Goal: Contribute content: Add original content to the website for others to see

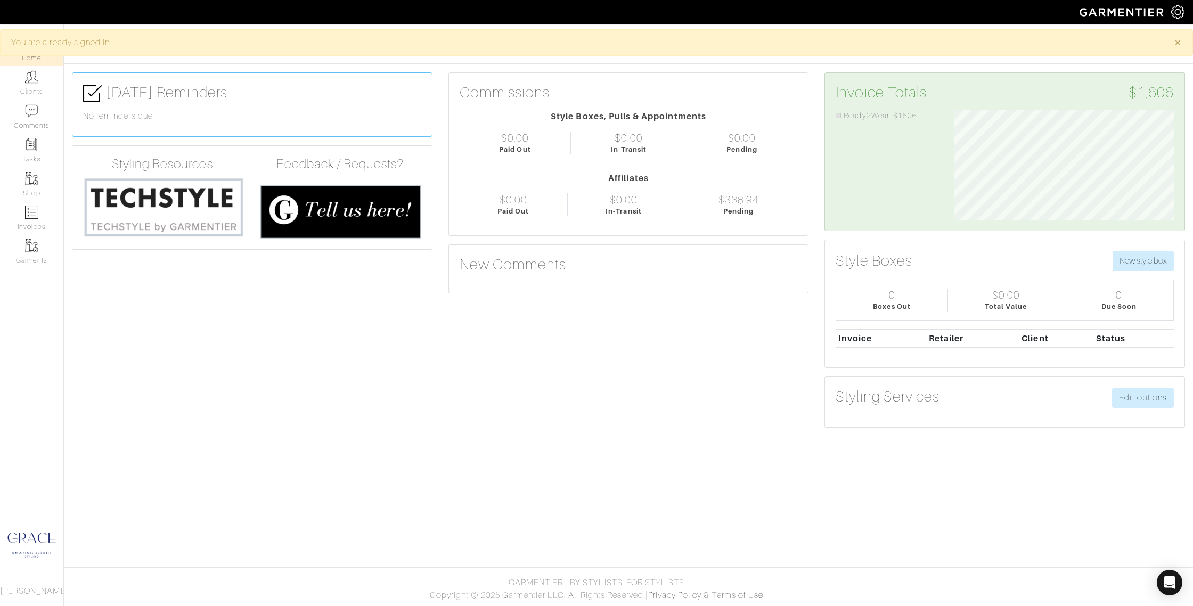
scroll to position [110, 236]
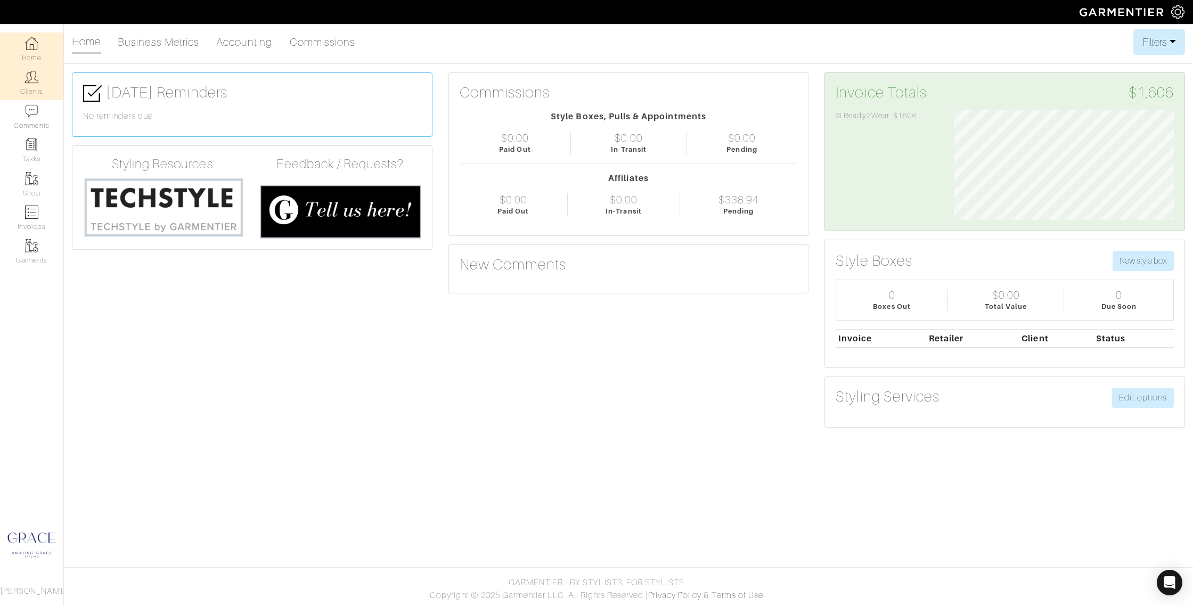
click at [35, 84] on link "Clients" at bounding box center [31, 83] width 63 height 34
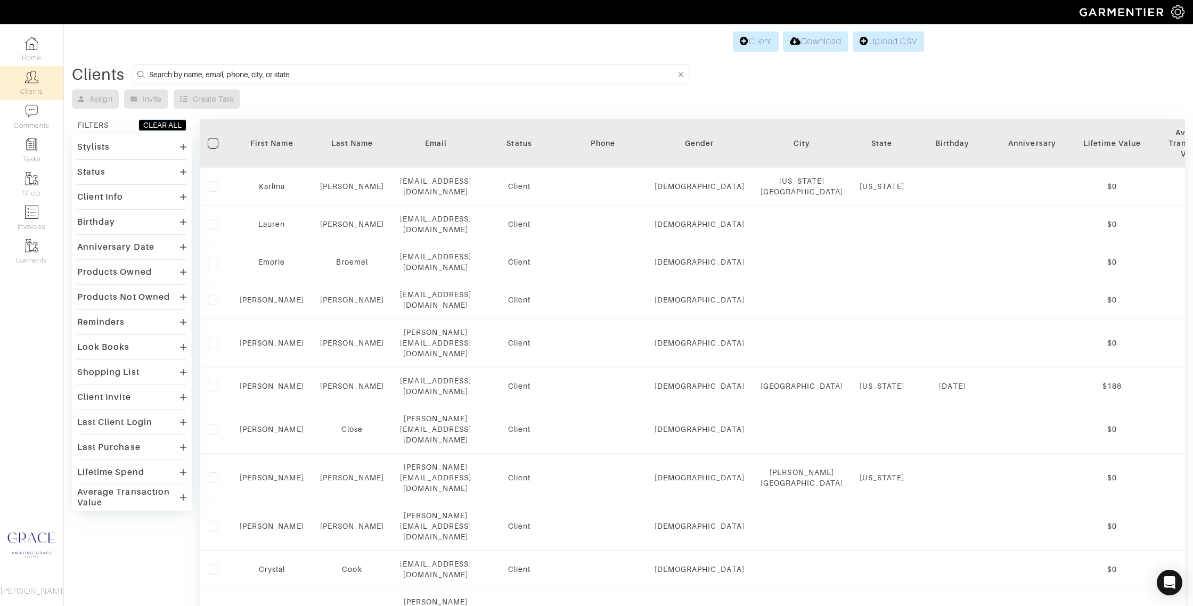
click at [267, 69] on input at bounding box center [412, 74] width 527 height 13
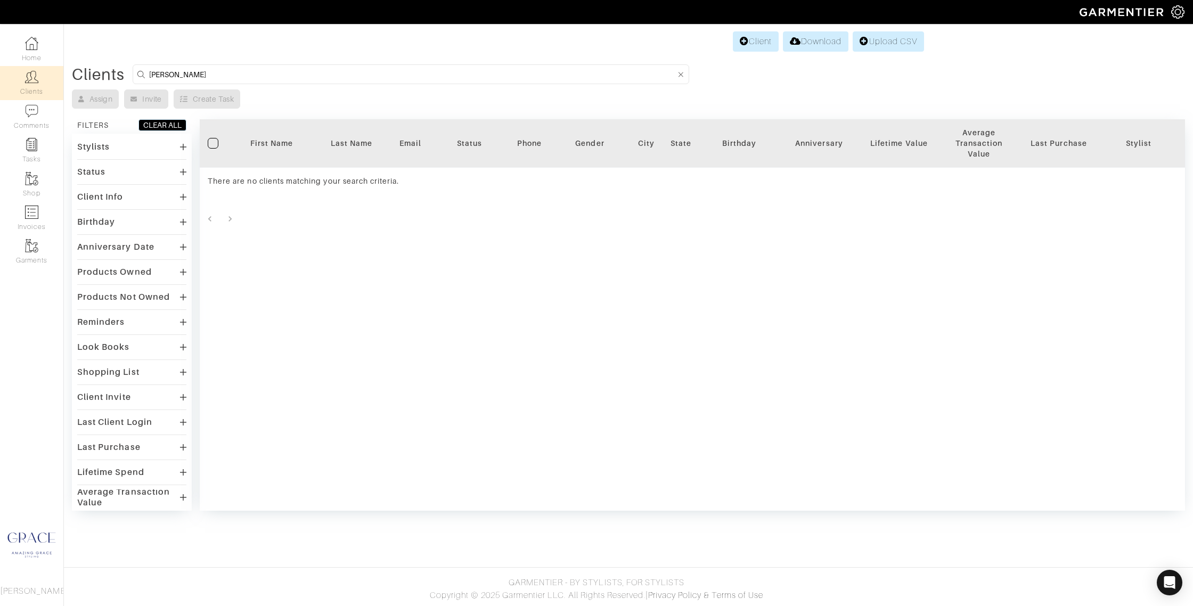
drag, startPoint x: 178, startPoint y: 74, endPoint x: 144, endPoint y: 70, distance: 33.7
click at [145, 71] on form "amy" at bounding box center [411, 74] width 557 height 20
type input "ashley"
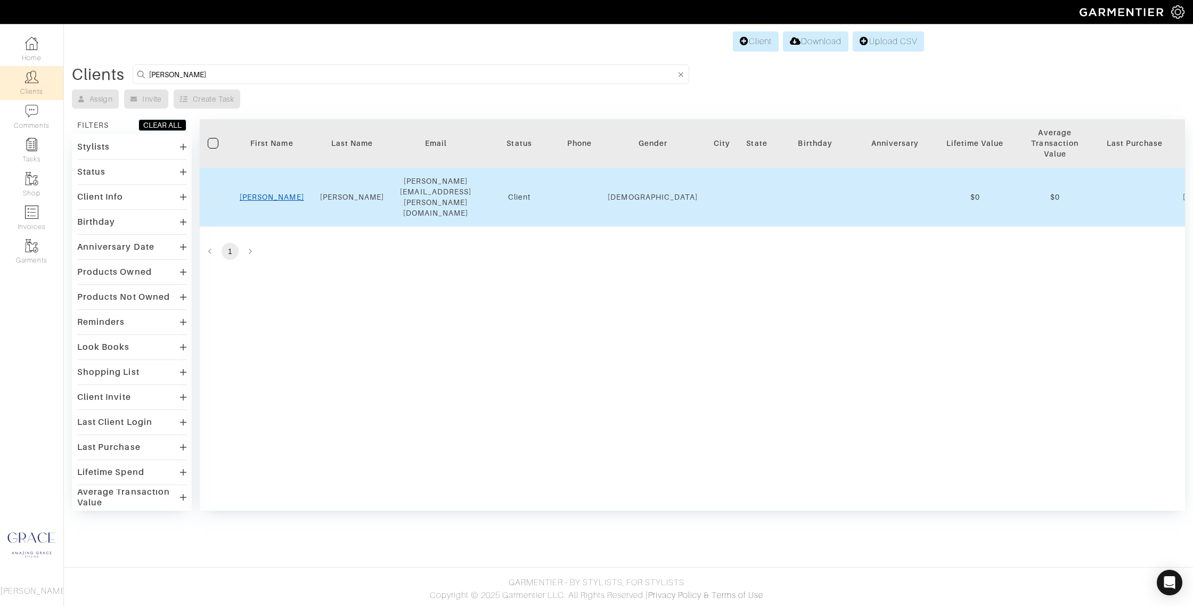
click at [278, 193] on link "Ashley" at bounding box center [272, 197] width 64 height 9
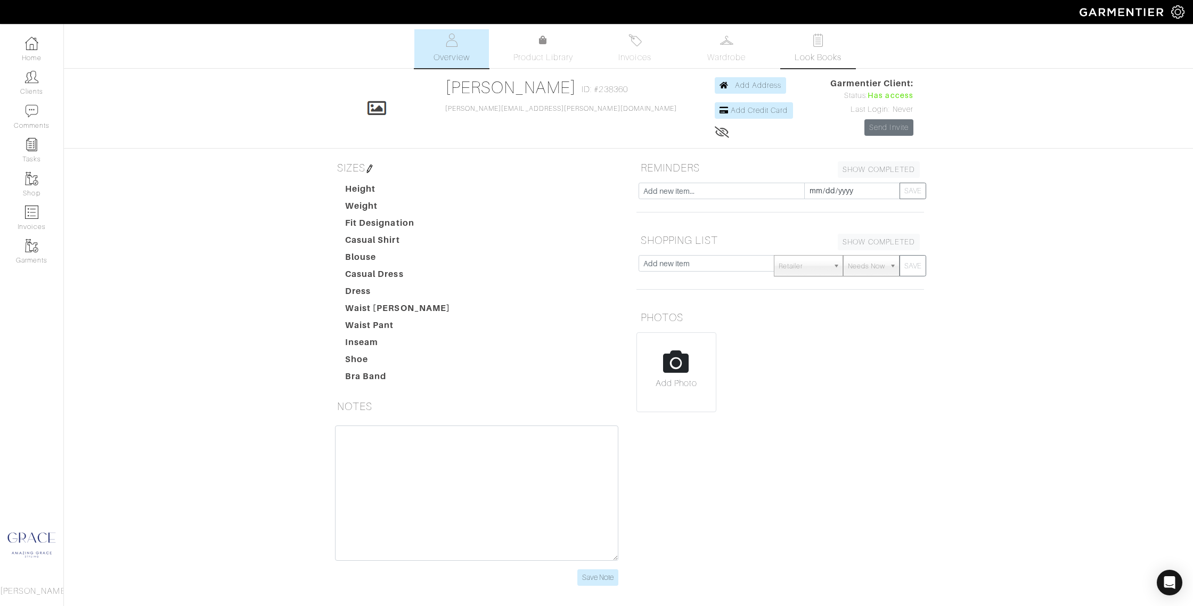
click at [818, 48] on link "Look Books" at bounding box center [818, 48] width 75 height 39
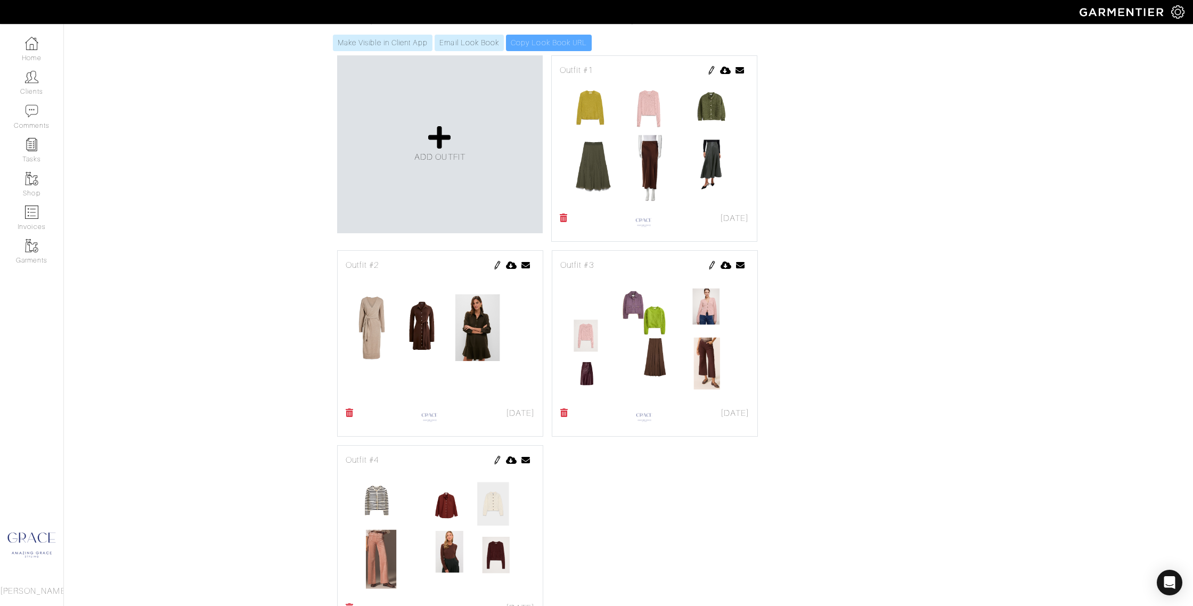
scroll to position [213, 0]
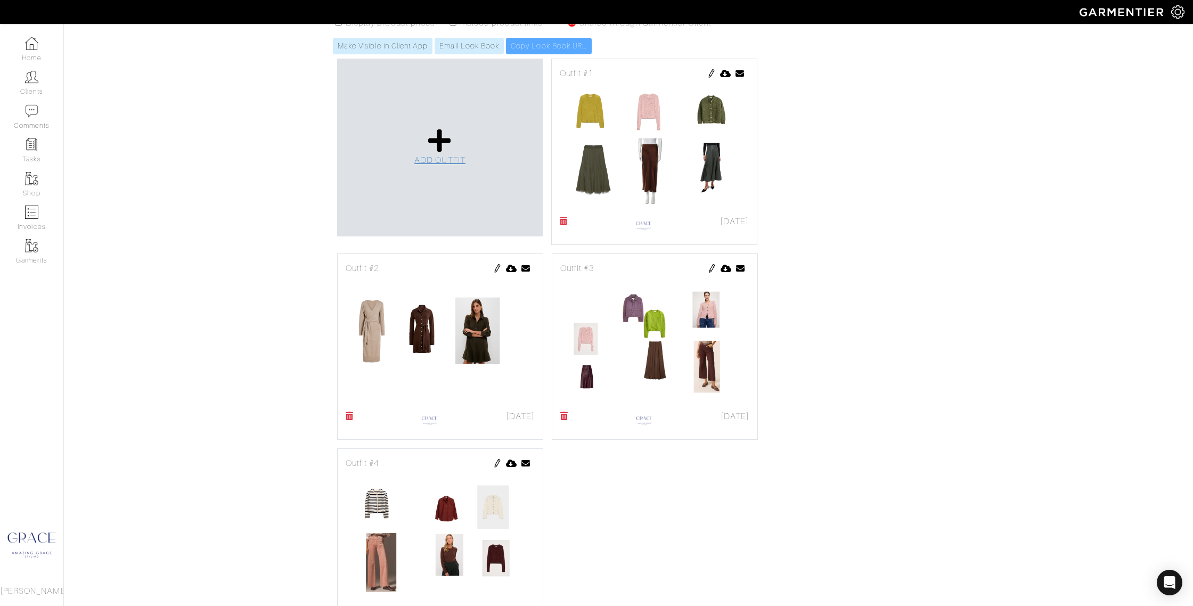
click at [441, 145] on icon at bounding box center [439, 141] width 23 height 26
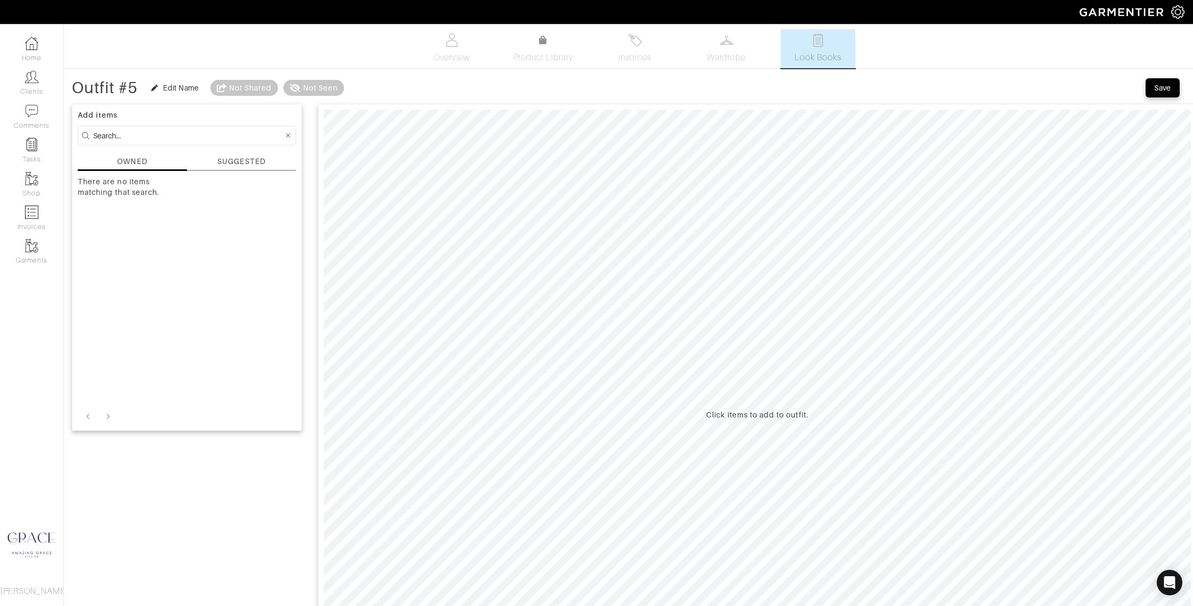
click at [162, 133] on input at bounding box center [188, 135] width 190 height 13
type input "pants"
click at [223, 164] on div "SUGGESTED" at bounding box center [241, 161] width 48 height 11
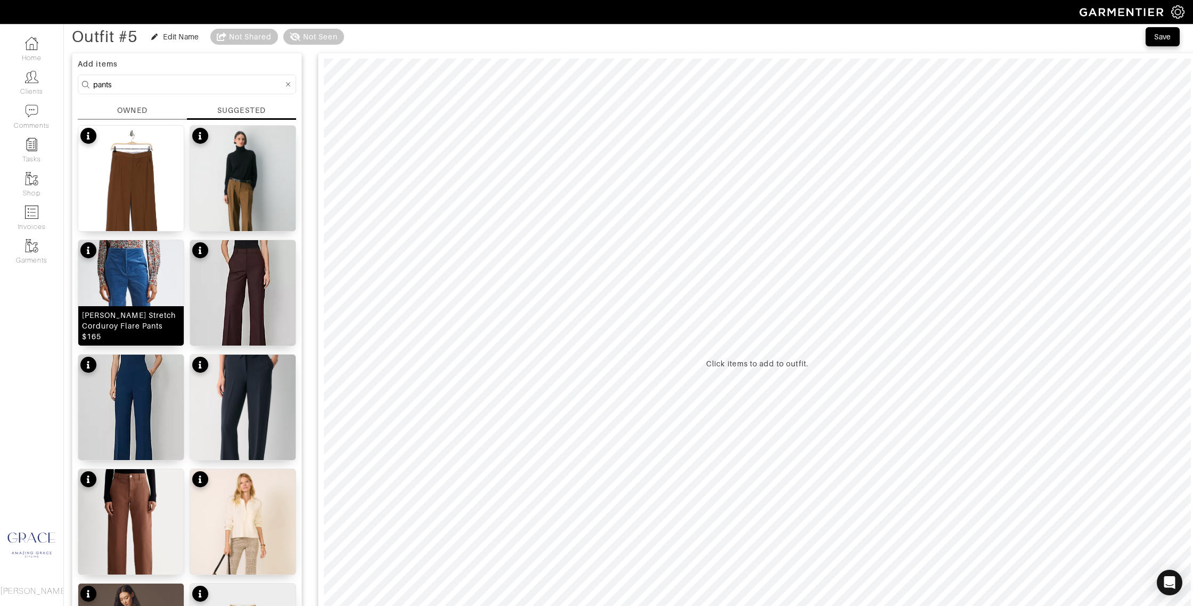
scroll to position [55, 0]
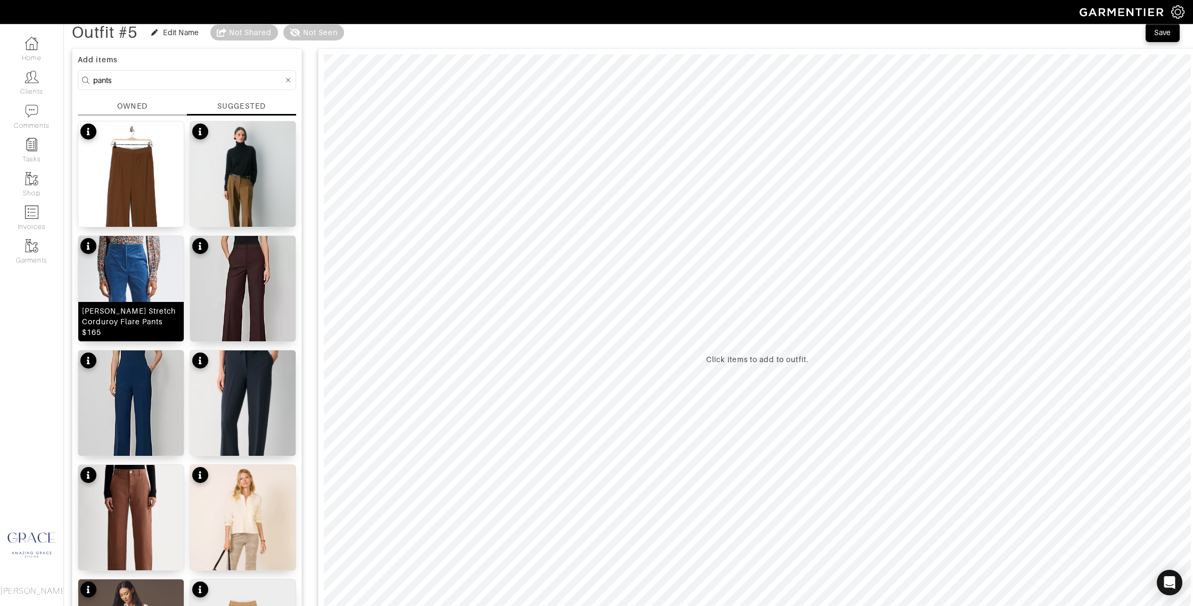
click at [104, 328] on div "Basima Stretch Corduroy Flare Pants $165" at bounding box center [131, 322] width 98 height 32
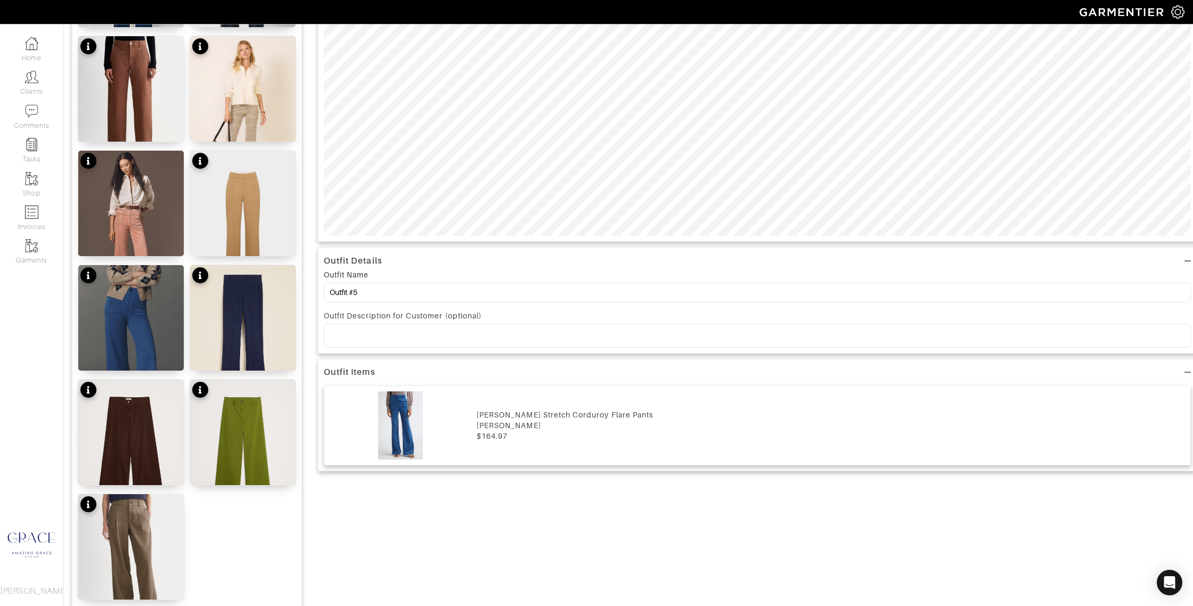
scroll to position [563, 0]
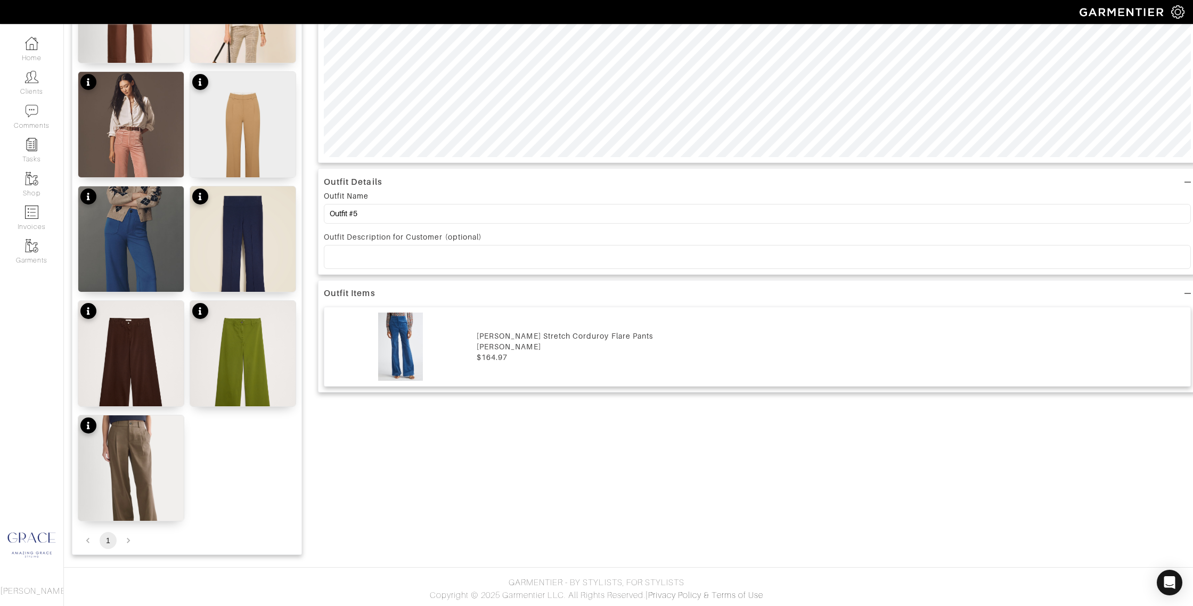
click at [480, 342] on div "Veronica Beard" at bounding box center [831, 346] width 708 height 11
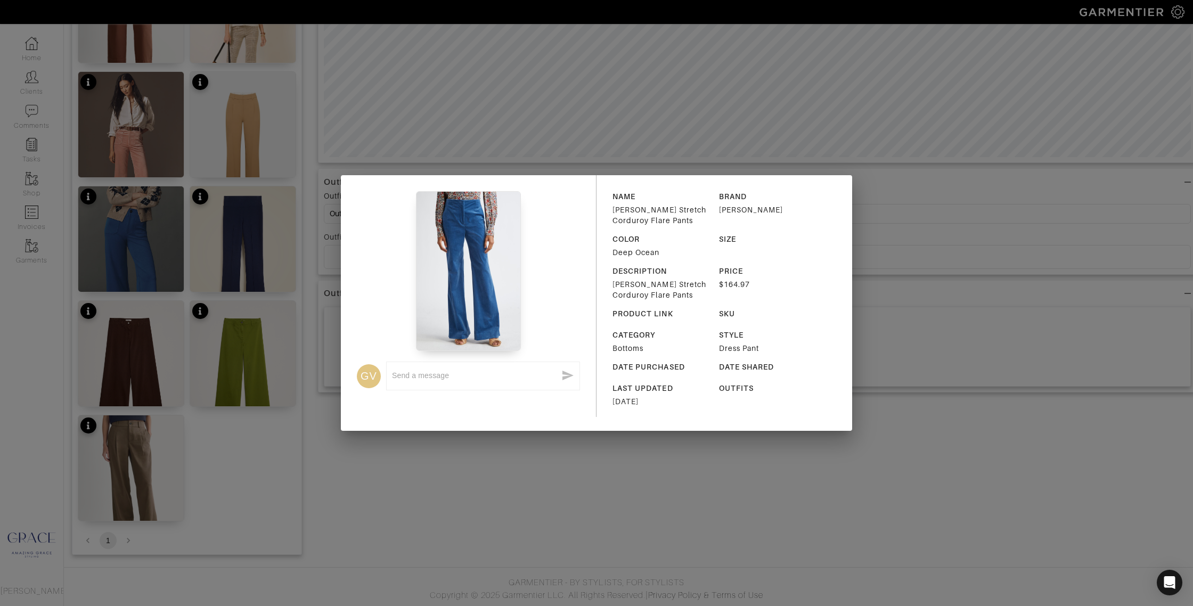
click at [648, 315] on div "PRODUCT LINK" at bounding box center [648, 313] width 71 height 11
click at [895, 197] on div "GV x NAME Basima Stretch Corduroy Flare Pants BRAND Veronica Beard COLOR Deep O…" at bounding box center [596, 303] width 1193 height 606
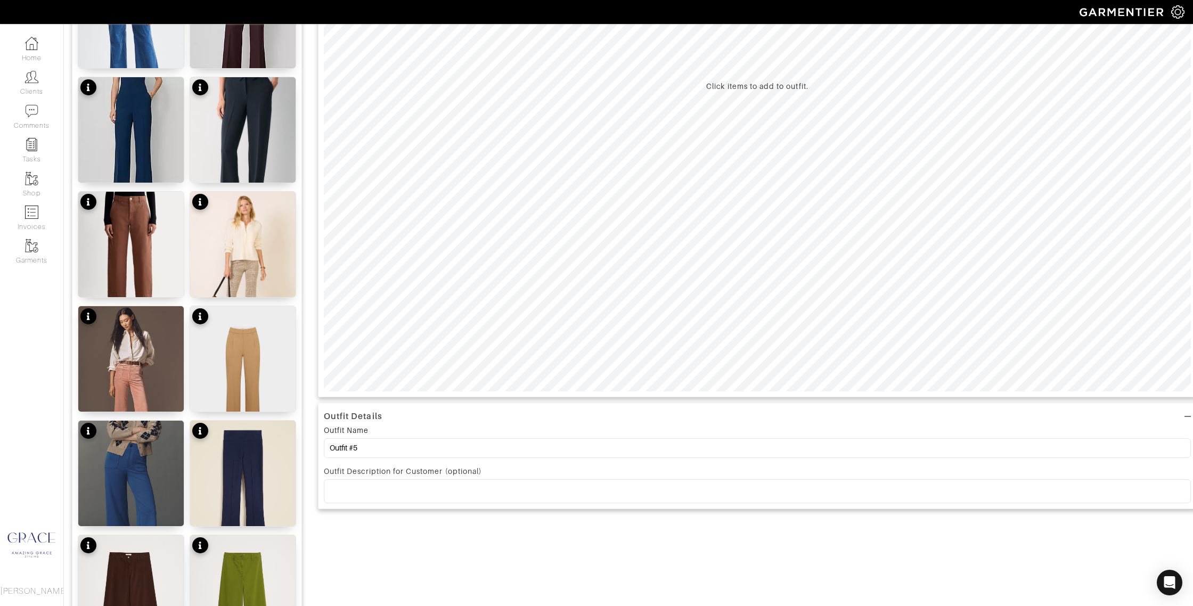
scroll to position [332, 0]
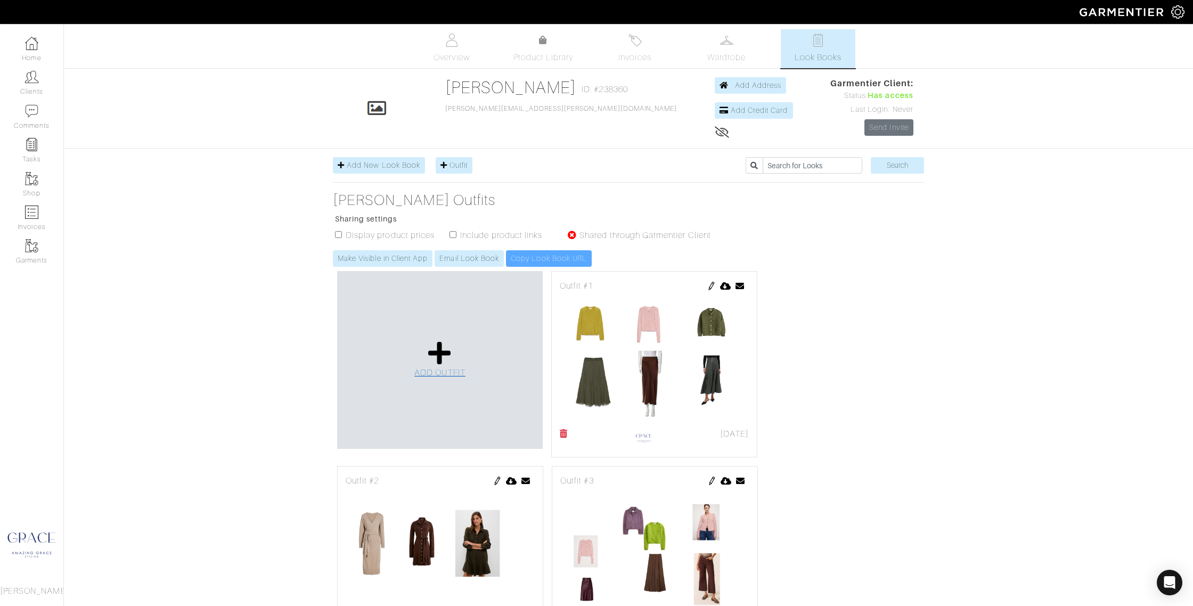
click at [436, 353] on icon at bounding box center [439, 353] width 23 height 26
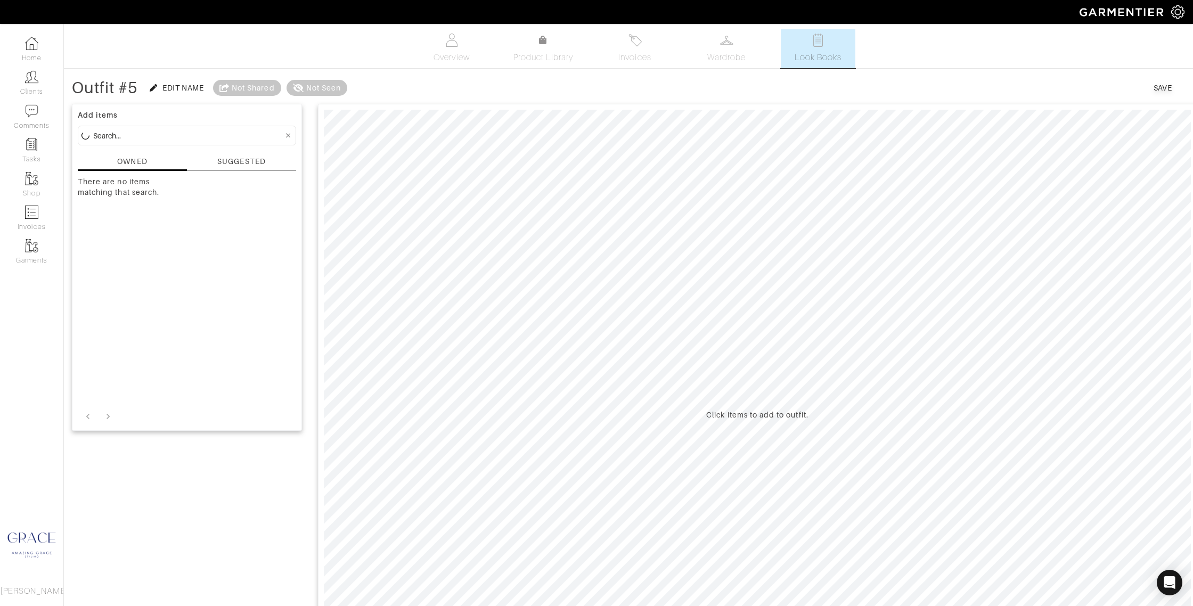
click at [257, 167] on div "SUGGESTED" at bounding box center [241, 163] width 109 height 15
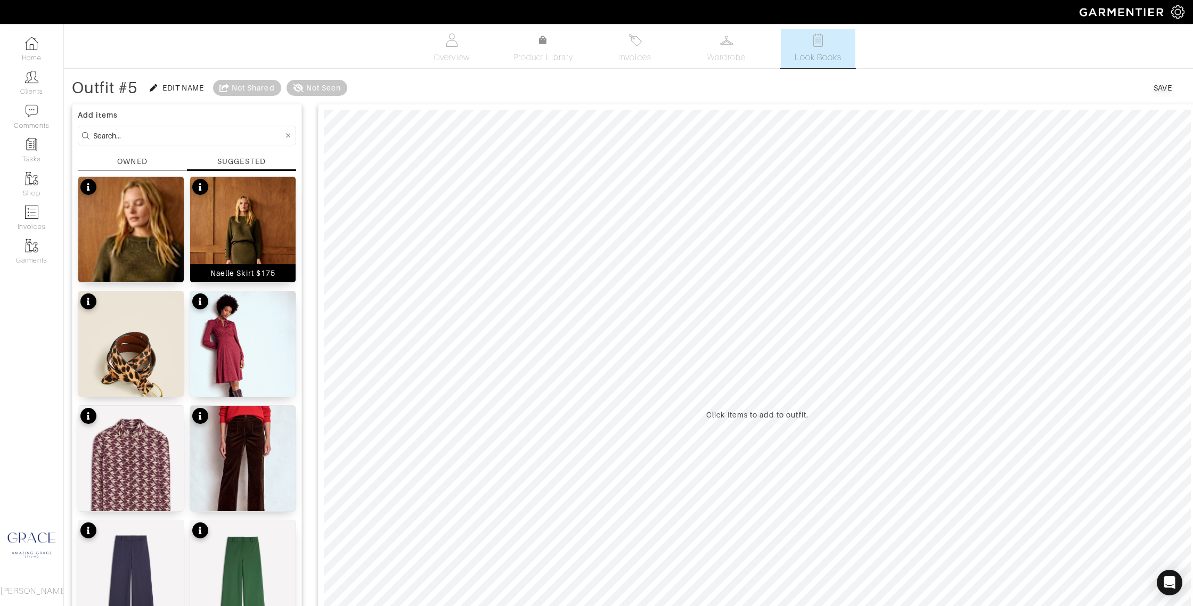
click at [257, 241] on img at bounding box center [242, 251] width 105 height 148
click at [179, 133] on input at bounding box center [188, 135] width 190 height 13
type input "belt"
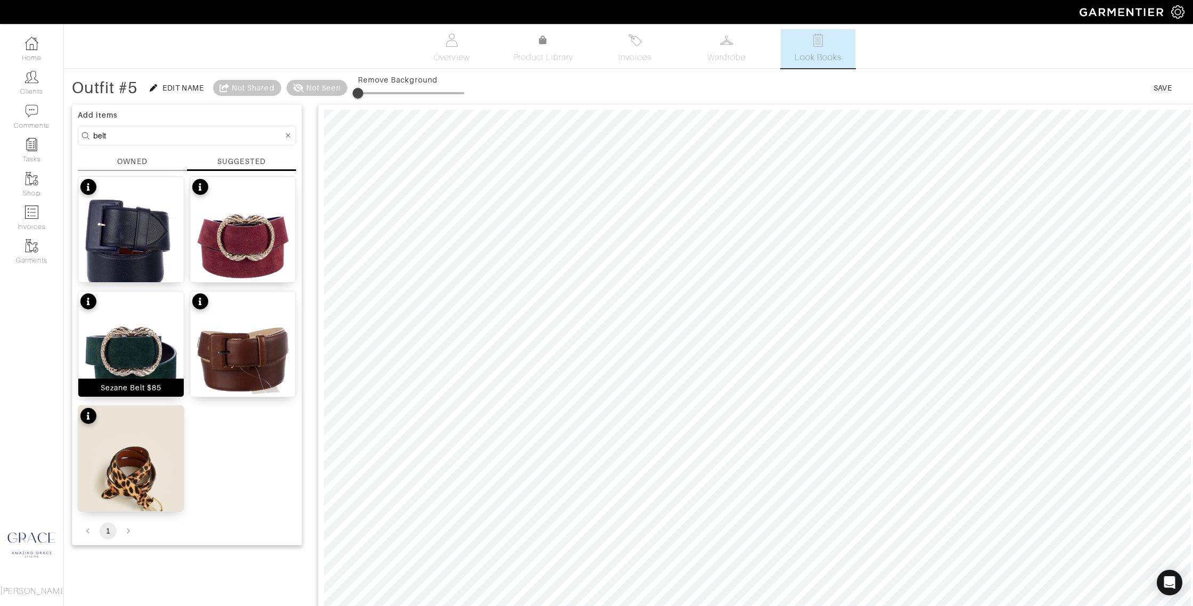
click at [152, 388] on div "Sezane Belt $85" at bounding box center [131, 387] width 61 height 11
drag, startPoint x: 160, startPoint y: 134, endPoint x: 69, endPoint y: 124, distance: 92.2
click at [66, 124] on div "Outfit #5 Edit Name Not Shared Not Seen Remove Background Save Add items belt O…" at bounding box center [628, 559] width 1129 height 964
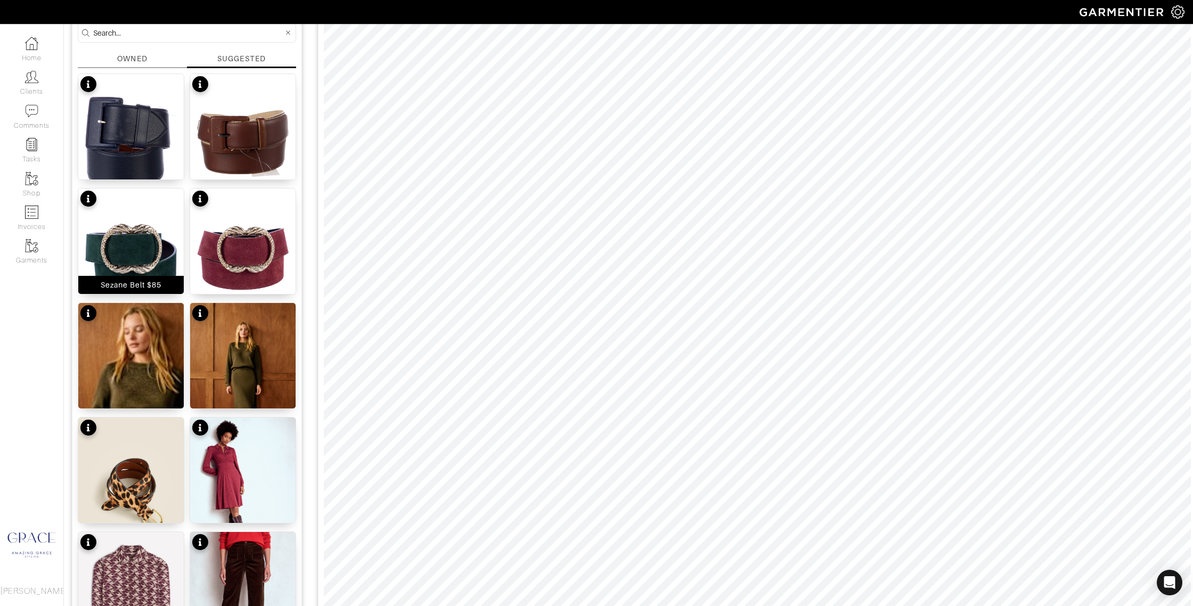
scroll to position [153, 0]
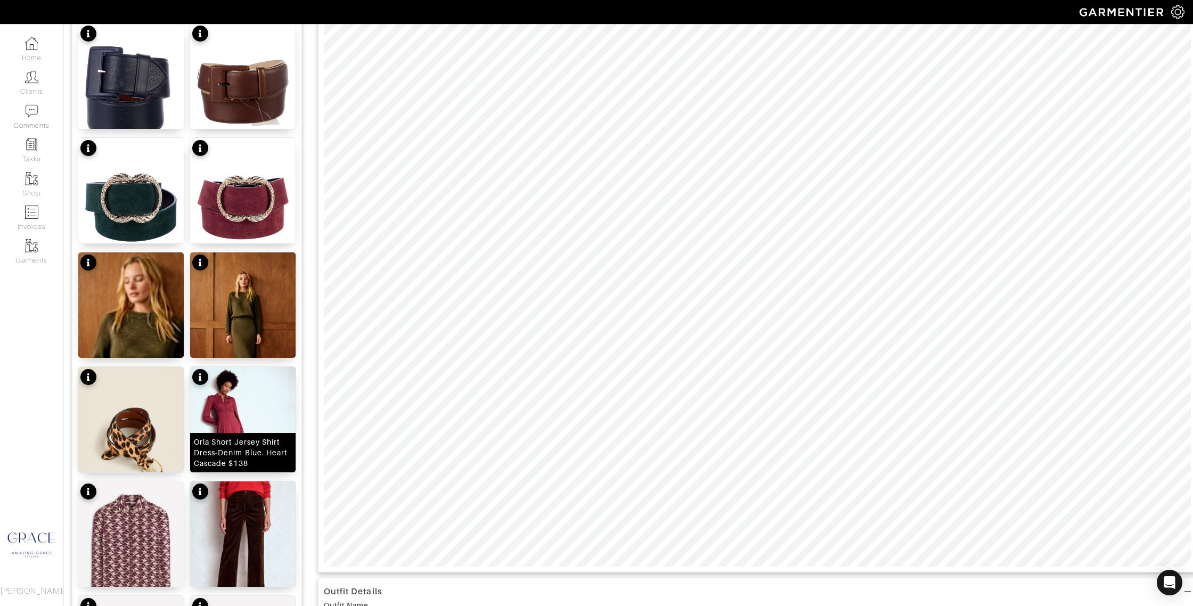
click at [234, 451] on div "Orla Short Jersey Shirt Dress-Denim Blue. Heart Cascade $138" at bounding box center [243, 453] width 98 height 32
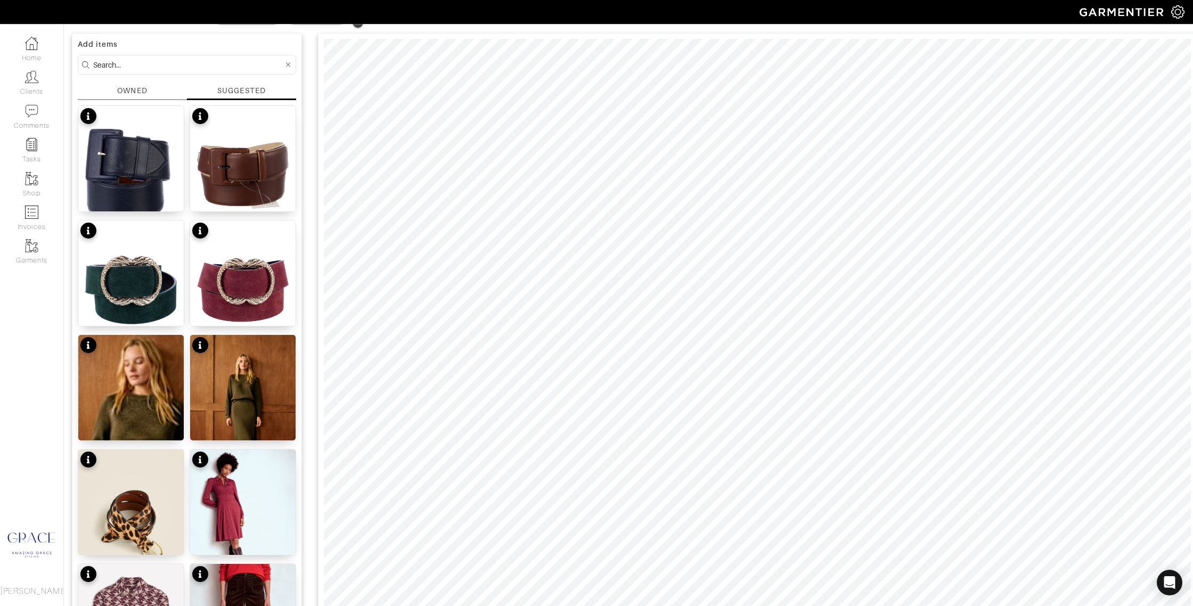
scroll to position [0, 0]
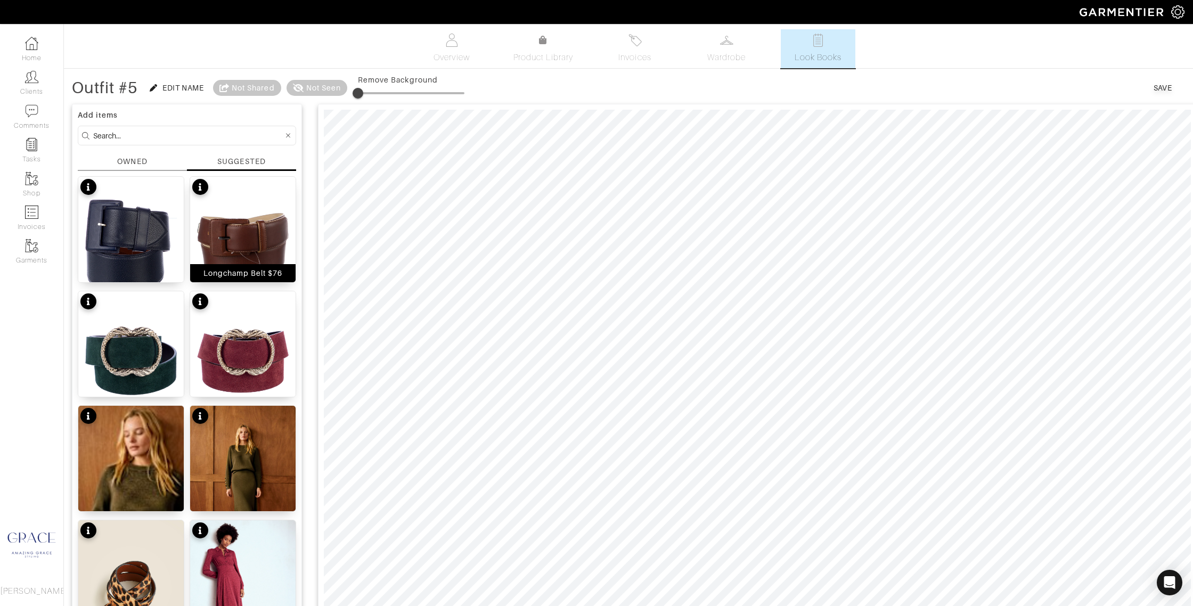
click at [248, 278] on div "Longchamp Belt $76" at bounding box center [242, 273] width 79 height 11
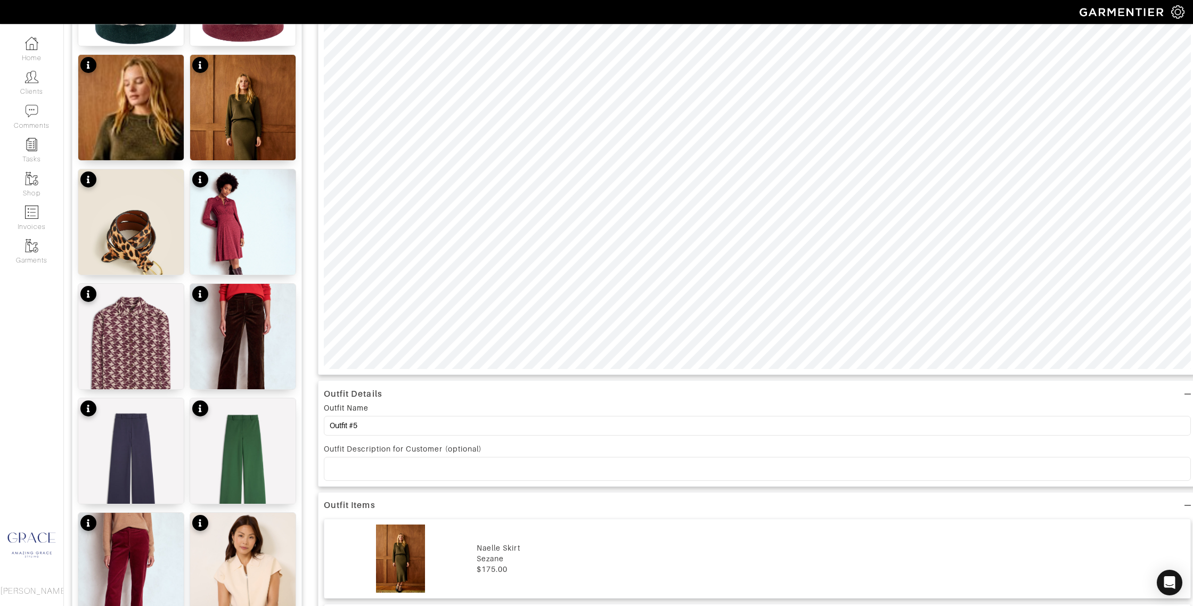
scroll to position [358, 0]
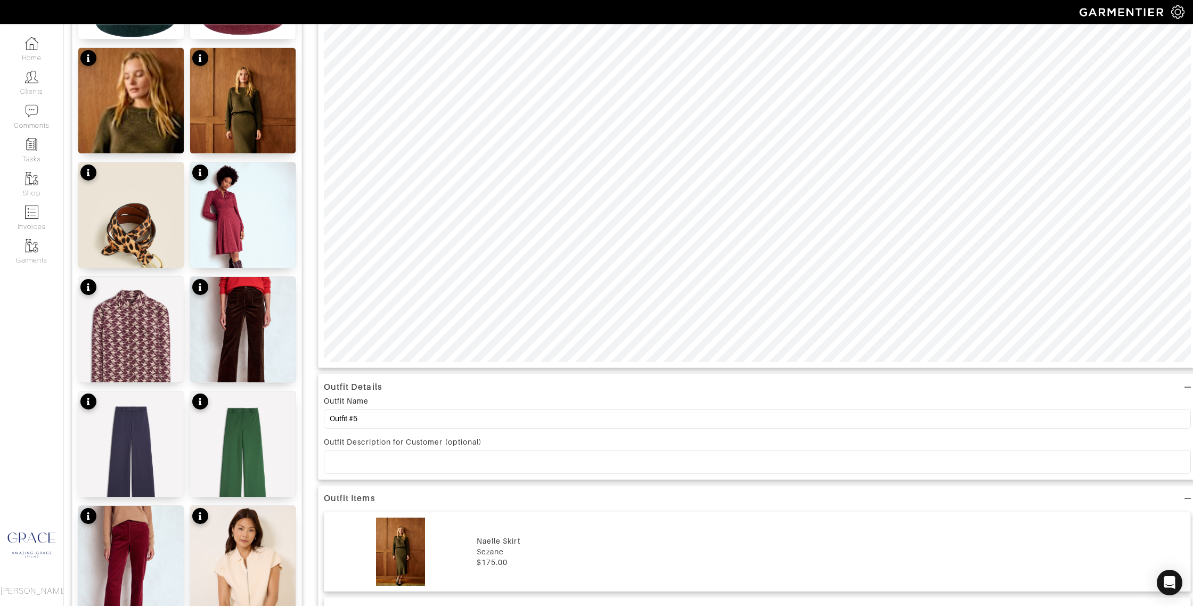
click at [347, 461] on p at bounding box center [757, 462] width 850 height 10
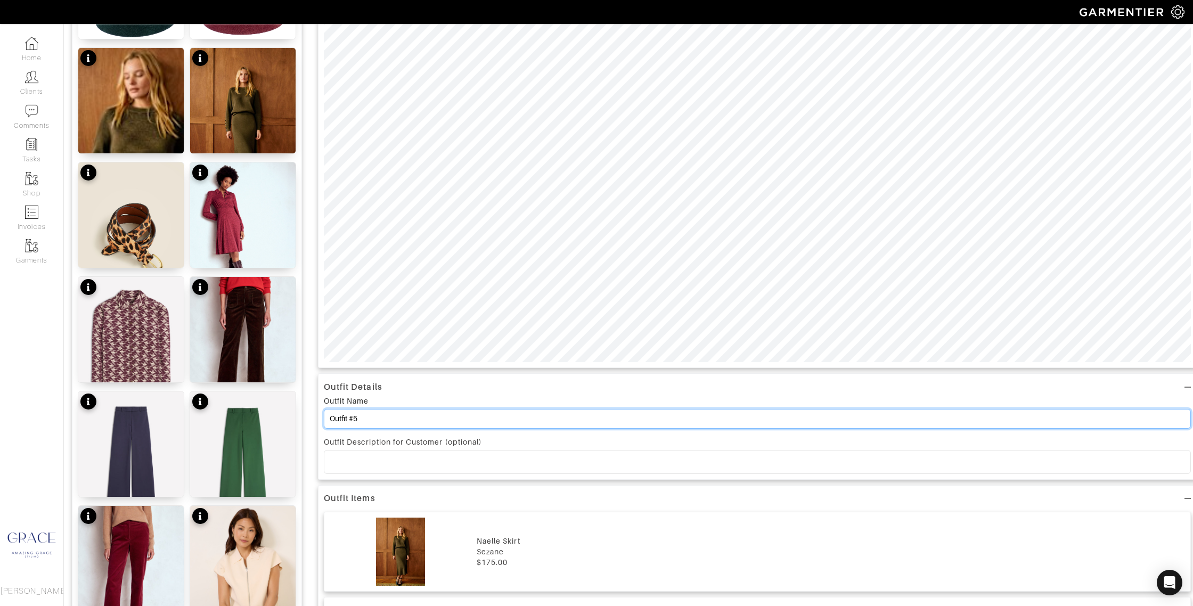
click at [367, 419] on input "Outfit #5" at bounding box center [757, 419] width 867 height 20
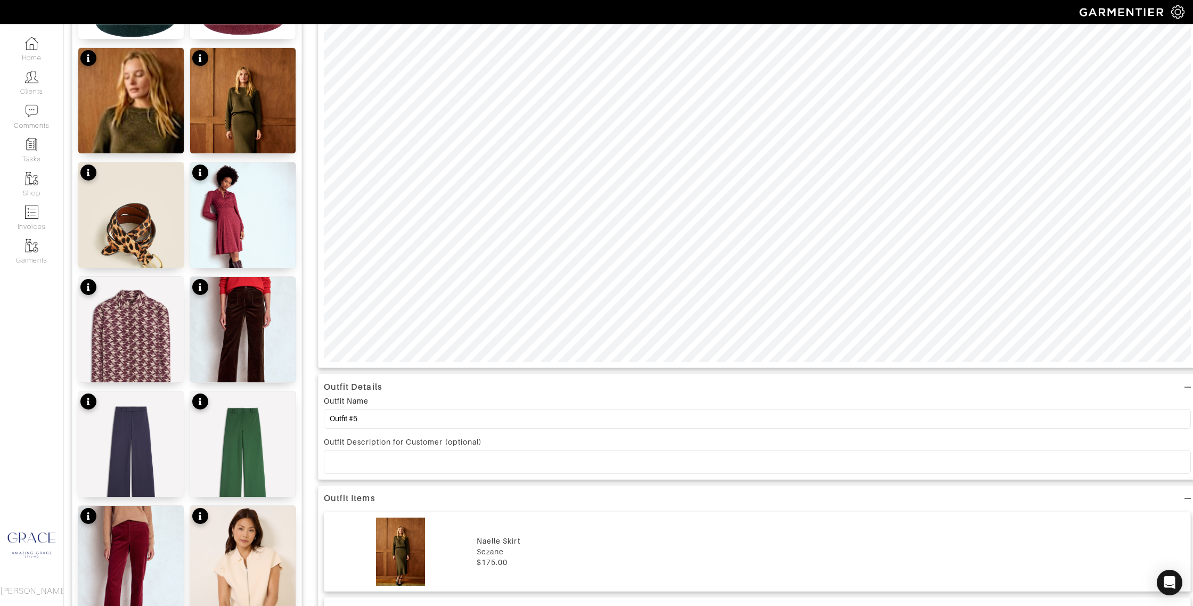
click at [361, 459] on p at bounding box center [757, 462] width 850 height 10
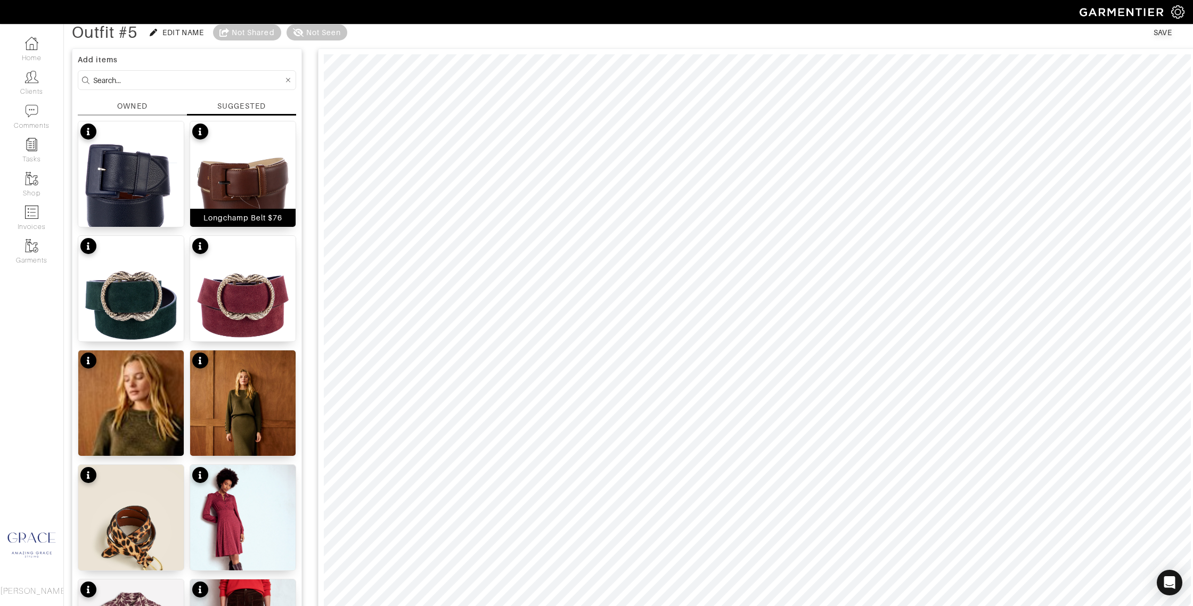
scroll to position [0, 0]
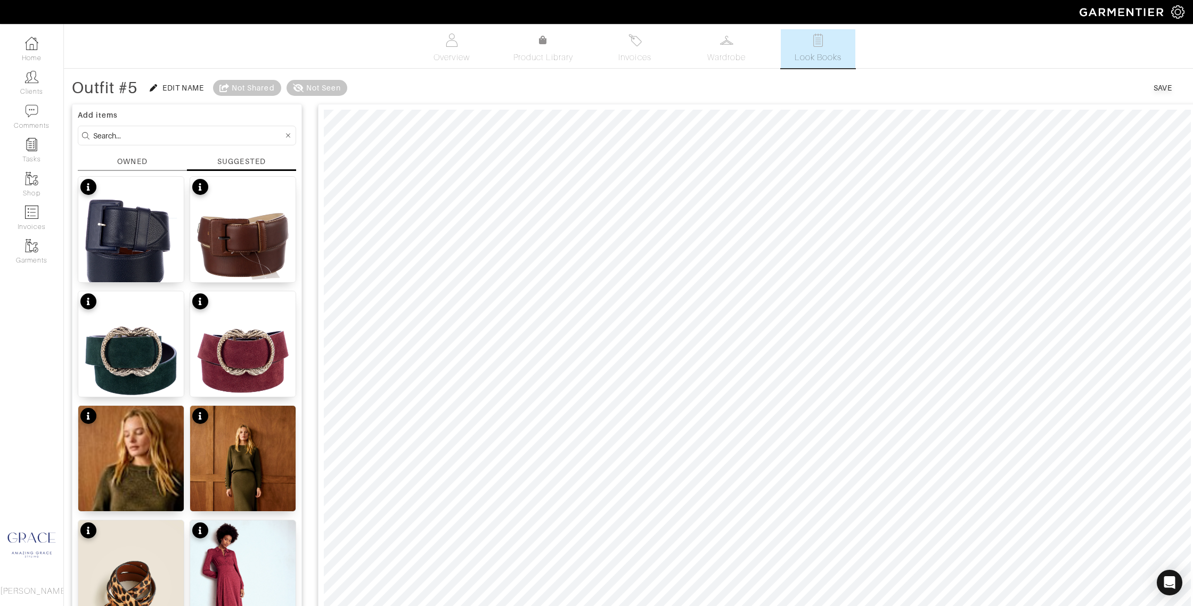
drag, startPoint x: 125, startPoint y: 134, endPoint x: 66, endPoint y: 131, distance: 59.2
type input "sezane"
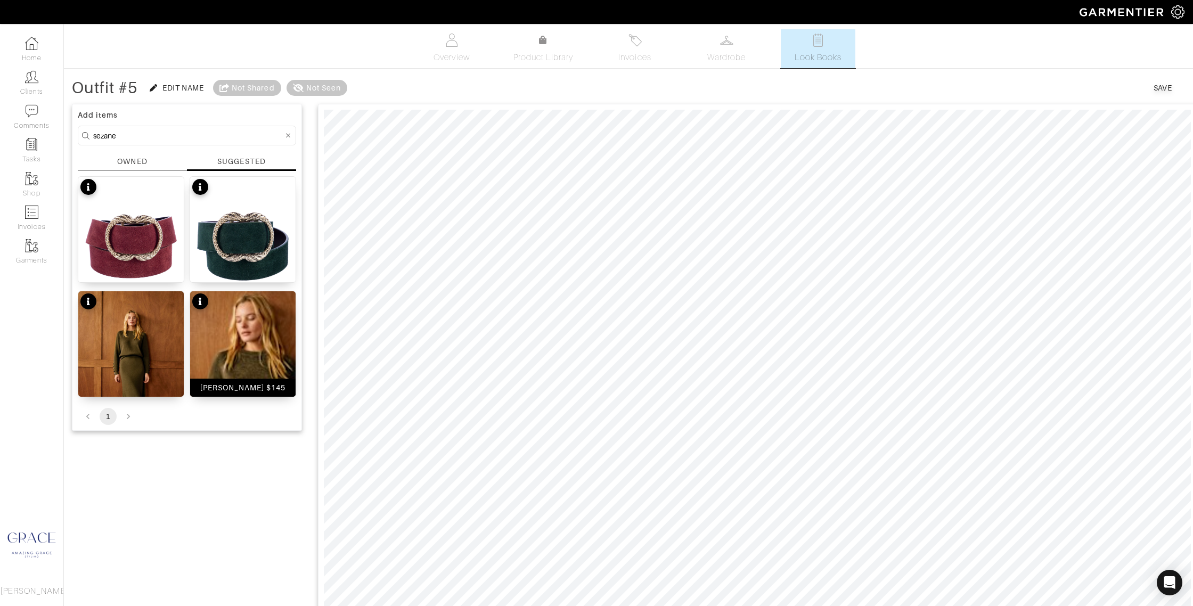
click at [243, 390] on div "Sami Jumper $145" at bounding box center [243, 387] width 86 height 11
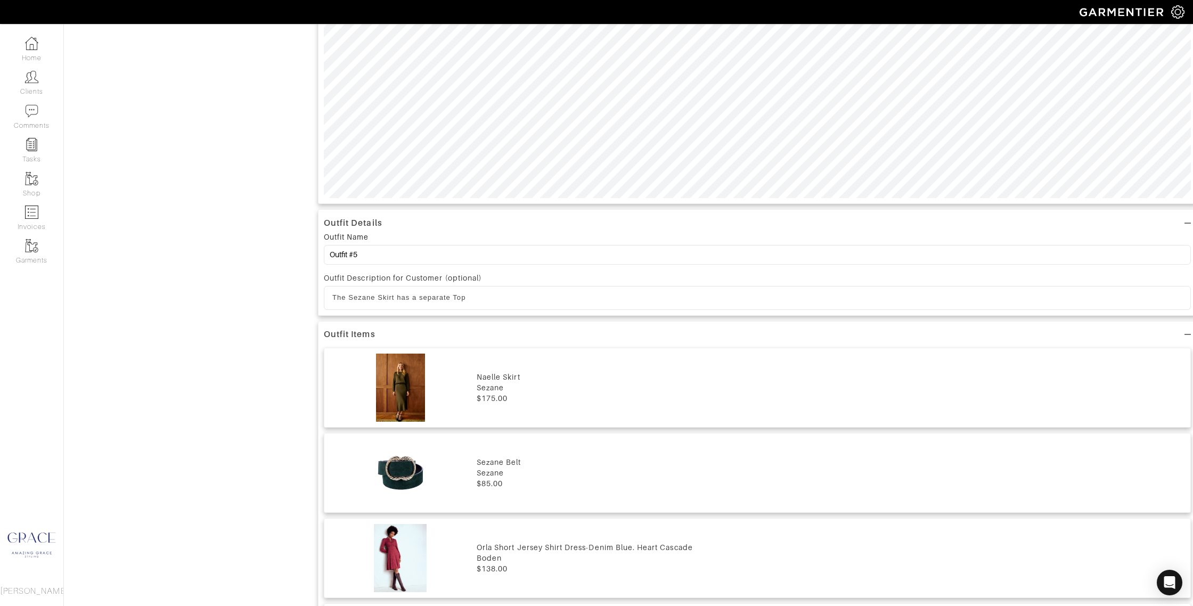
scroll to position [537, 0]
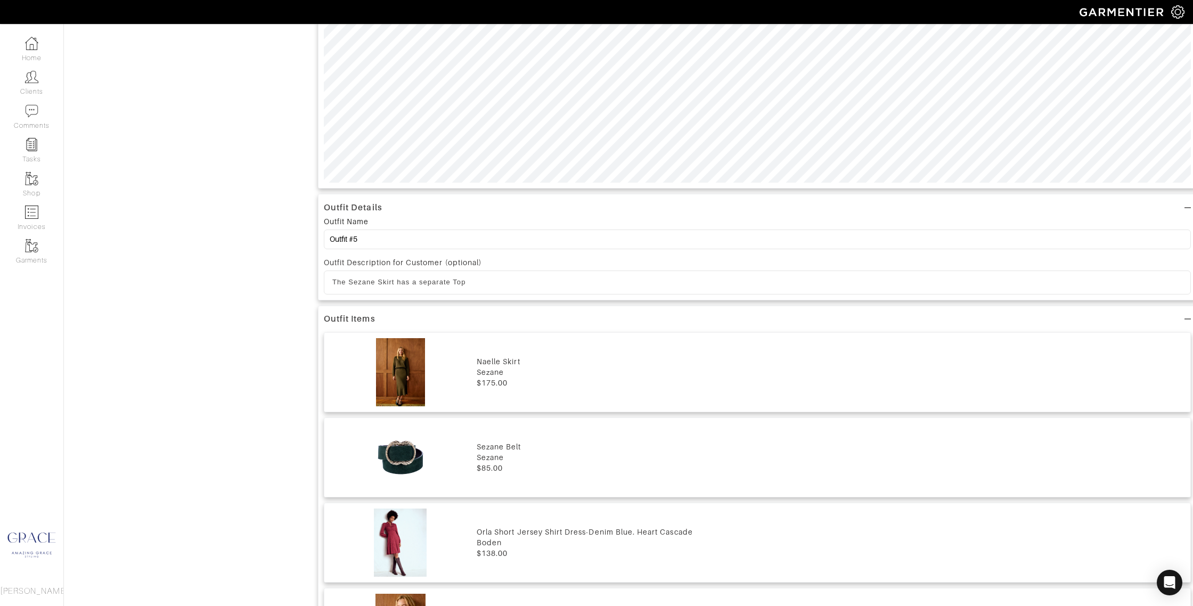
click at [483, 281] on p "The Sezane Skirt has a separate Top" at bounding box center [757, 283] width 850 height 10
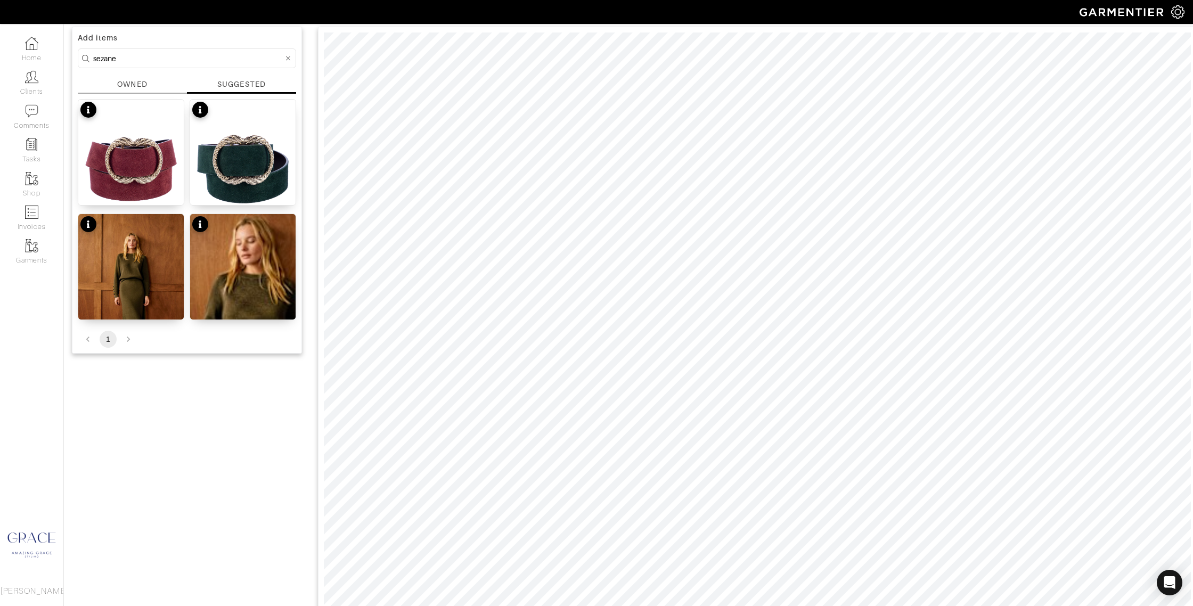
scroll to position [0, 0]
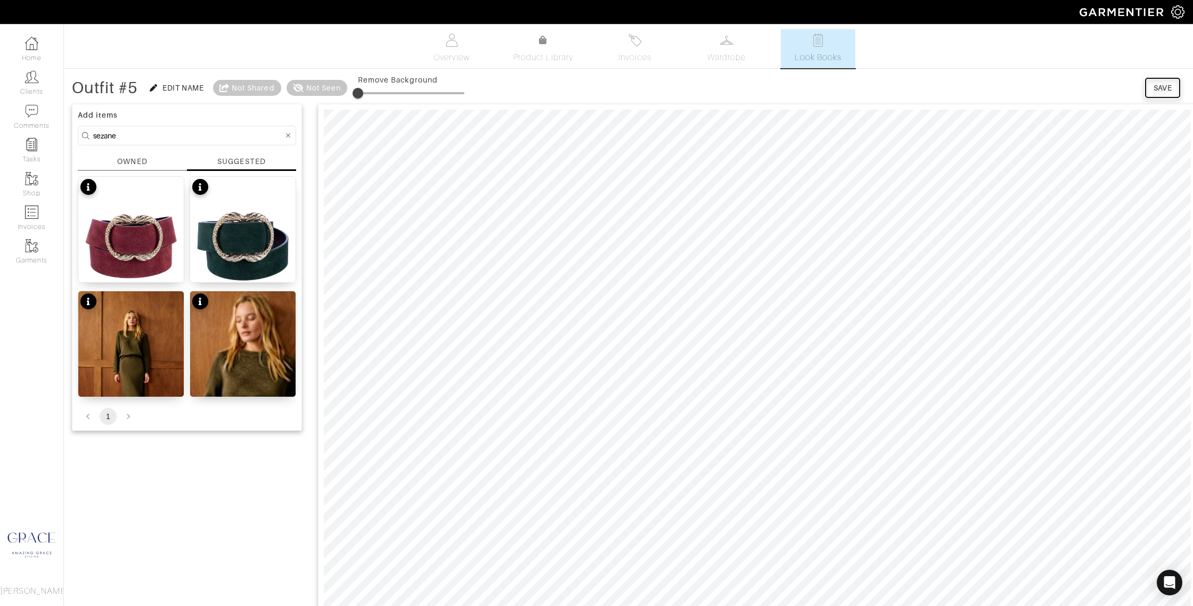
drag, startPoint x: 1160, startPoint y: 85, endPoint x: 1153, endPoint y: 85, distance: 7.5
click at [1160, 85] on div "Save" at bounding box center [1163, 88] width 19 height 11
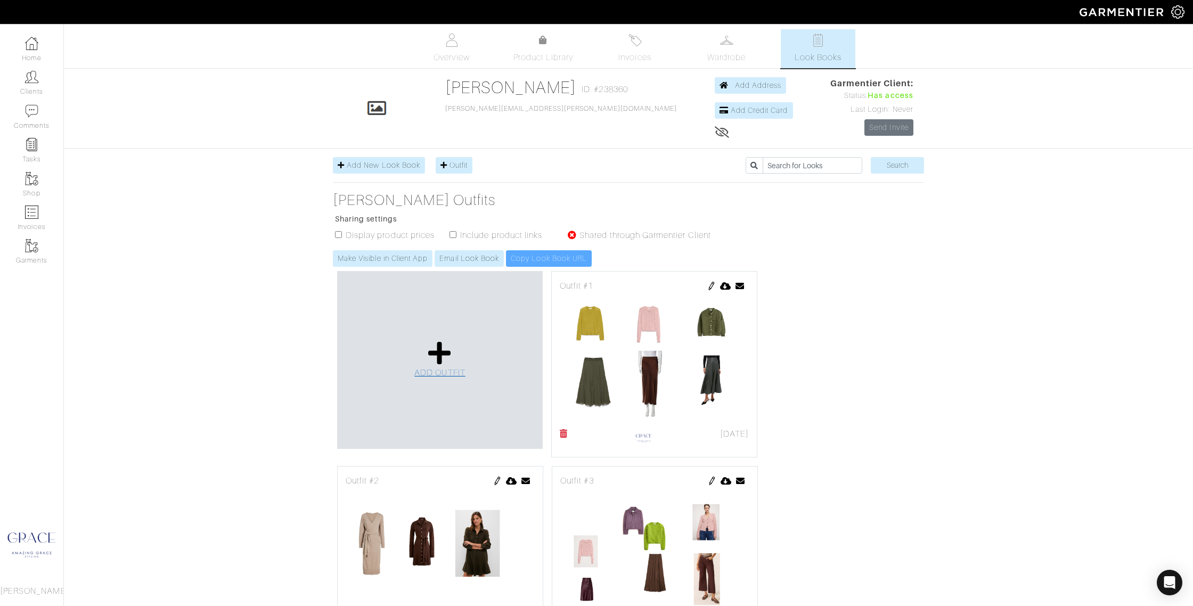
click at [444, 359] on icon at bounding box center [439, 353] width 23 height 26
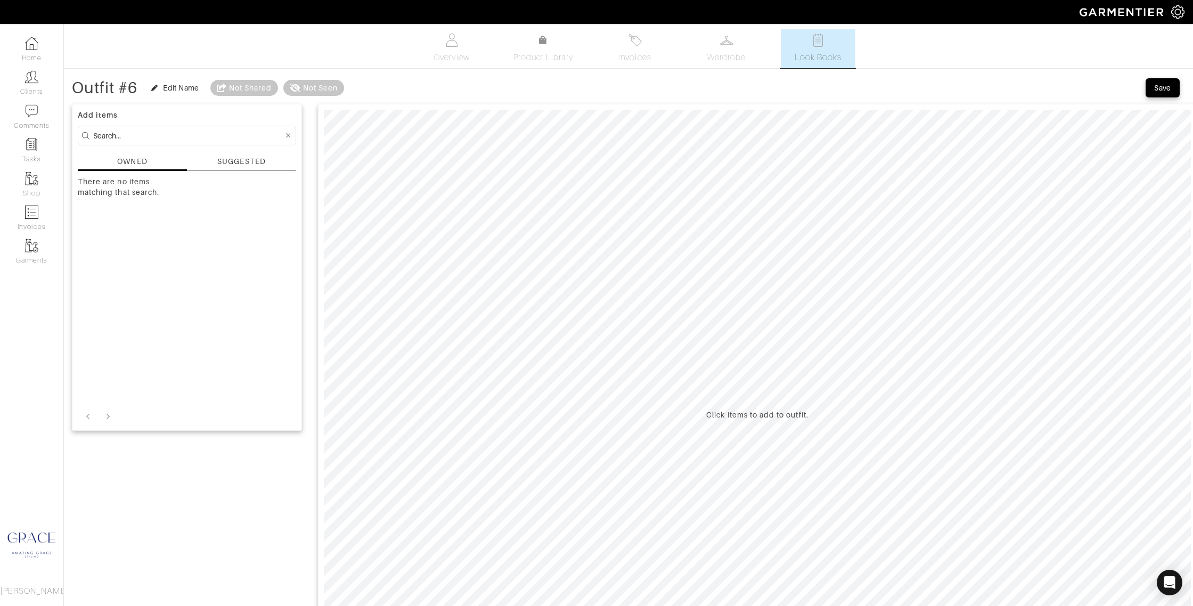
click at [238, 160] on div "SUGGESTED" at bounding box center [241, 161] width 48 height 11
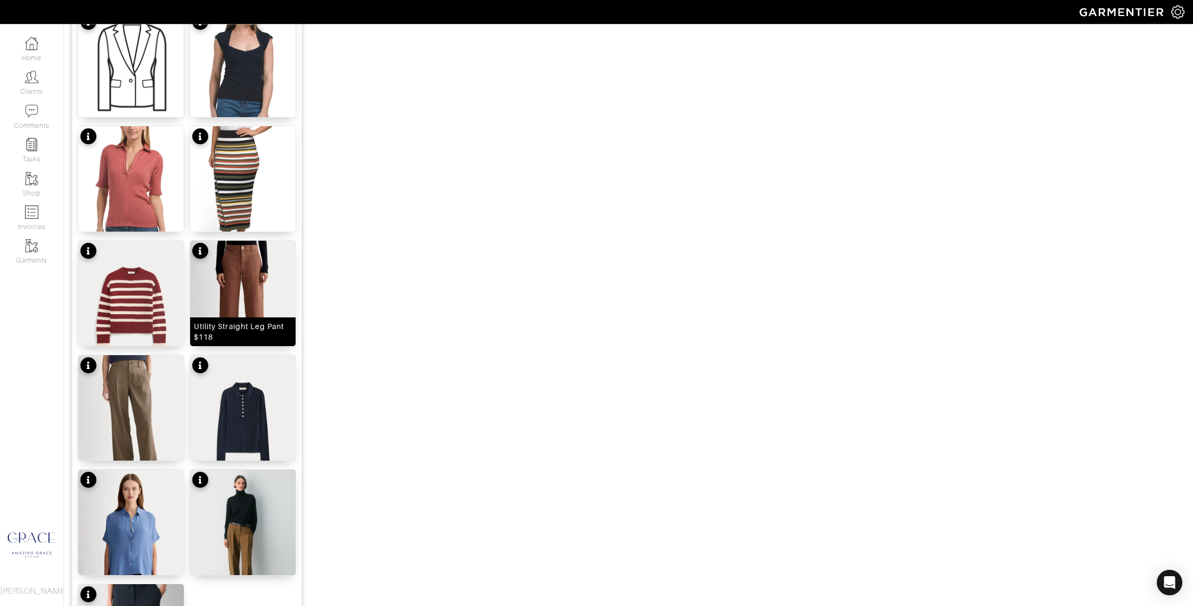
scroll to position [992, 0]
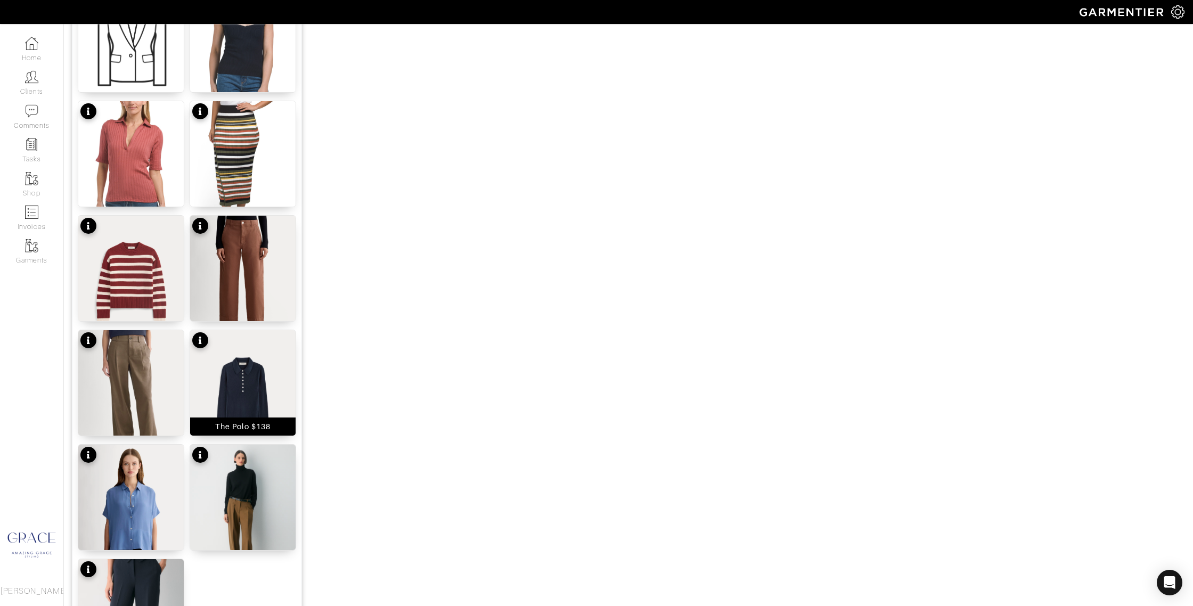
click at [262, 428] on div "The Polo $138" at bounding box center [242, 426] width 55 height 11
click at [233, 198] on div "Cadence Faux Wrap Skirt $80" at bounding box center [243, 192] width 98 height 21
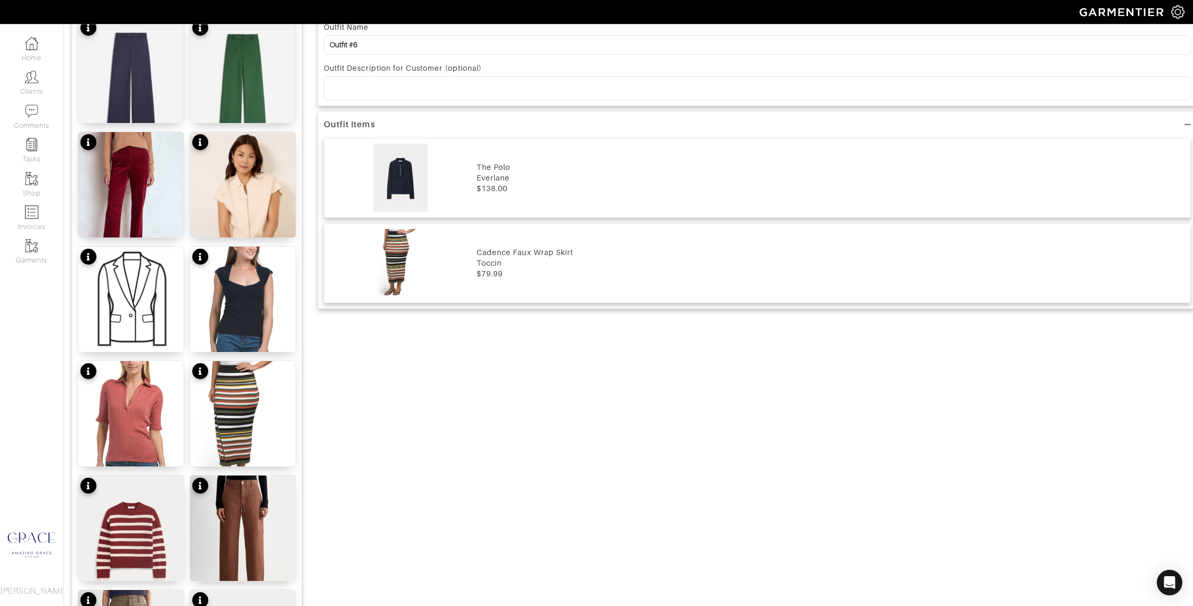
scroll to position [0, 0]
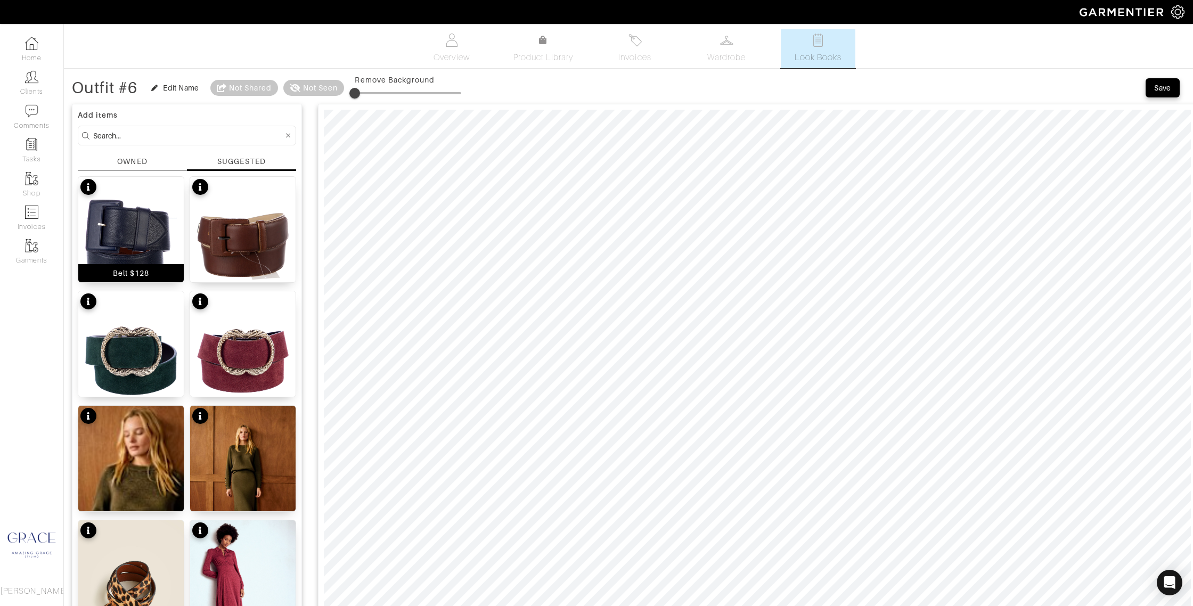
click at [143, 274] on div "Belt $128" at bounding box center [131, 273] width 36 height 11
type input "27"
drag, startPoint x: 356, startPoint y: 91, endPoint x: 385, endPoint y: 95, distance: 29.0
click at [385, 95] on span at bounding box center [383, 93] width 11 height 11
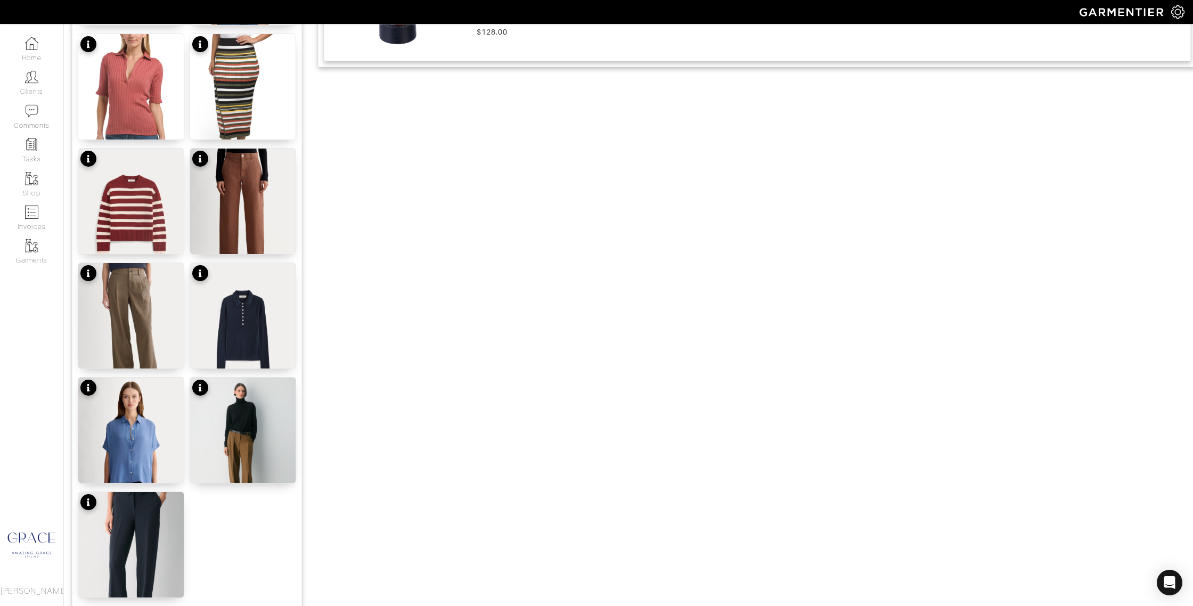
scroll to position [1069, 0]
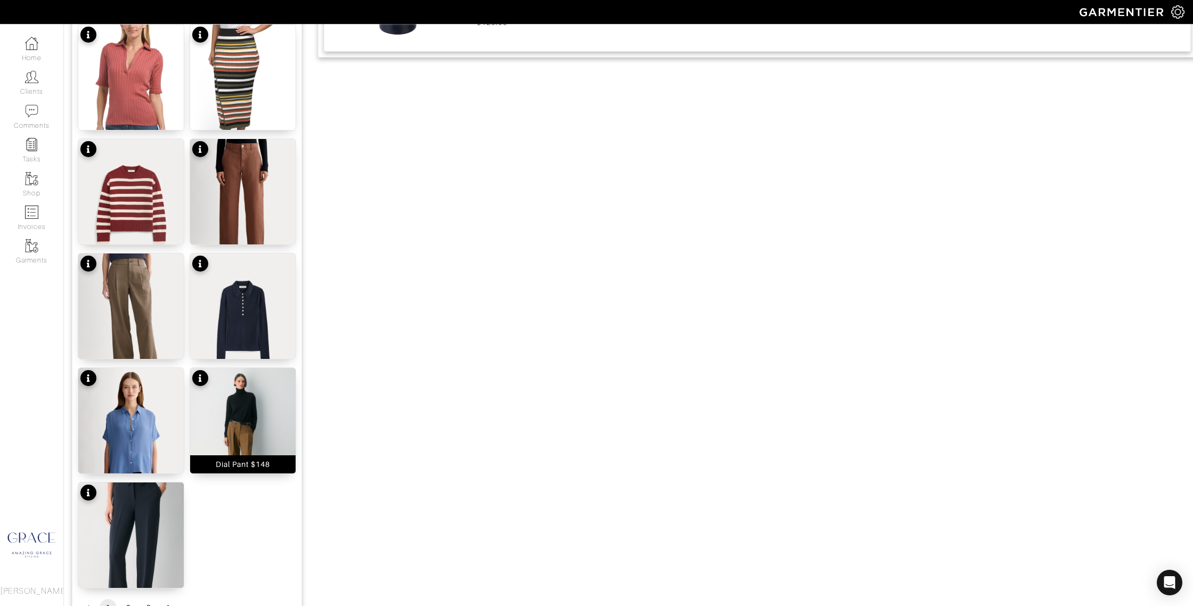
click at [254, 462] on div "Dial Pant $148" at bounding box center [243, 464] width 55 height 11
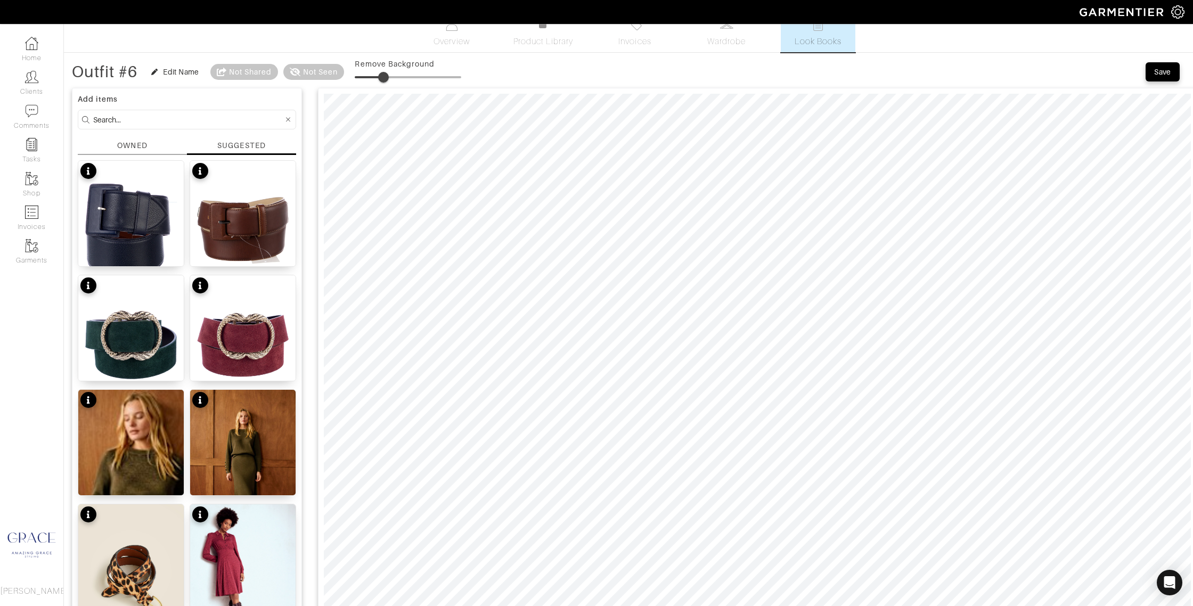
scroll to position [19, 0]
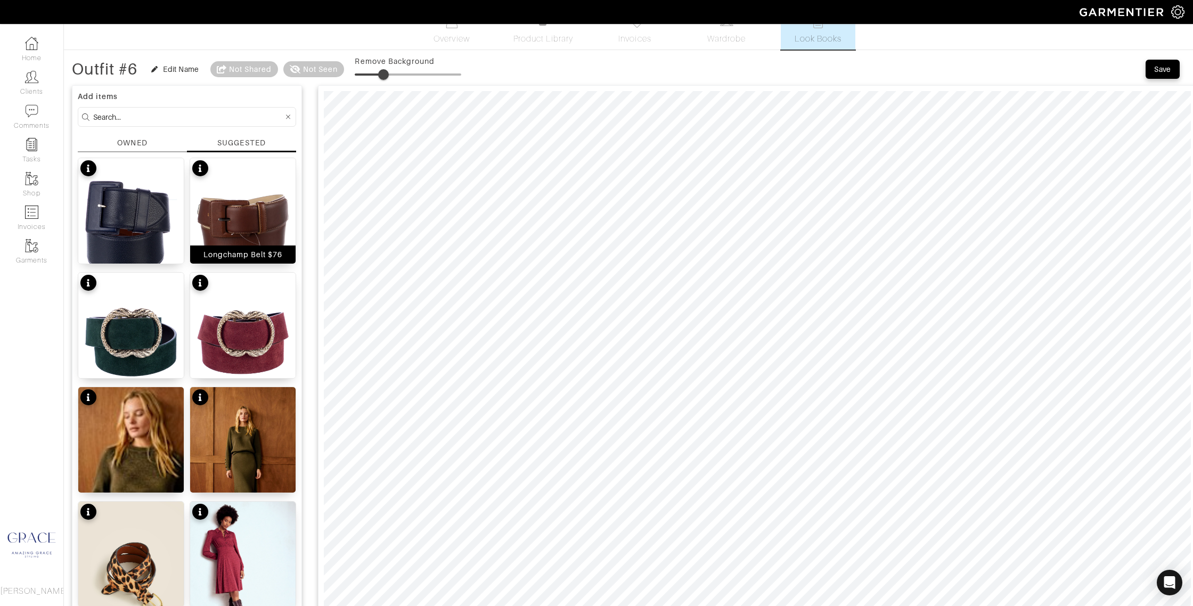
click at [248, 255] on div "Longchamp Belt $76" at bounding box center [242, 254] width 79 height 11
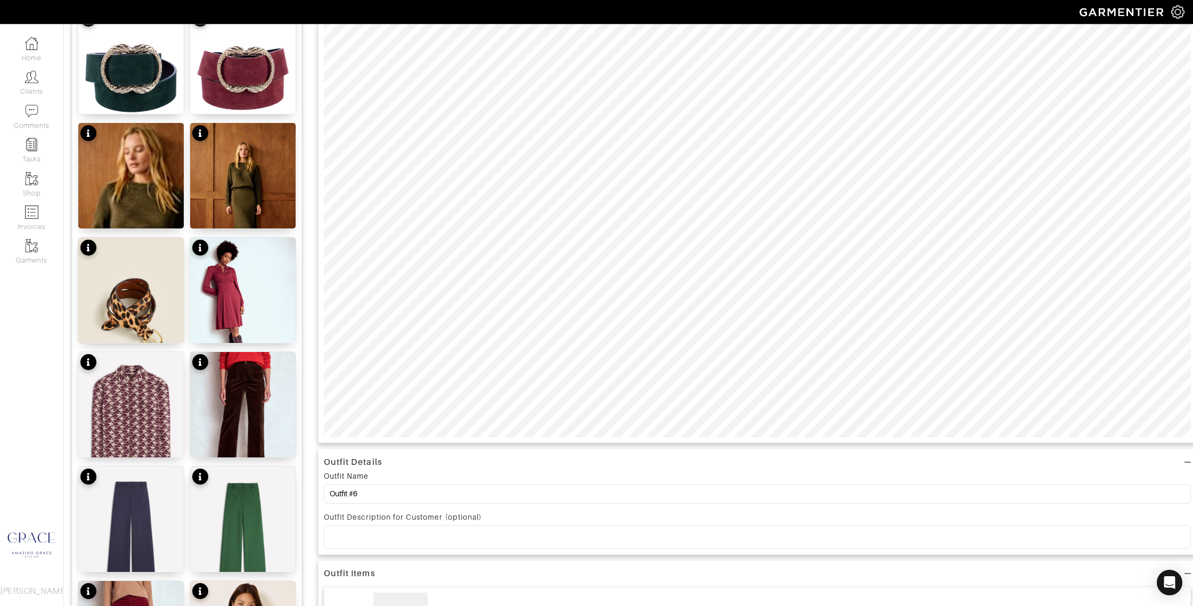
scroll to position [311, 0]
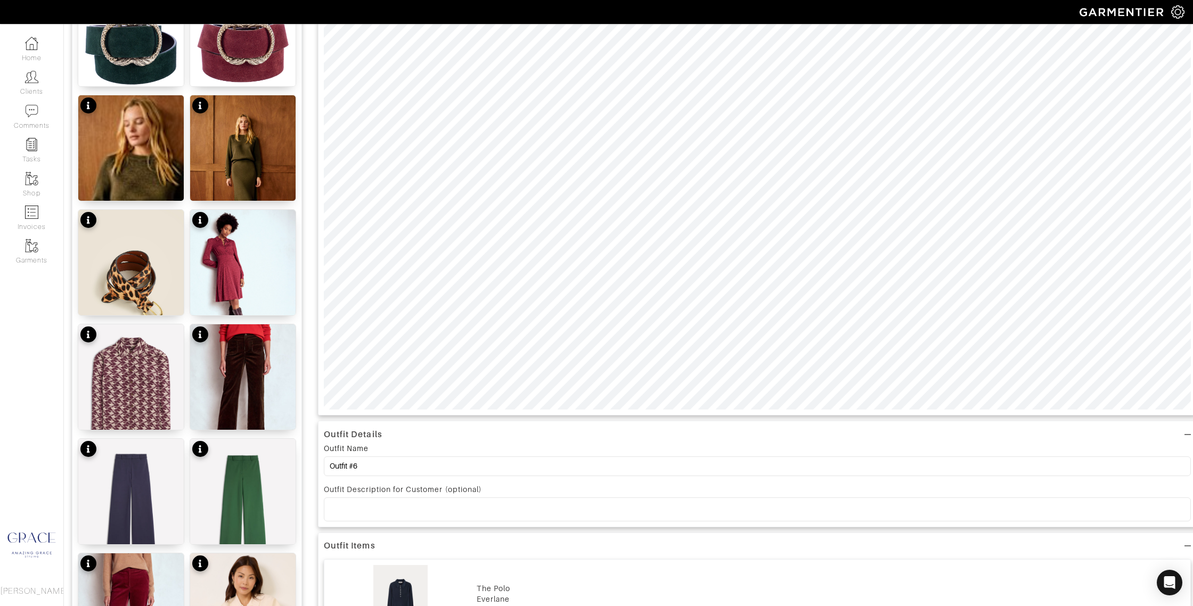
click at [352, 506] on p at bounding box center [757, 509] width 850 height 10
drag, startPoint x: 607, startPoint y: 512, endPoint x: 589, endPoint y: 511, distance: 18.1
click at [588, 511] on p "This top is a great staple -- can wear with a skirt and belt or pants. A great …" at bounding box center [757, 509] width 850 height 10
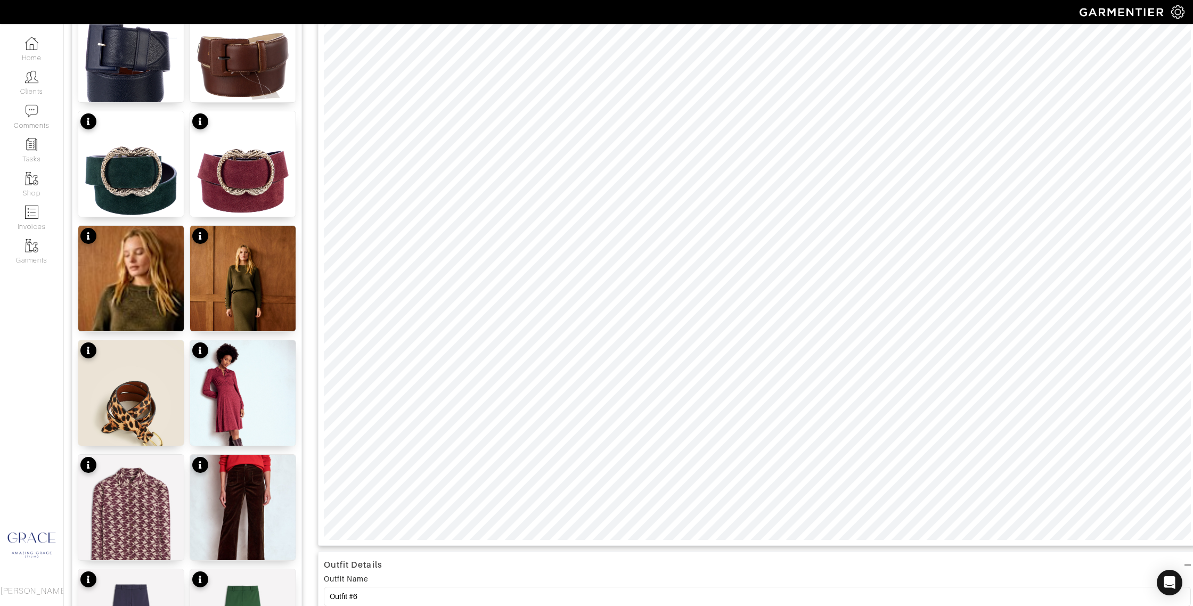
scroll to position [0, 0]
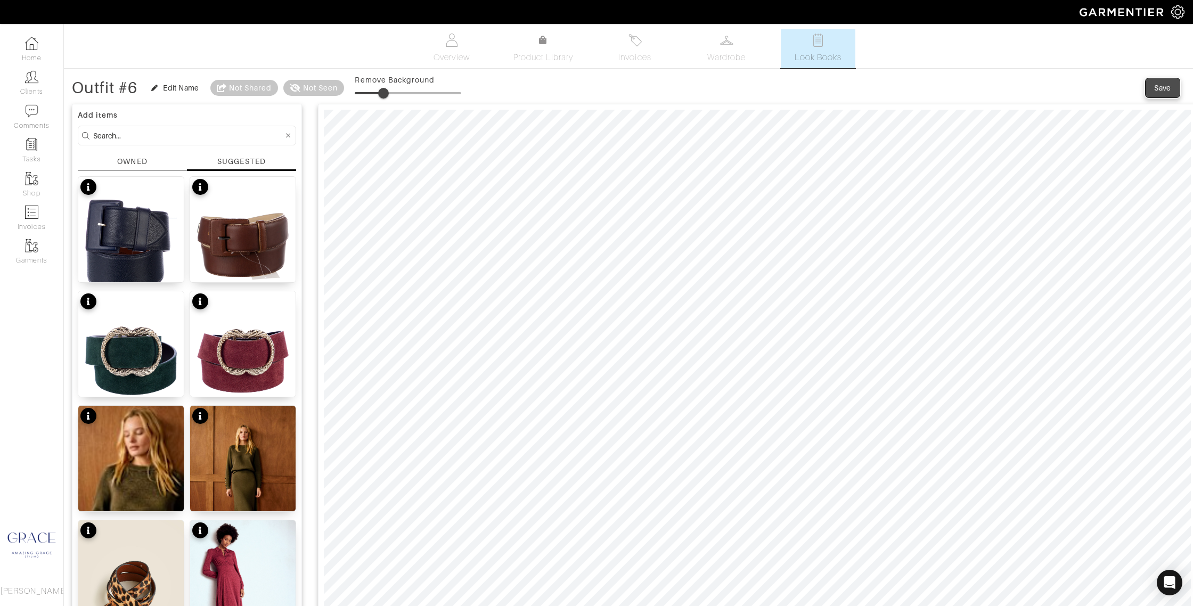
drag, startPoint x: 1156, startPoint y: 84, endPoint x: 1146, endPoint y: 92, distance: 12.6
click at [1156, 84] on div "Save" at bounding box center [1162, 88] width 17 height 11
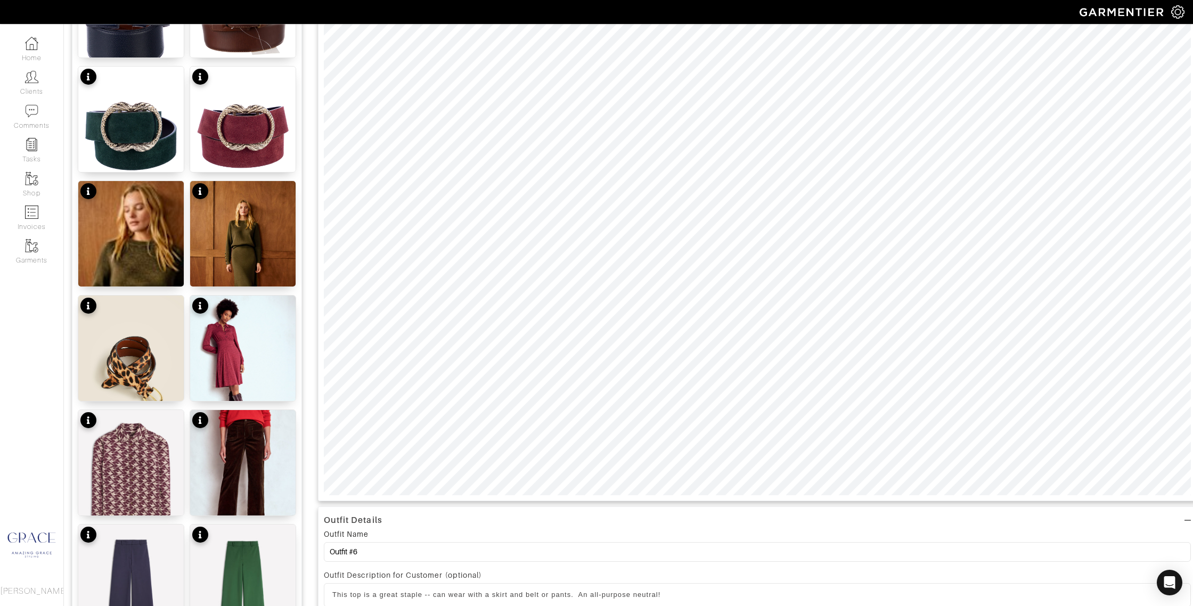
scroll to position [242, 0]
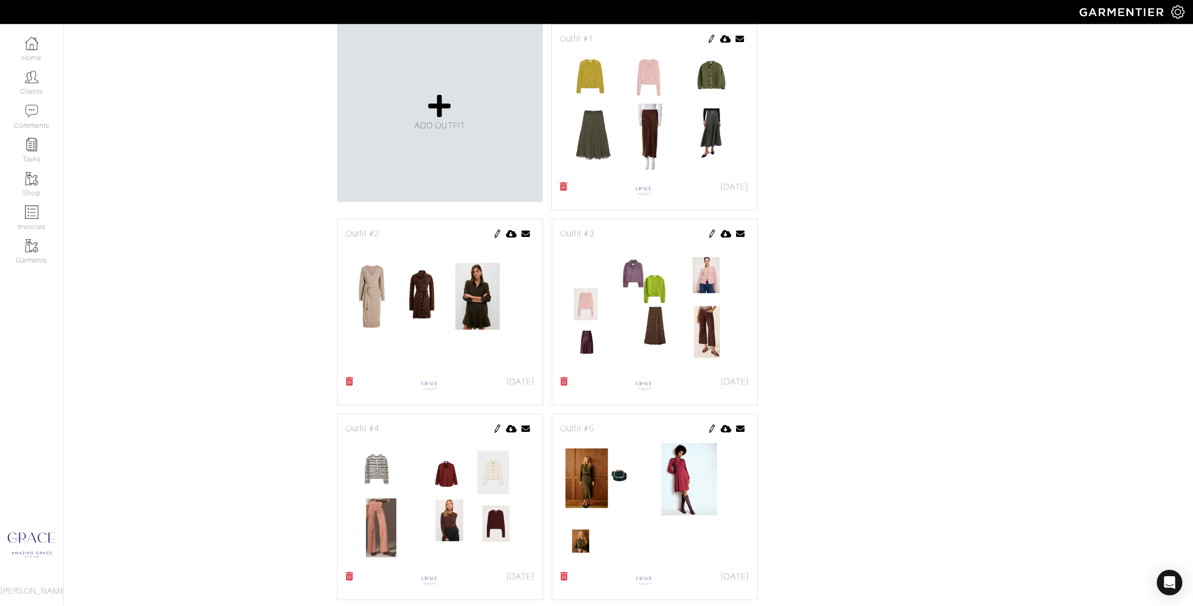
scroll to position [285, 0]
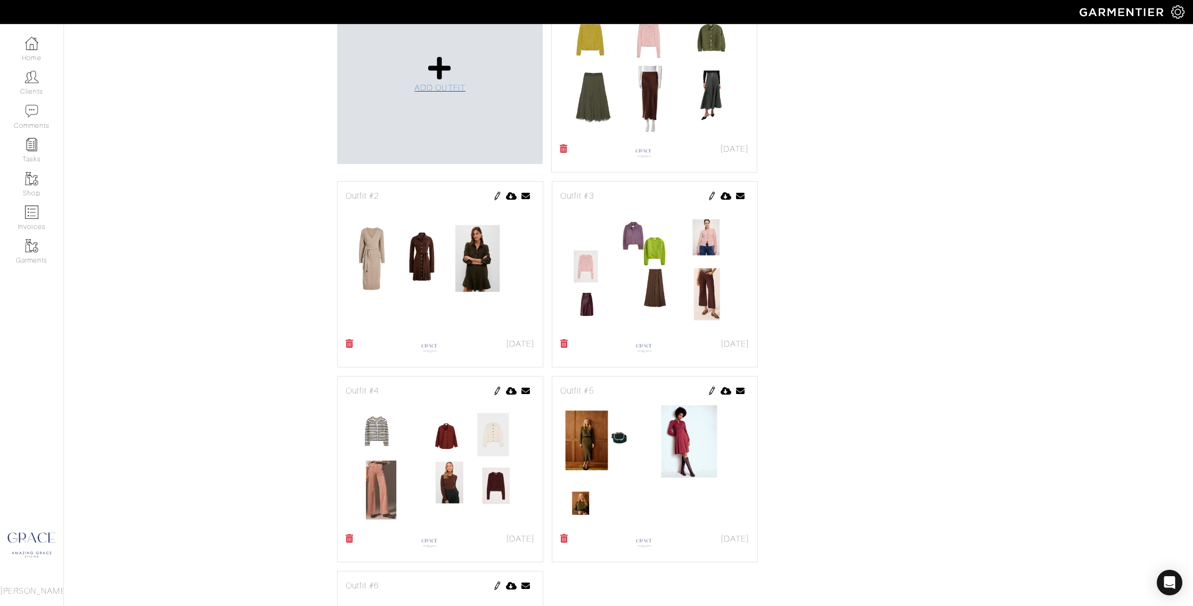
click at [447, 83] on link "ADD OUTFIT" at bounding box center [439, 74] width 51 height 39
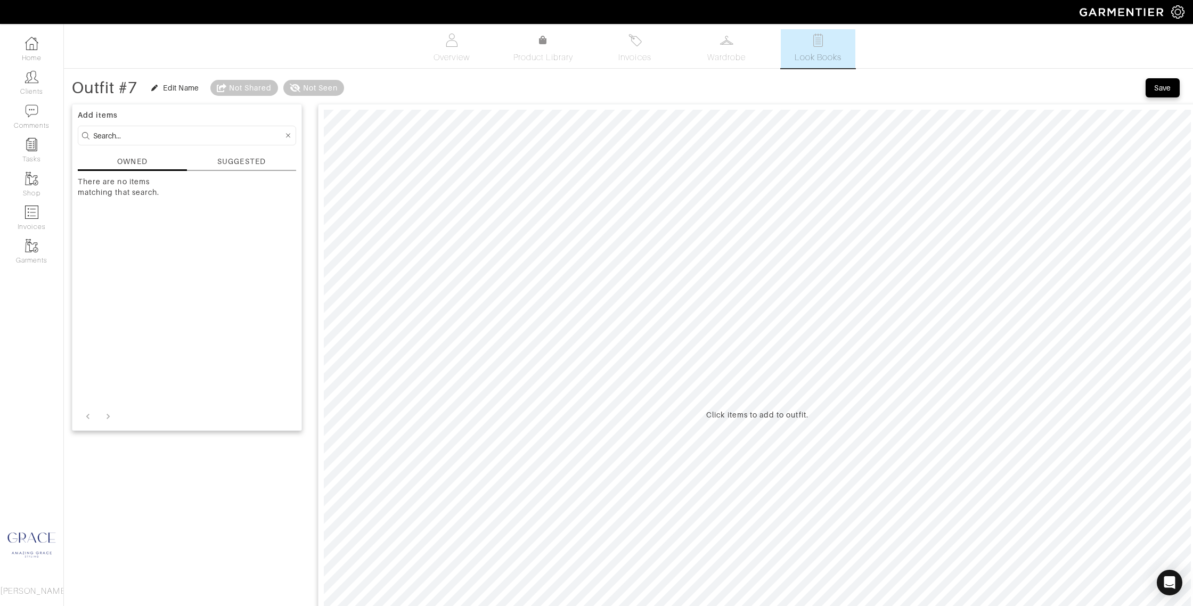
click at [234, 155] on div "Add items OWNED SUGGESTED There are no items matching that search." at bounding box center [187, 267] width 230 height 327
click at [232, 161] on div "SUGGESTED" at bounding box center [241, 161] width 48 height 11
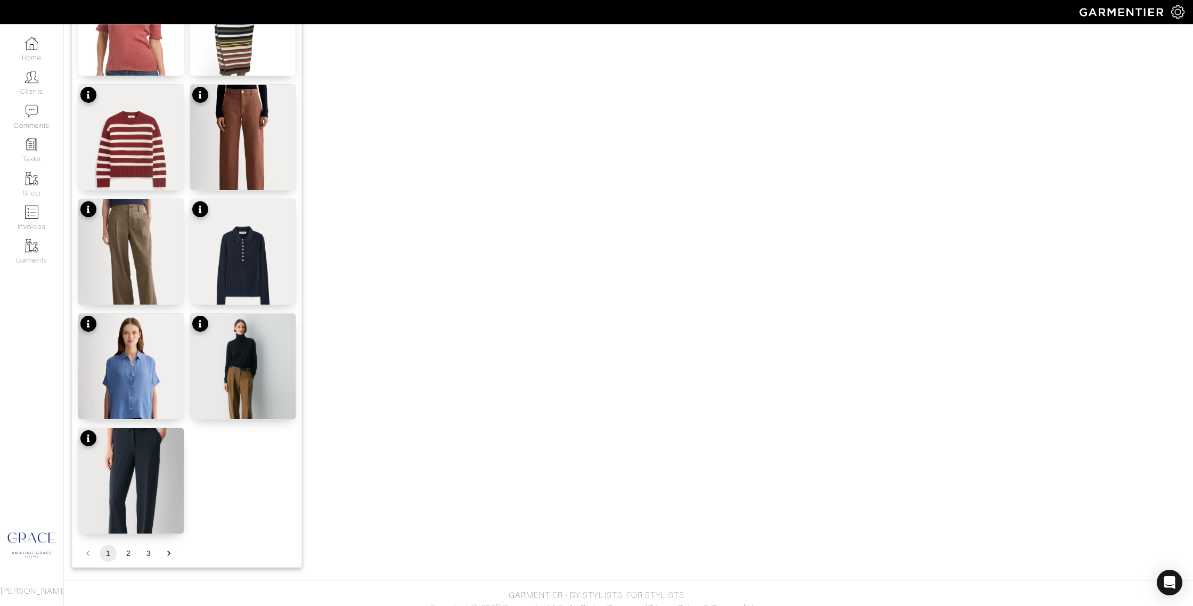
scroll to position [1136, 0]
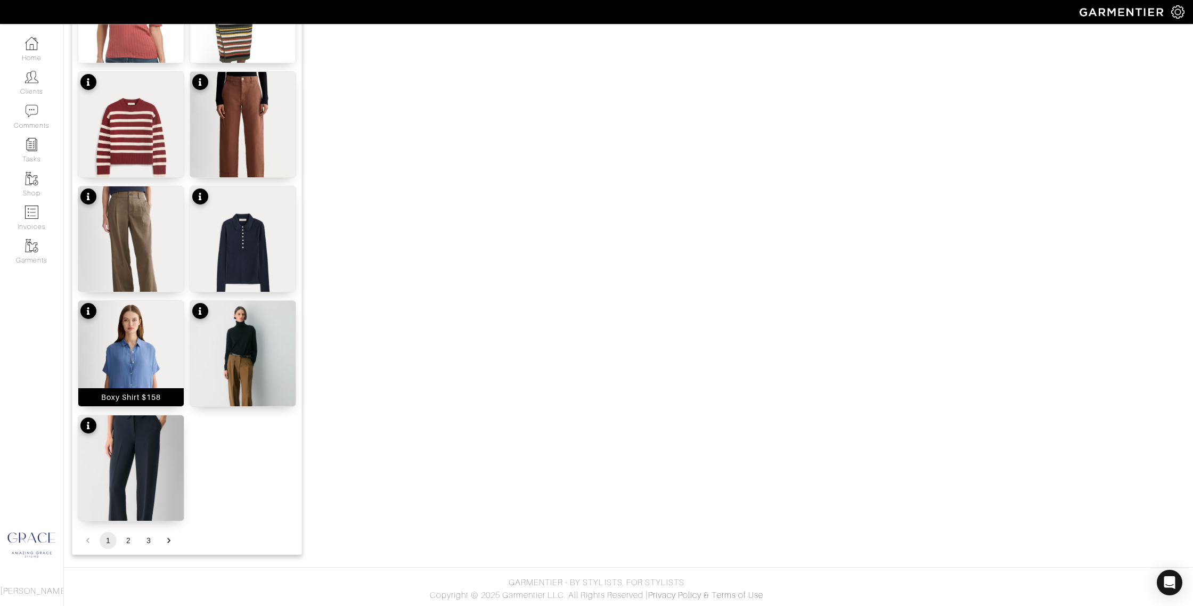
click at [162, 392] on div "Boxy Shirt $158" at bounding box center [130, 397] width 105 height 18
click at [144, 514] on div "The Limitless Pant™ $148" at bounding box center [130, 512] width 95 height 11
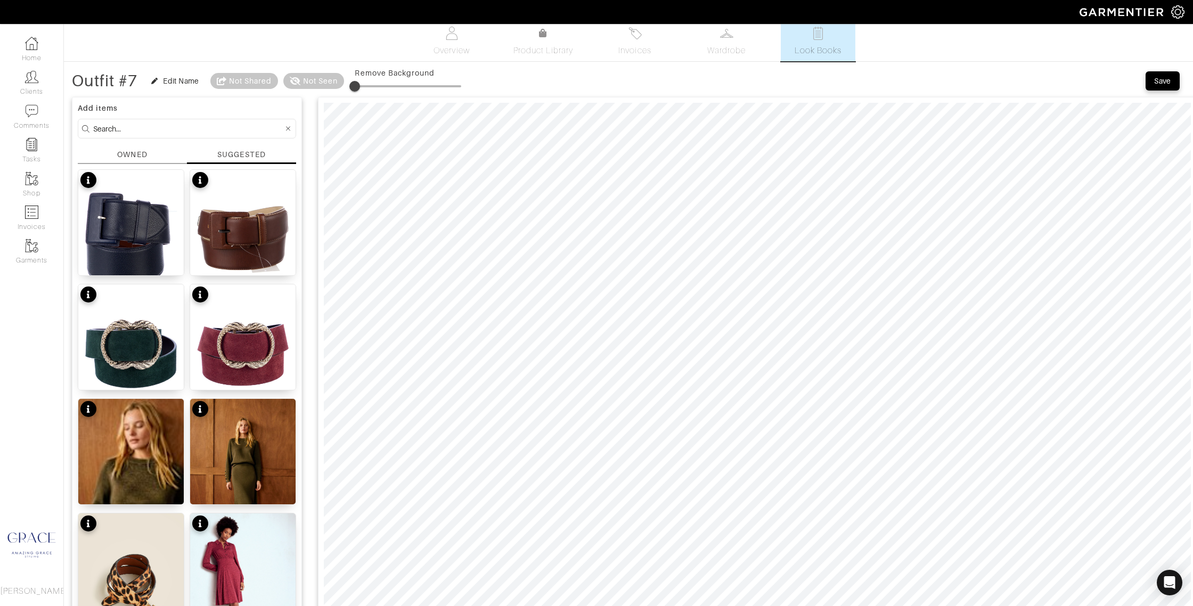
scroll to position [8, 0]
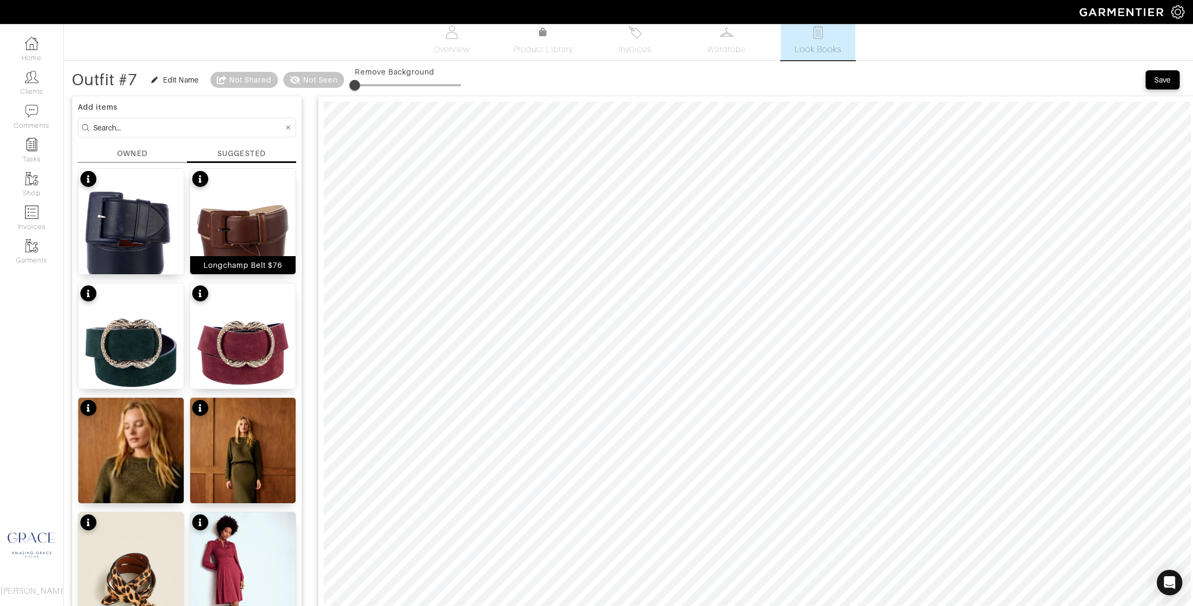
click at [263, 262] on div "Longchamp Belt $76" at bounding box center [242, 265] width 79 height 11
drag, startPoint x: 136, startPoint y: 266, endPoint x: 180, endPoint y: 246, distance: 48.1
click at [136, 266] on div "Belt $128" at bounding box center [131, 265] width 36 height 11
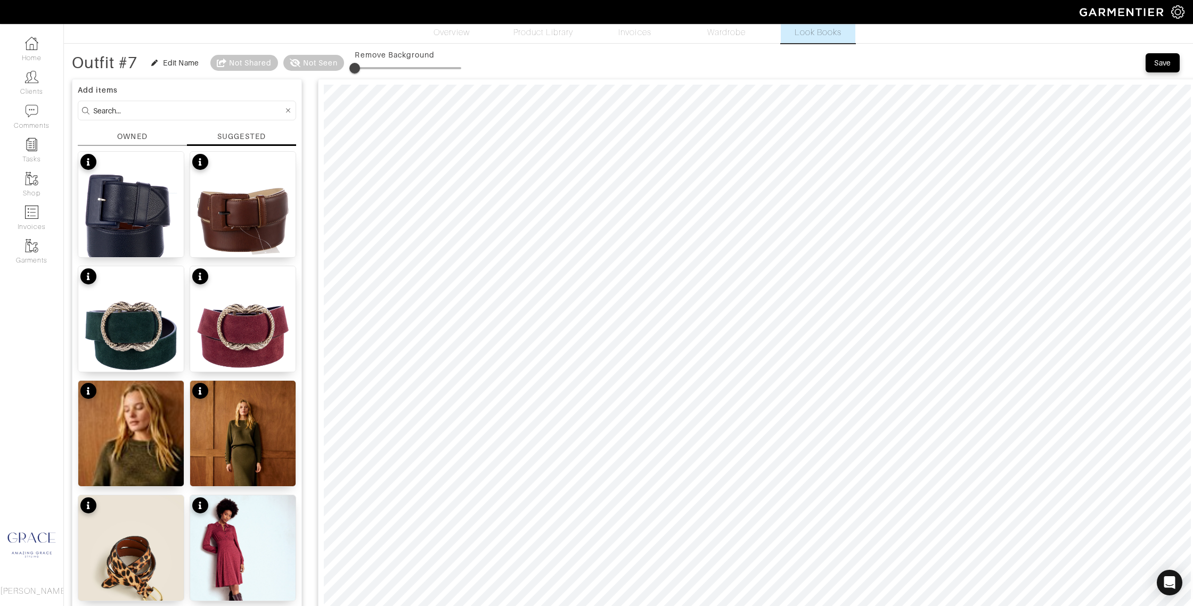
scroll to position [0, 0]
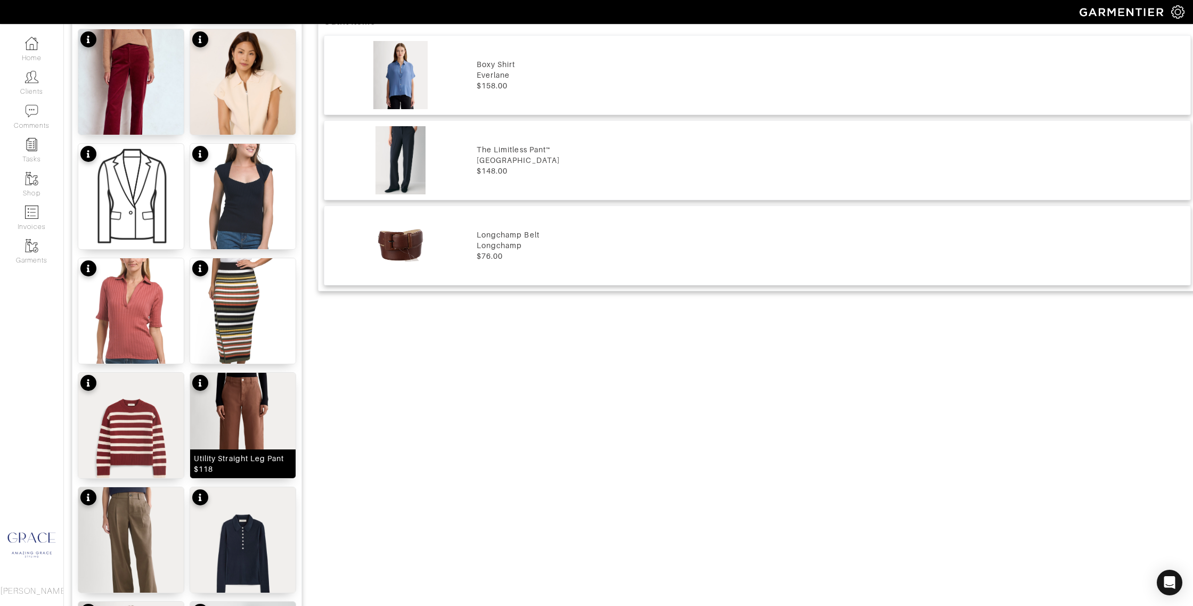
click at [243, 463] on div "Utility Straight Leg Pant $118" at bounding box center [243, 463] width 98 height 21
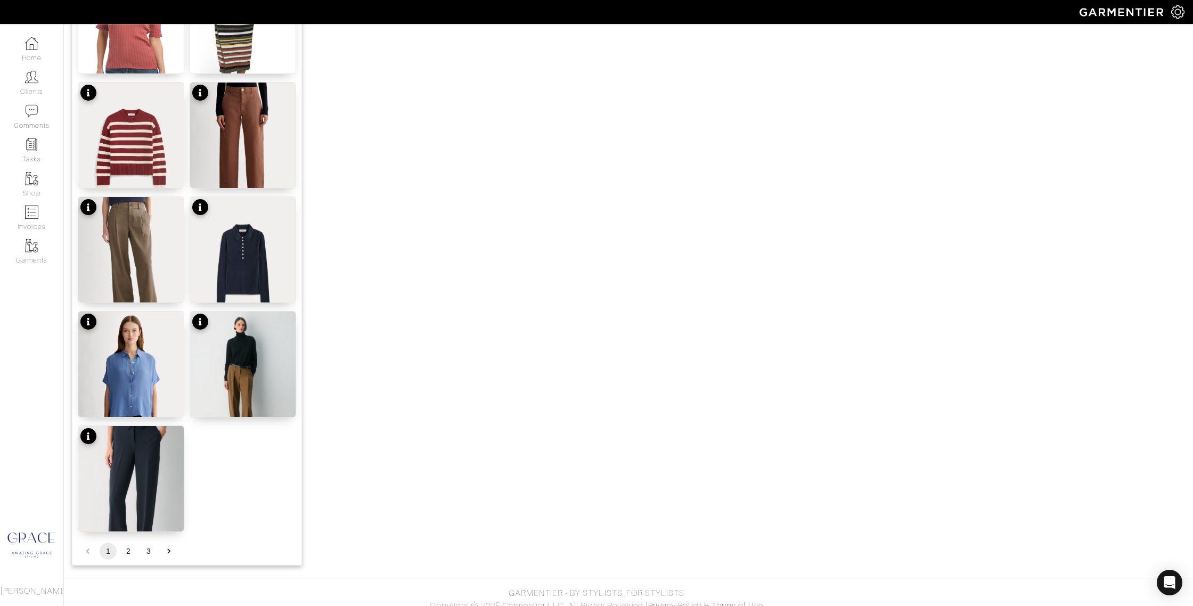
scroll to position [1136, 0]
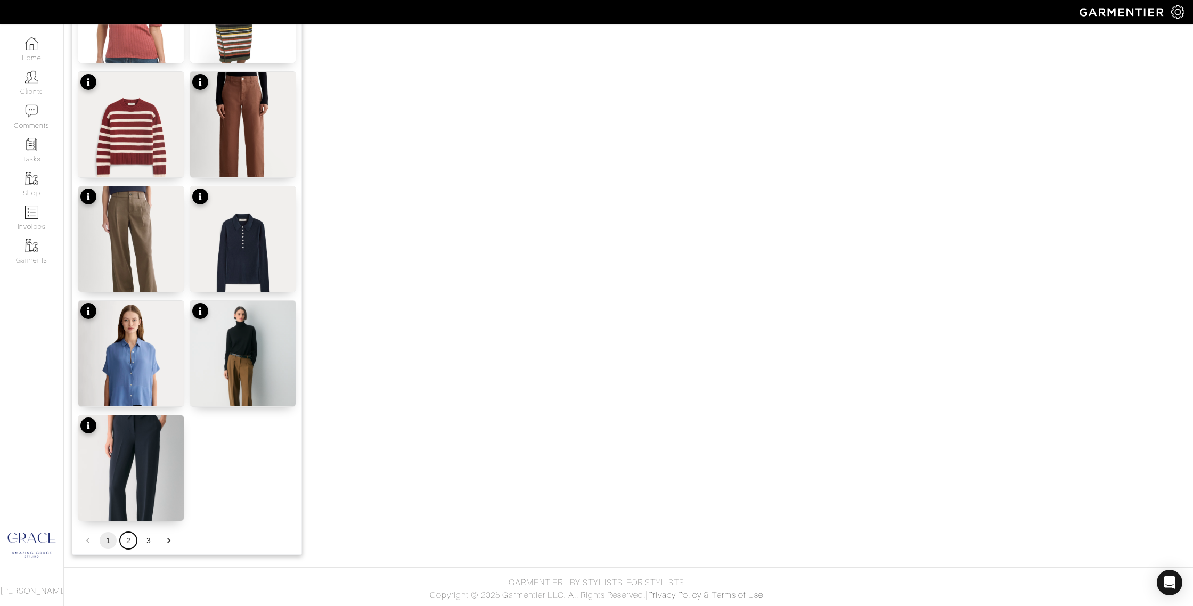
click at [128, 542] on button "2" at bounding box center [128, 540] width 17 height 17
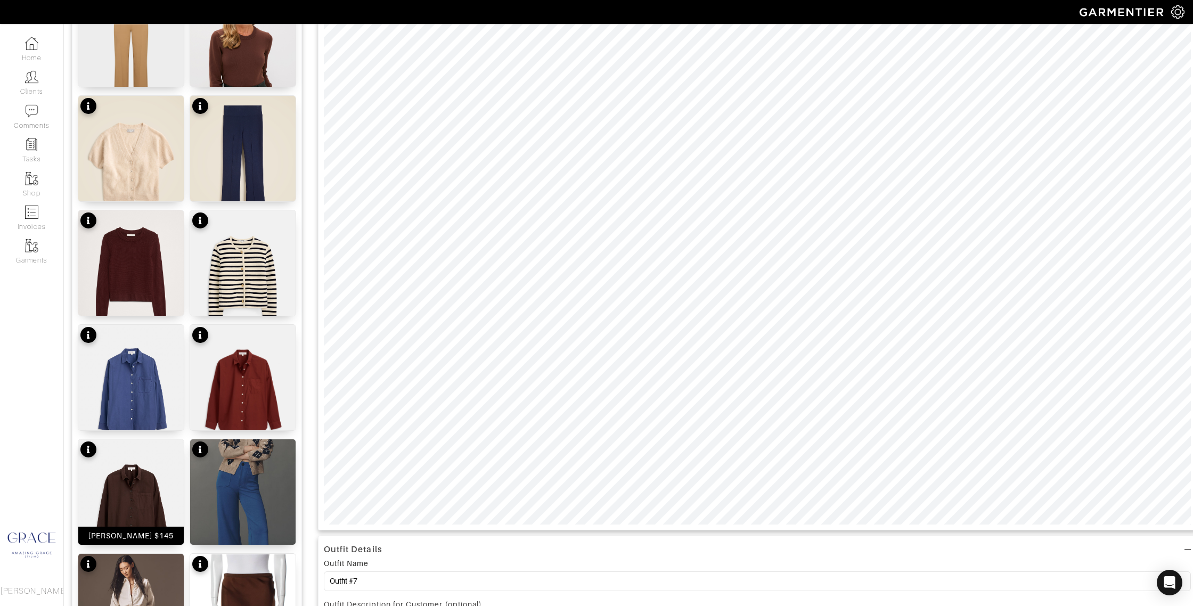
scroll to position [125, 0]
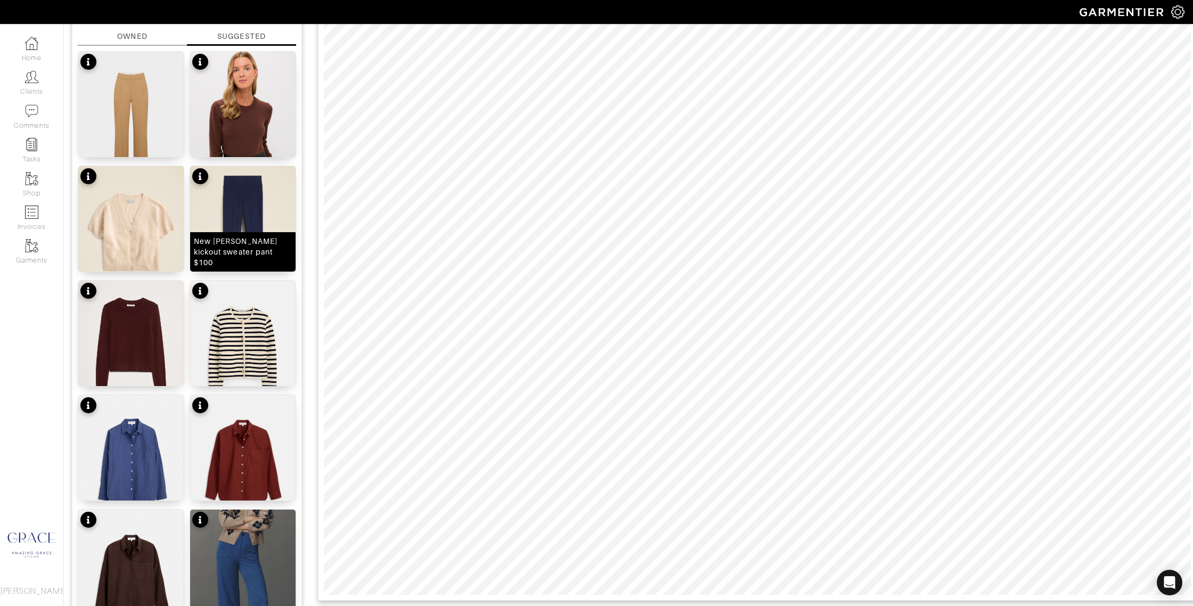
click at [233, 250] on div "New Delaney kickout sweater pant $100" at bounding box center [243, 252] width 98 height 32
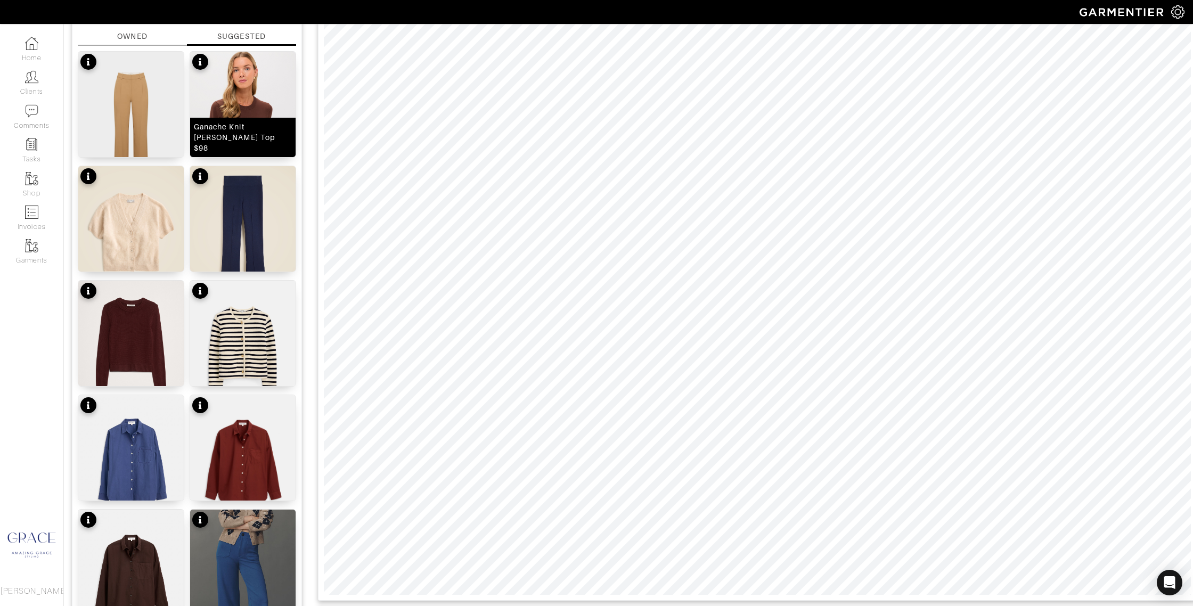
click at [233, 137] on div "Ganache Knit Vanessa Top $98" at bounding box center [243, 137] width 98 height 32
click at [269, 378] on div "Paris Sweater $250" at bounding box center [243, 377] width 73 height 11
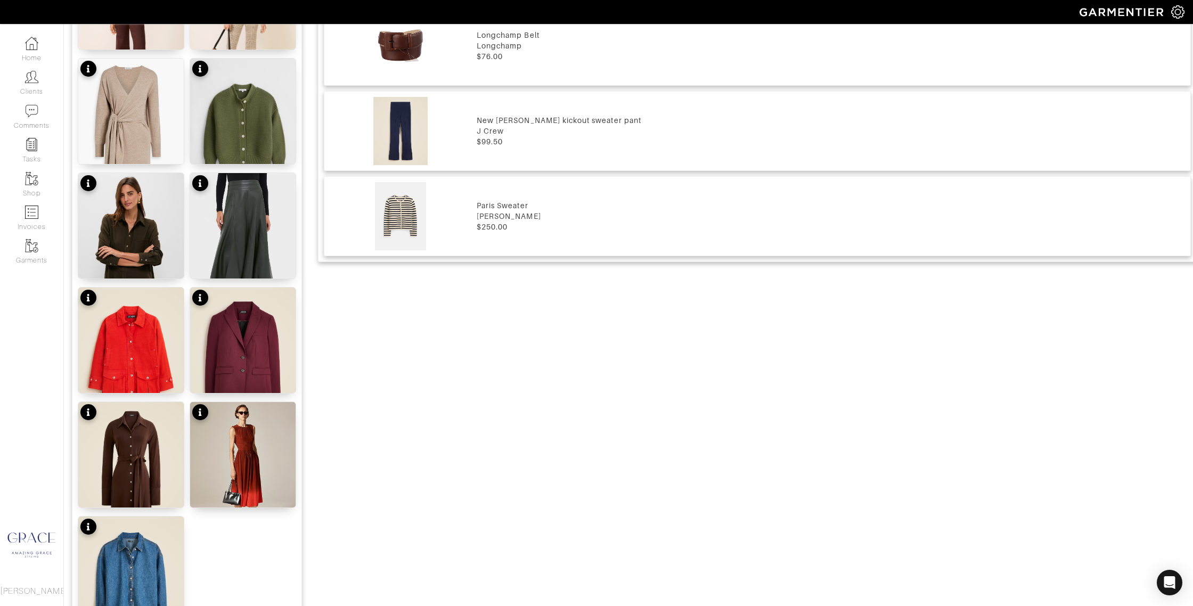
scroll to position [1136, 0]
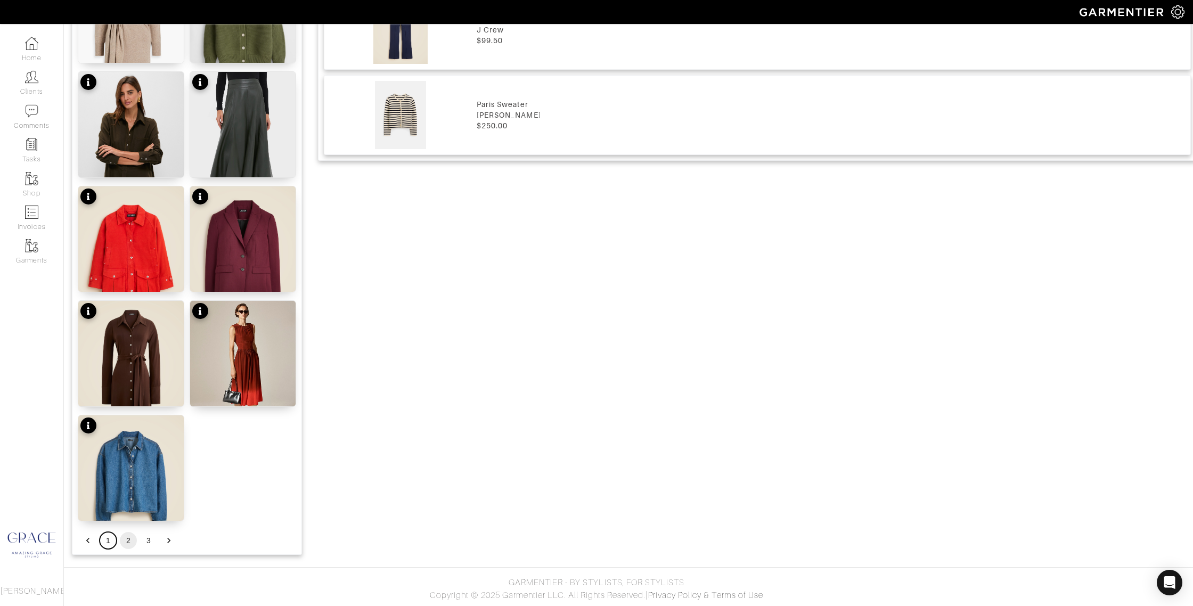
click at [108, 541] on button "1" at bounding box center [108, 540] width 17 height 17
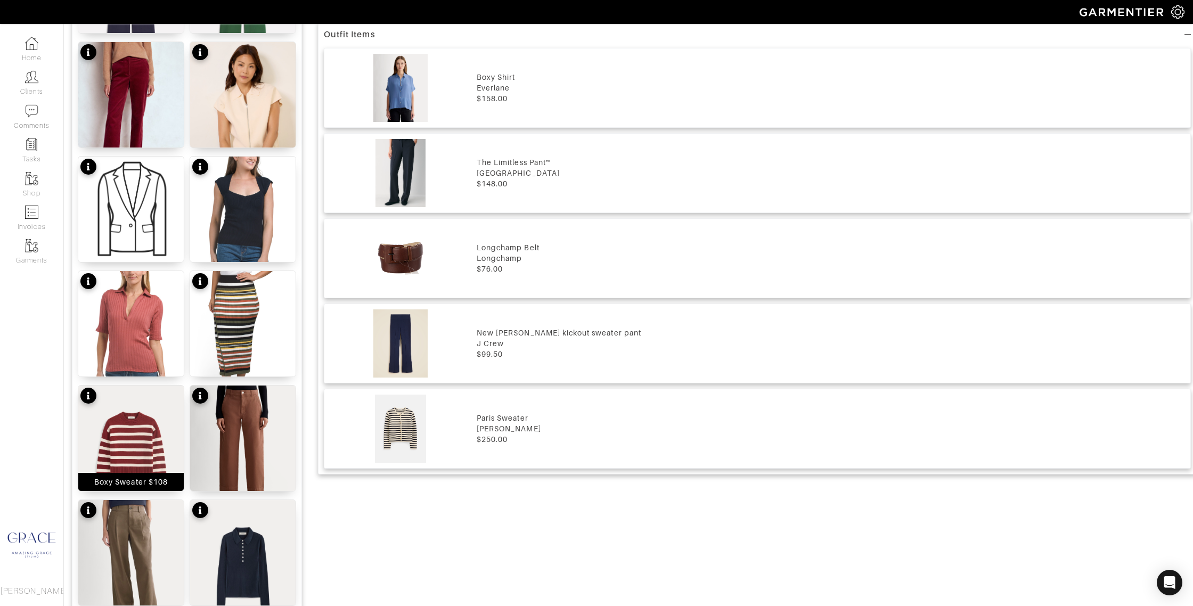
click at [141, 485] on div "Boxy Sweater $108" at bounding box center [131, 482] width 74 height 11
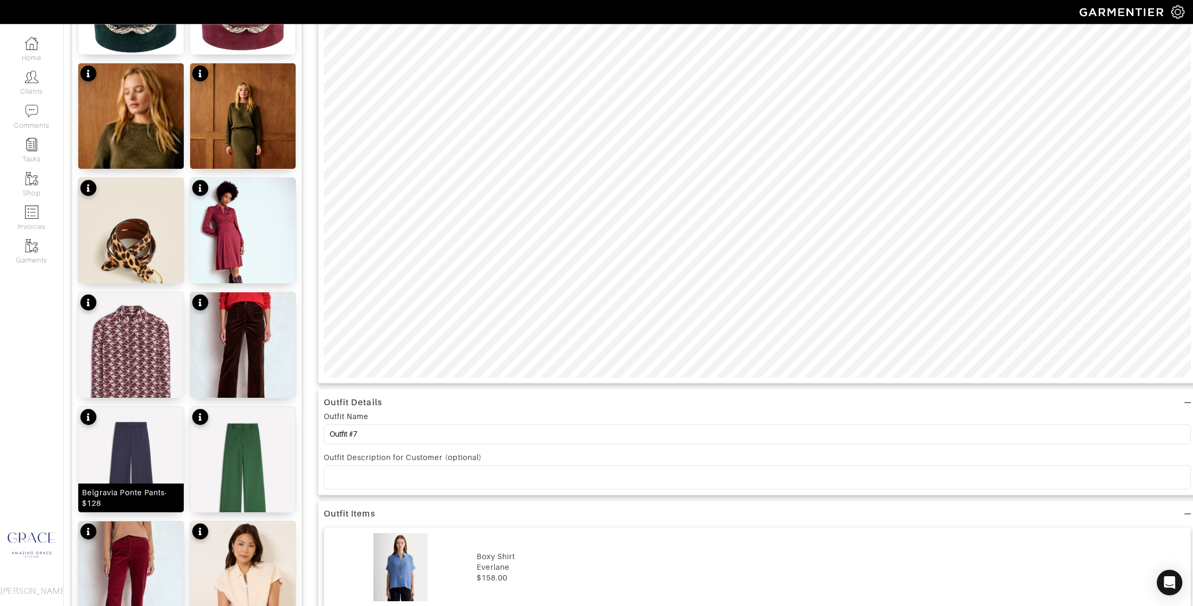
click at [141, 490] on div "Belgravia Ponte Pants- $128" at bounding box center [131, 497] width 98 height 21
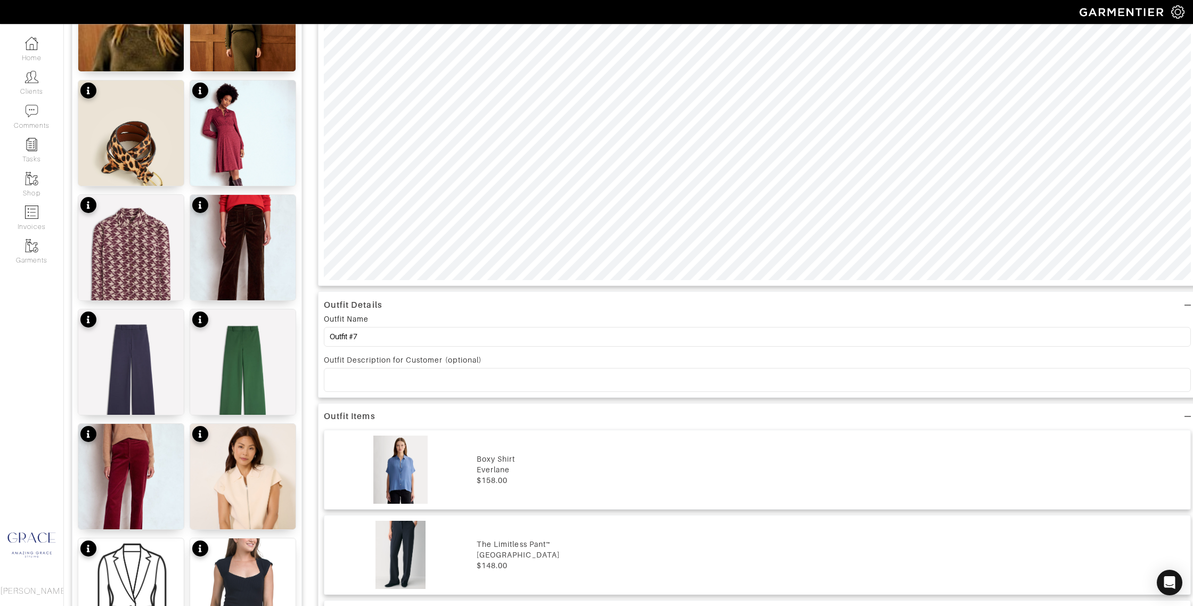
scroll to position [446, 0]
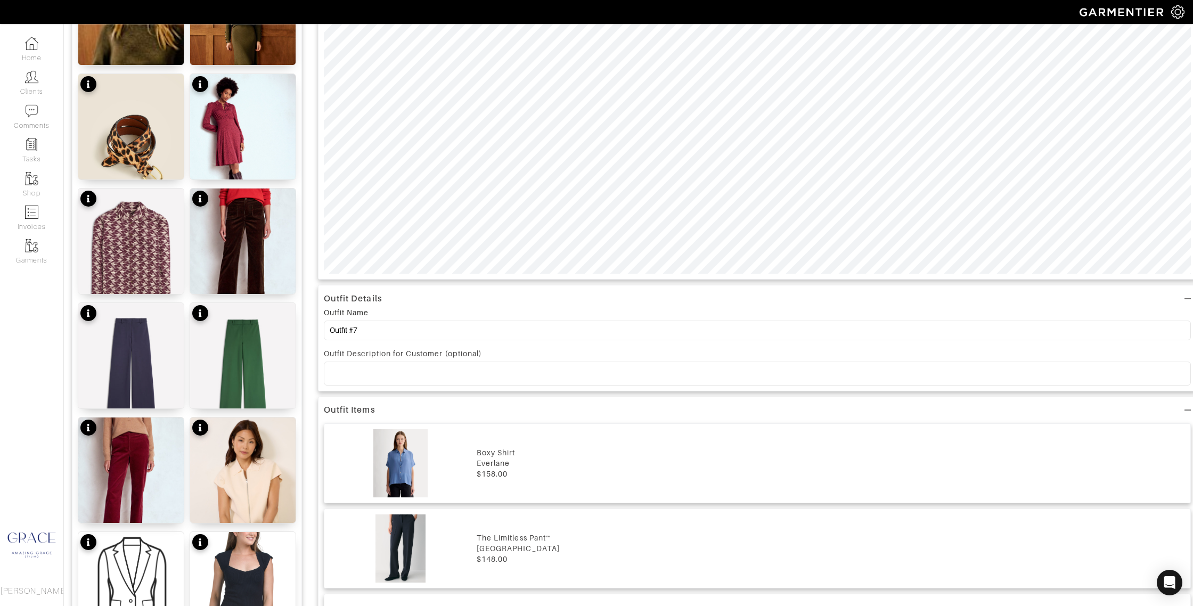
click at [429, 377] on p at bounding box center [757, 374] width 850 height 10
click at [124, 394] on div "Belgravia Ponte Pants- $128" at bounding box center [131, 394] width 98 height 21
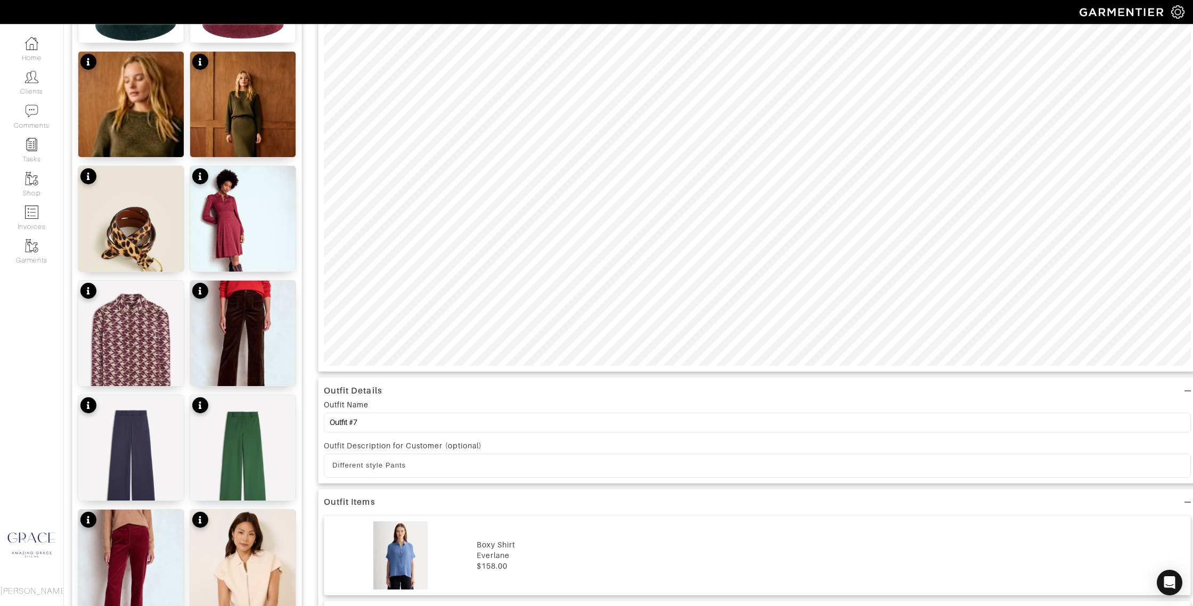
scroll to position [355, 0]
click at [162, 370] on div "Cord Blouse $128" at bounding box center [130, 377] width 105 height 18
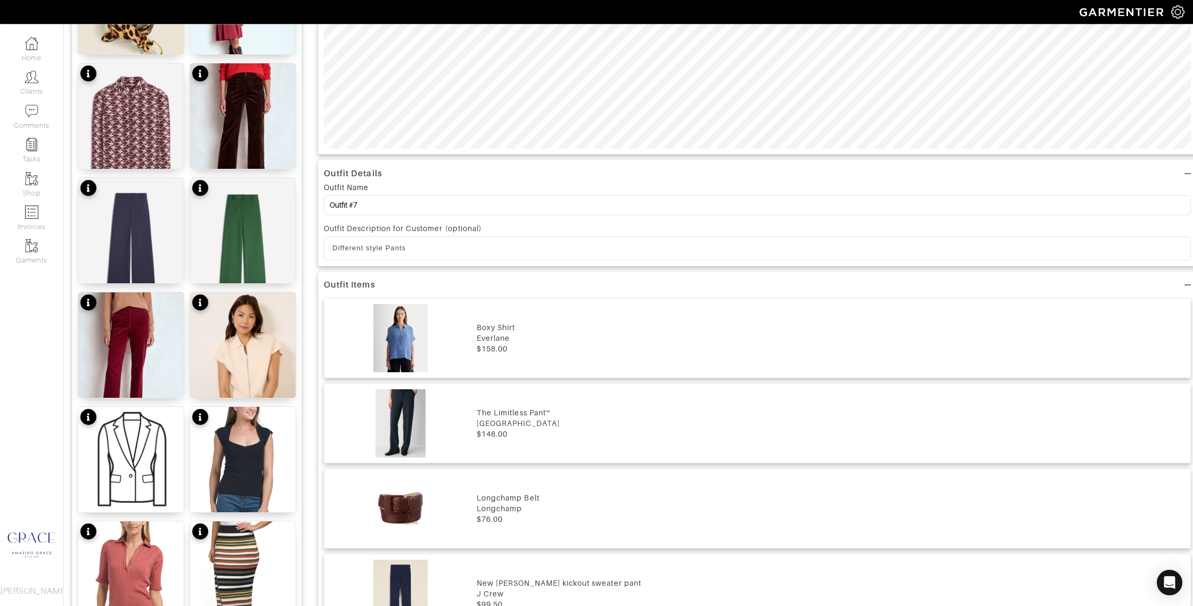
scroll to position [601, 0]
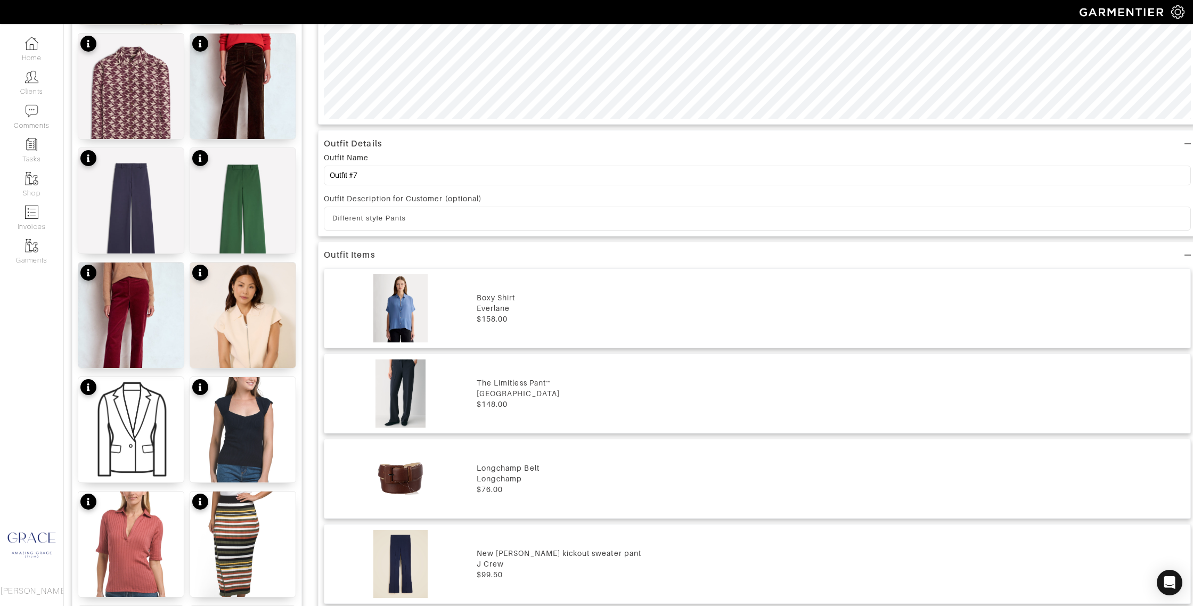
click at [374, 214] on p "Different style Pants" at bounding box center [757, 219] width 850 height 10
click at [417, 219] on p "Different style Pants" at bounding box center [757, 219] width 850 height 10
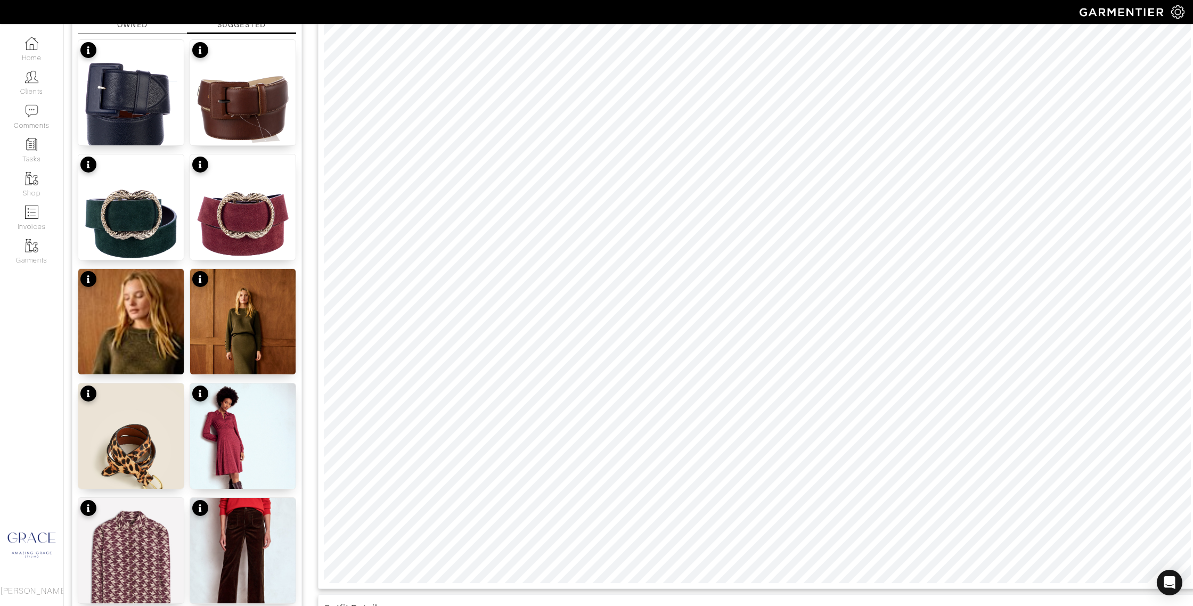
scroll to position [0, 0]
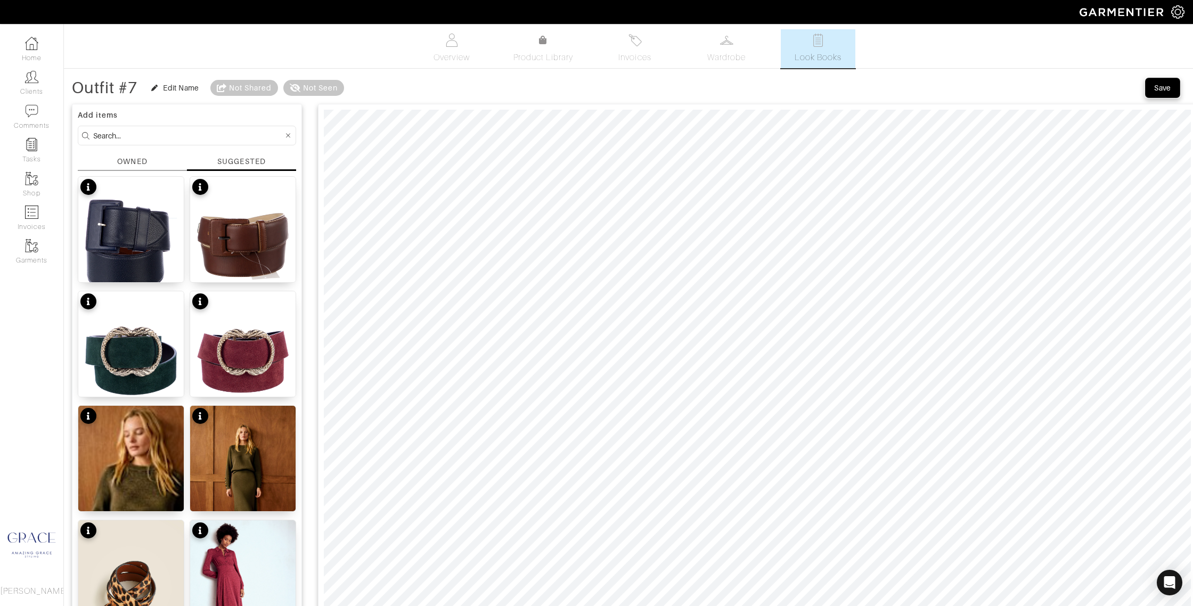
click at [1161, 84] on div "Save" at bounding box center [1162, 88] width 17 height 11
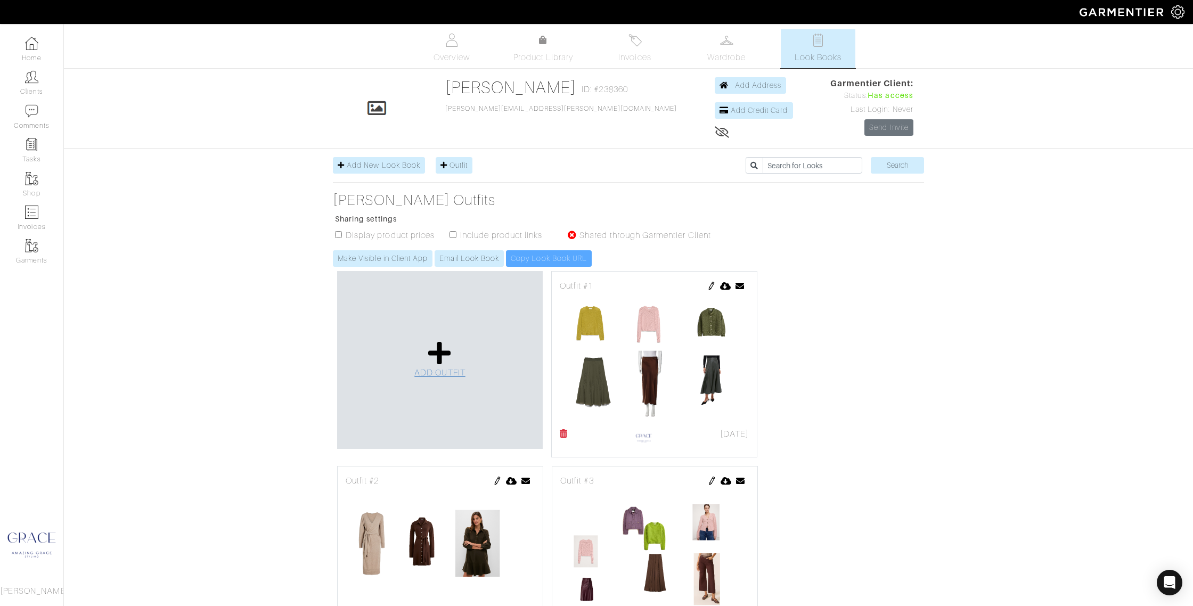
click at [436, 363] on icon at bounding box center [439, 353] width 23 height 26
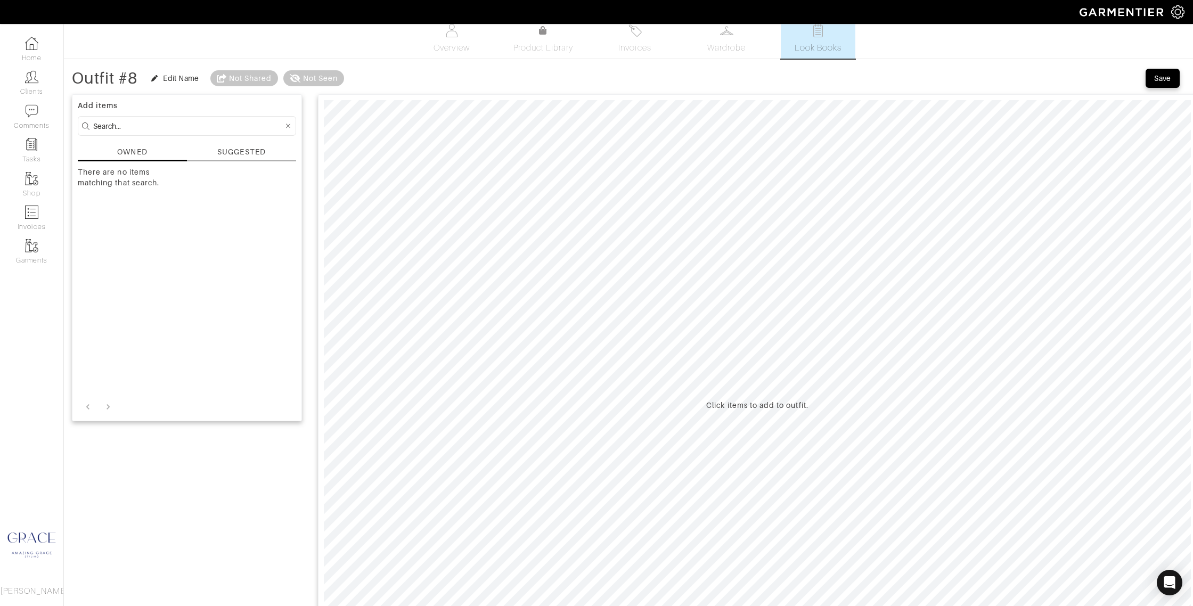
click at [225, 154] on div "SUGGESTED" at bounding box center [241, 151] width 48 height 11
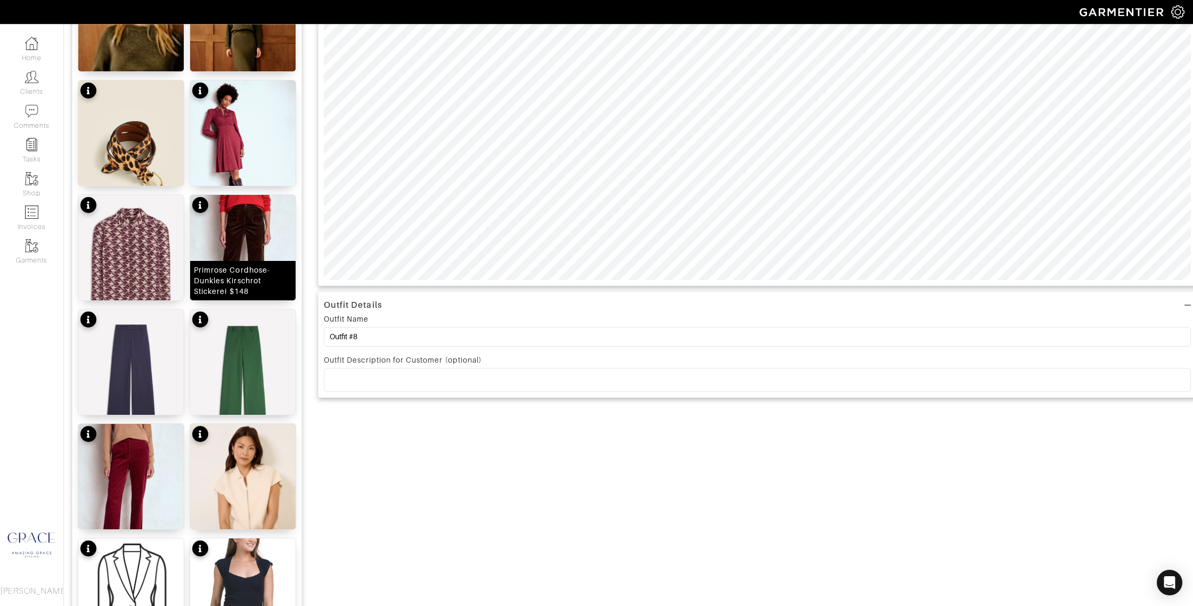
scroll to position [449, 0]
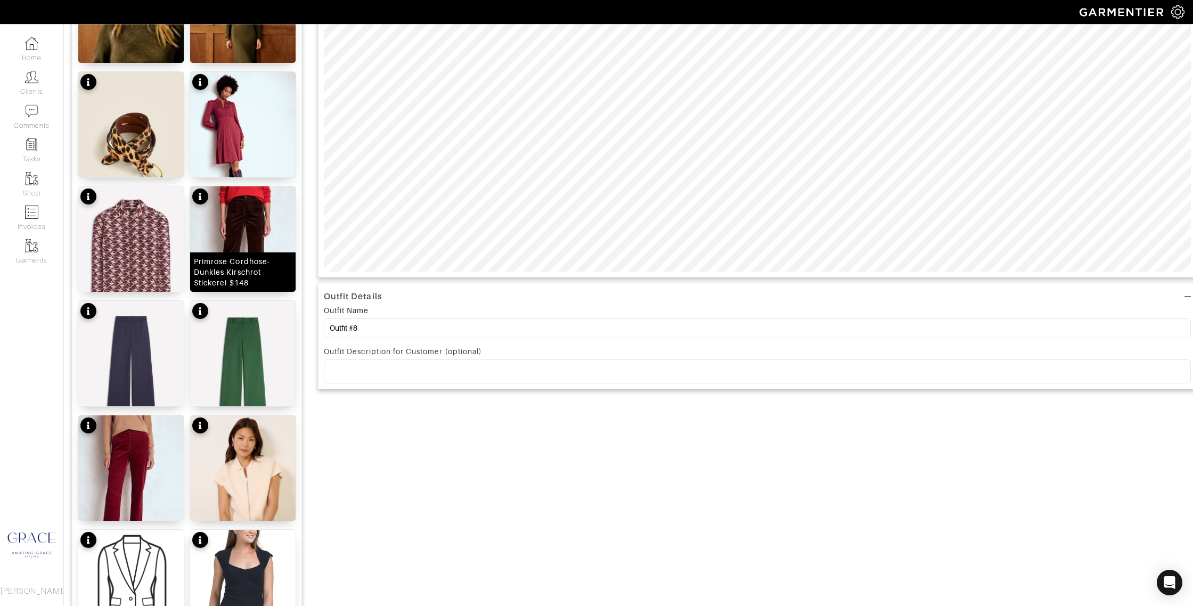
click at [263, 275] on div "Primrose Cordhose-Dunkles Kirschrot Stickerei $148" at bounding box center [243, 272] width 98 height 32
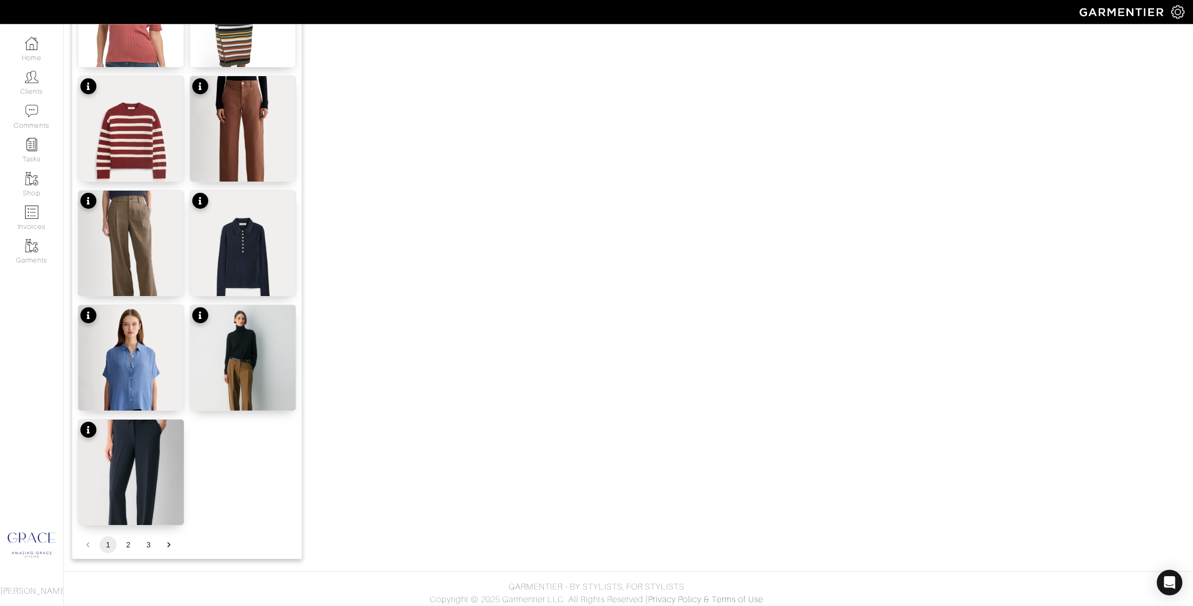
scroll to position [1136, 0]
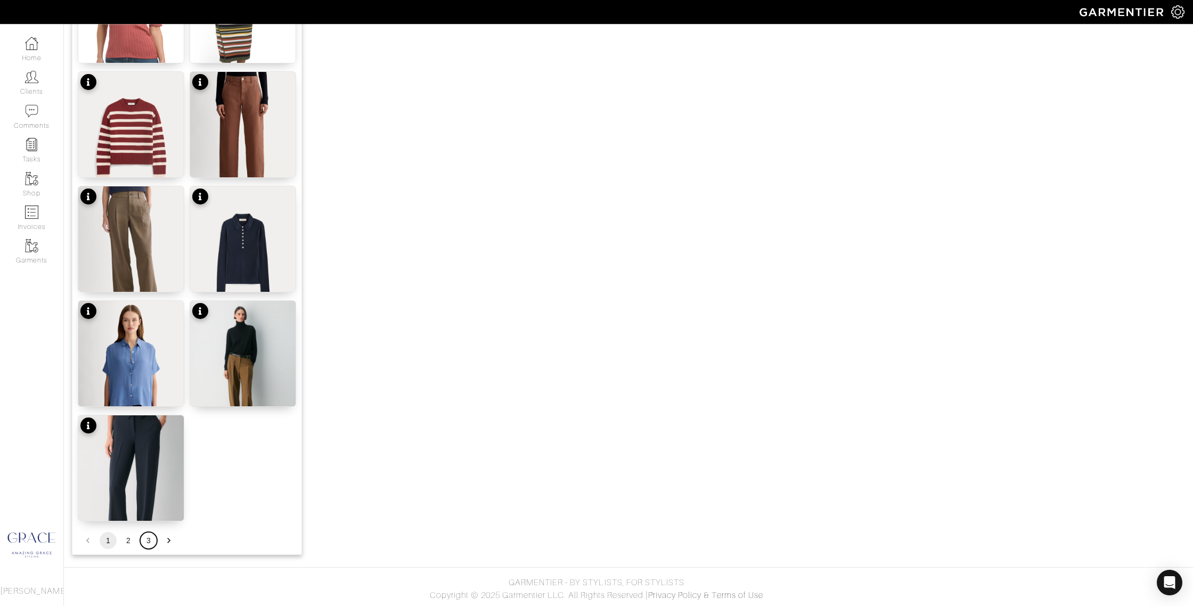
click at [142, 539] on button "3" at bounding box center [148, 540] width 17 height 17
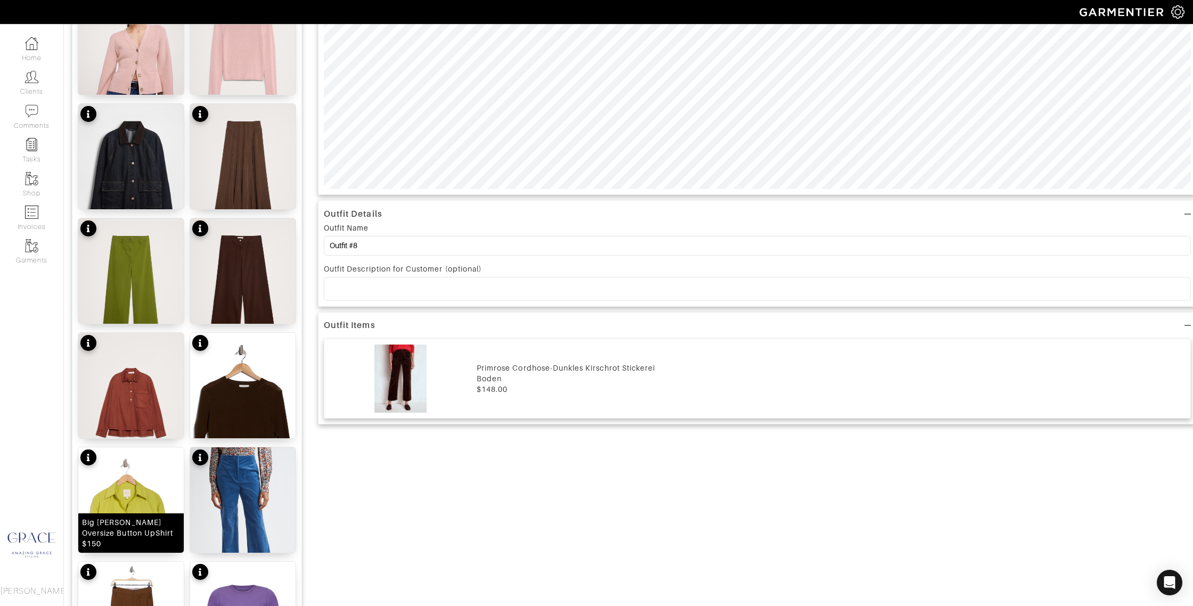
scroll to position [524, 0]
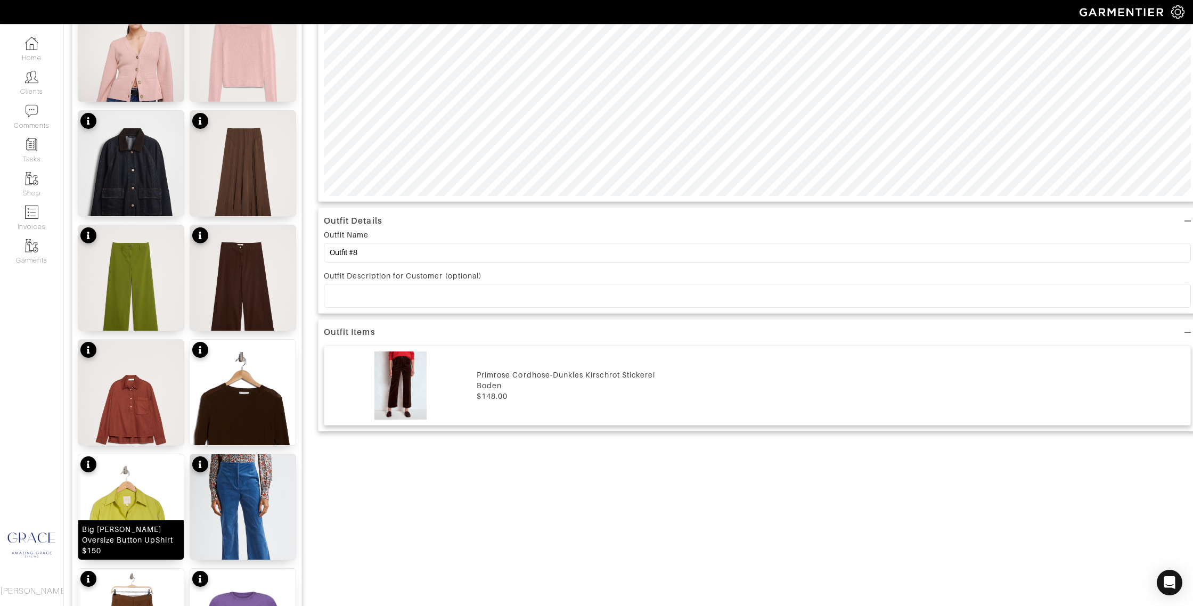
click at [145, 533] on div "Big [PERSON_NAME] Oversize Button UpShirt $150" at bounding box center [130, 539] width 105 height 39
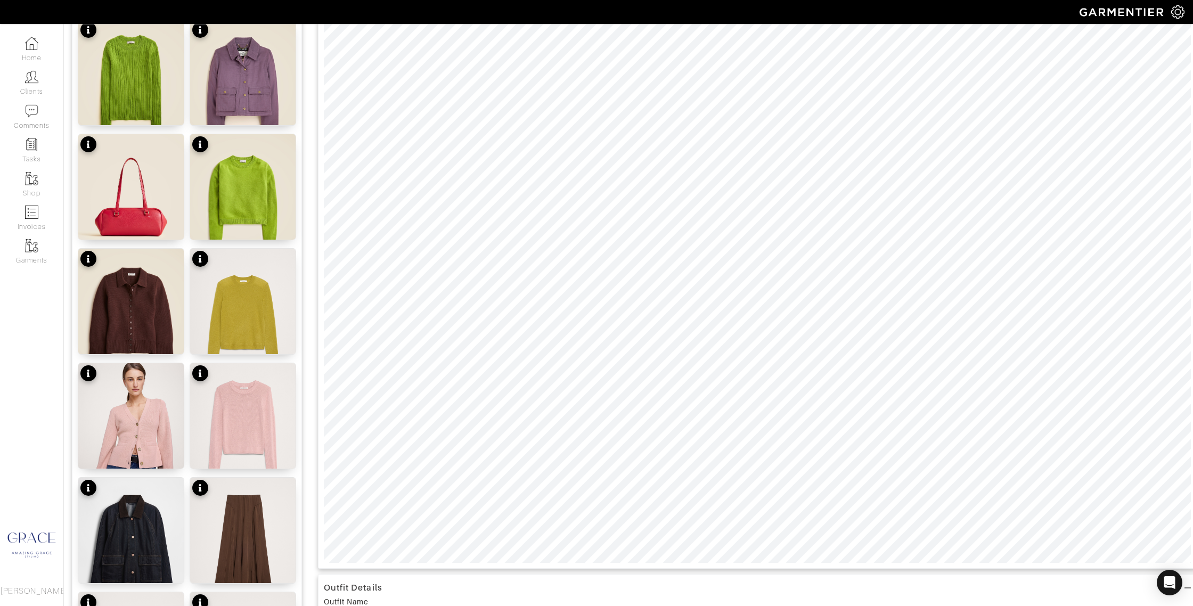
scroll to position [180, 0]
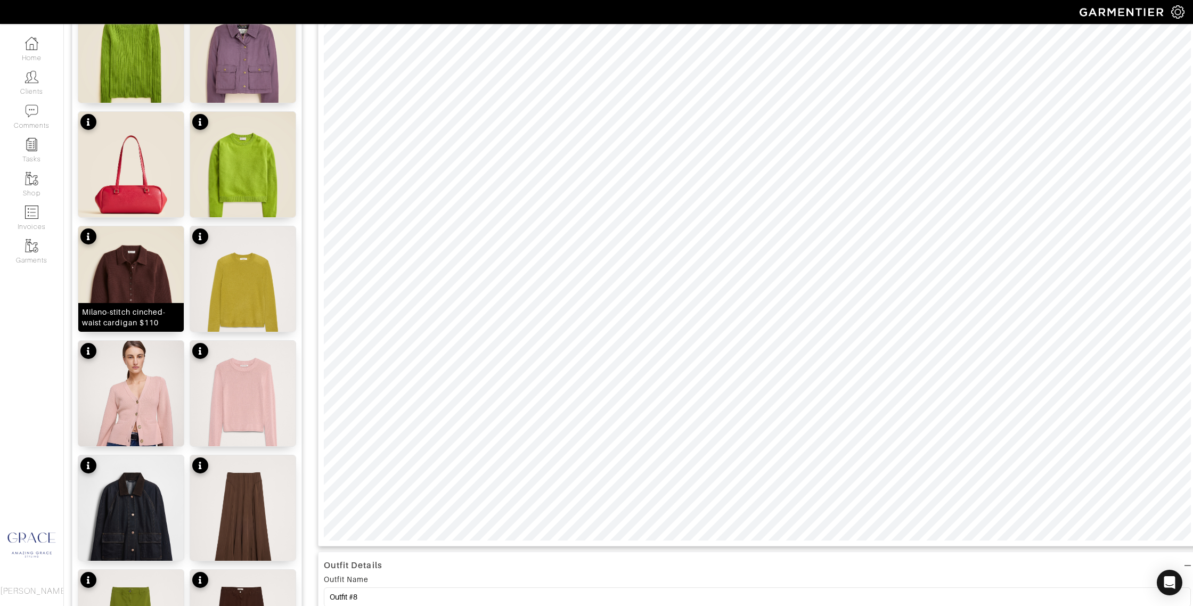
click at [164, 308] on div "Milano-stitch cinched-waist cardigan $110" at bounding box center [131, 317] width 98 height 21
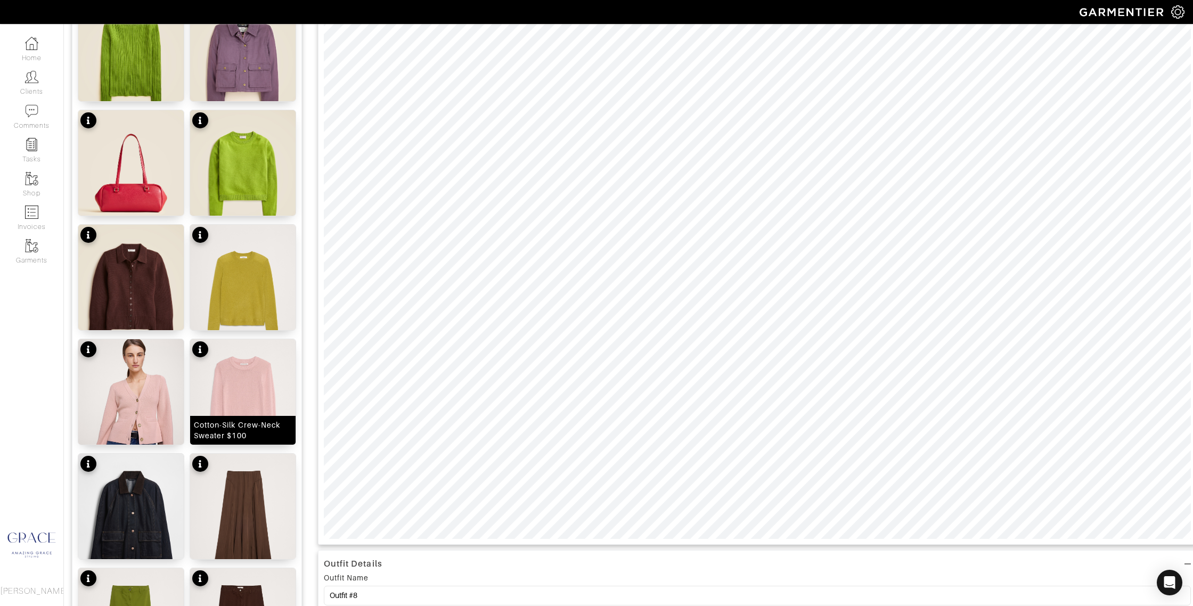
scroll to position [190, 0]
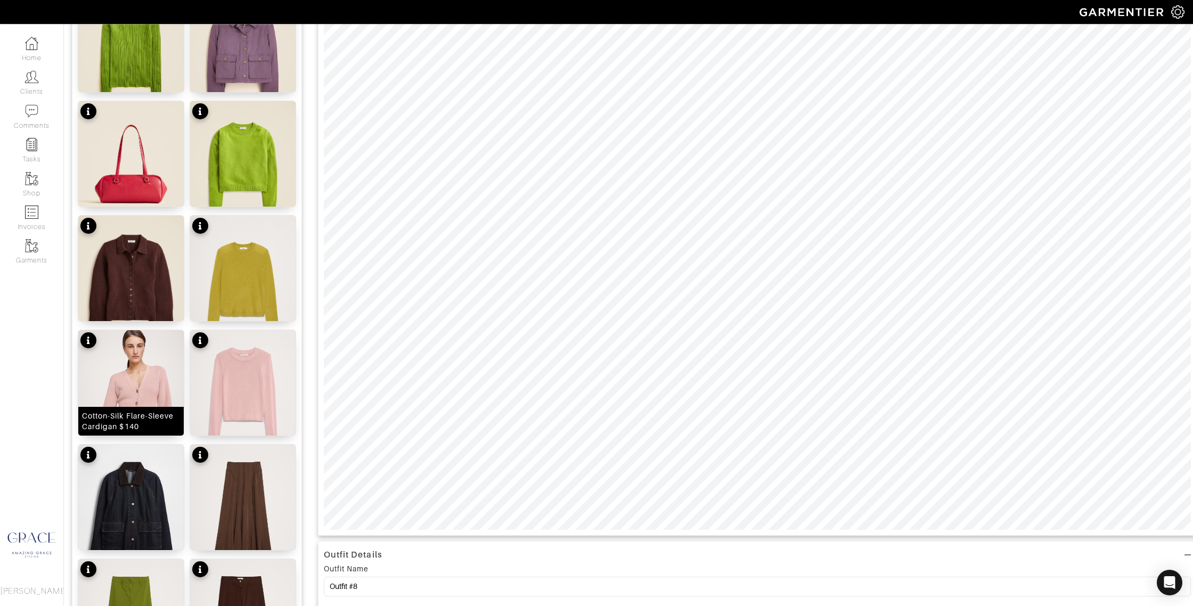
click at [126, 420] on div "Cotton-Silk Flare-Sleeve Cardigan $140" at bounding box center [131, 421] width 98 height 21
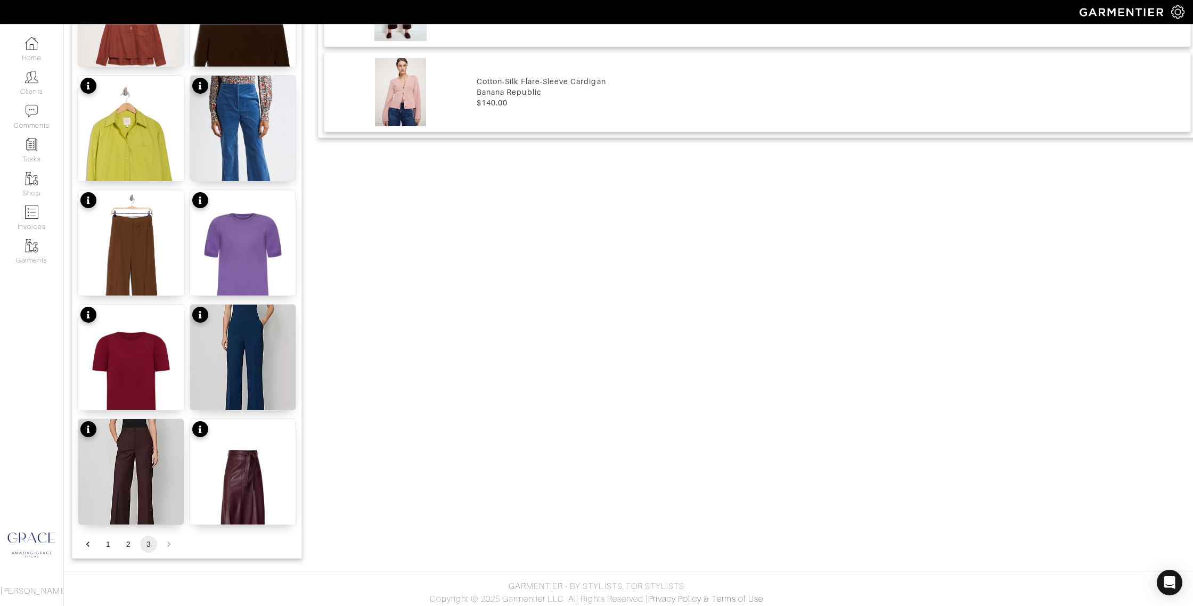
scroll to position [907, 0]
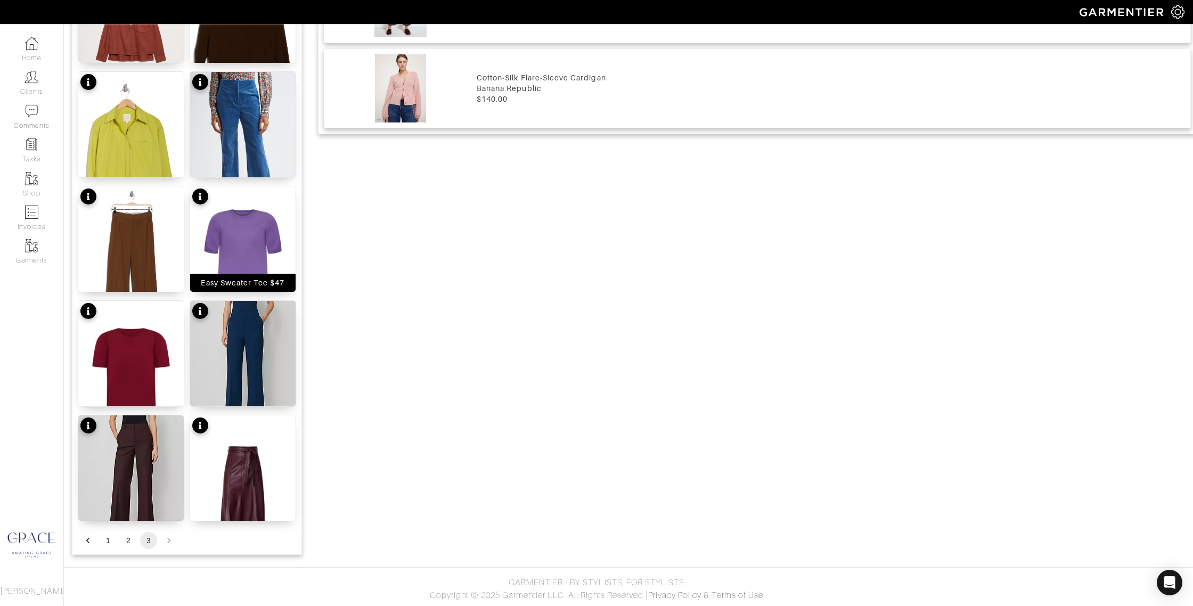
click at [249, 280] on div "Easy Sweater Tee $47" at bounding box center [243, 283] width 84 height 11
click at [109, 540] on button "1" at bounding box center [108, 540] width 17 height 17
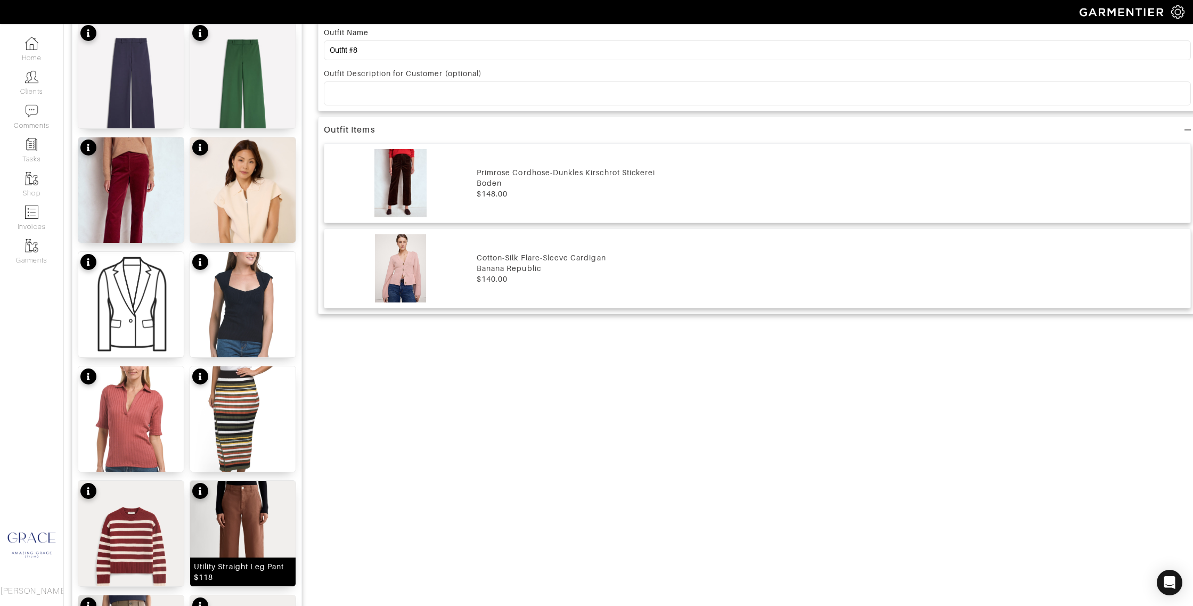
scroll to position [738, 0]
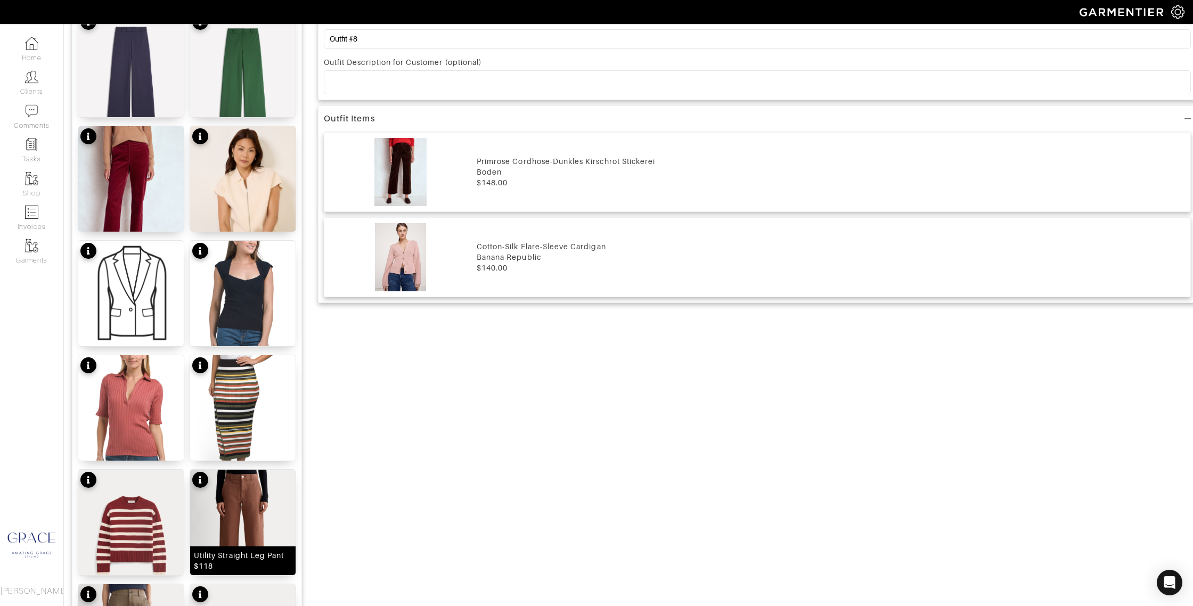
click at [235, 557] on div "Utility Straight Leg Pant $118" at bounding box center [243, 560] width 98 height 21
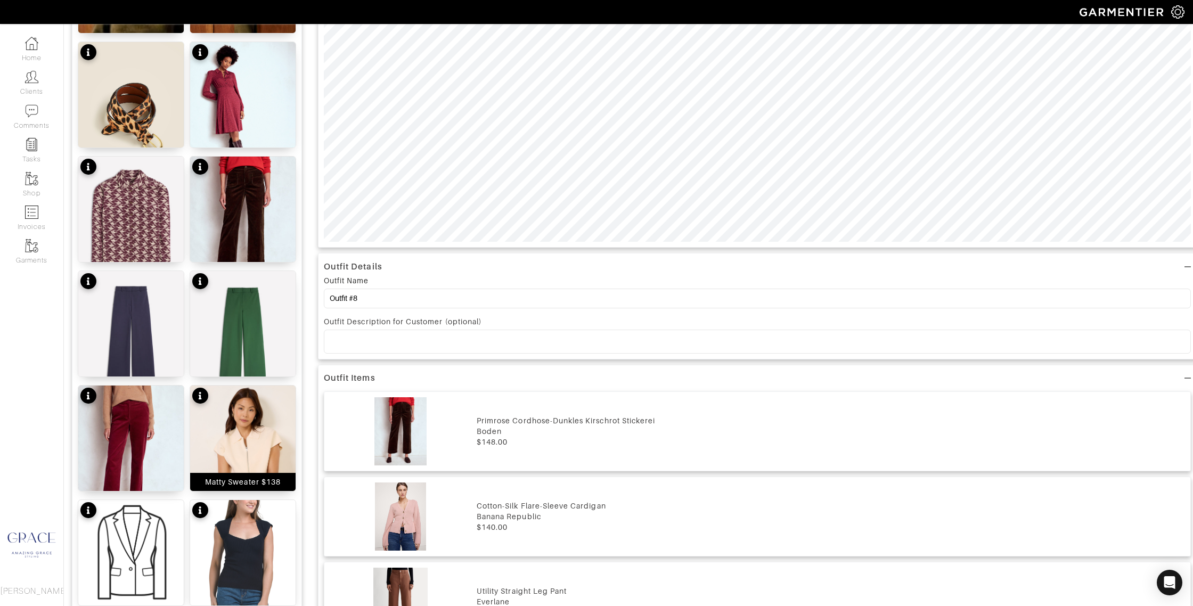
scroll to position [488, 0]
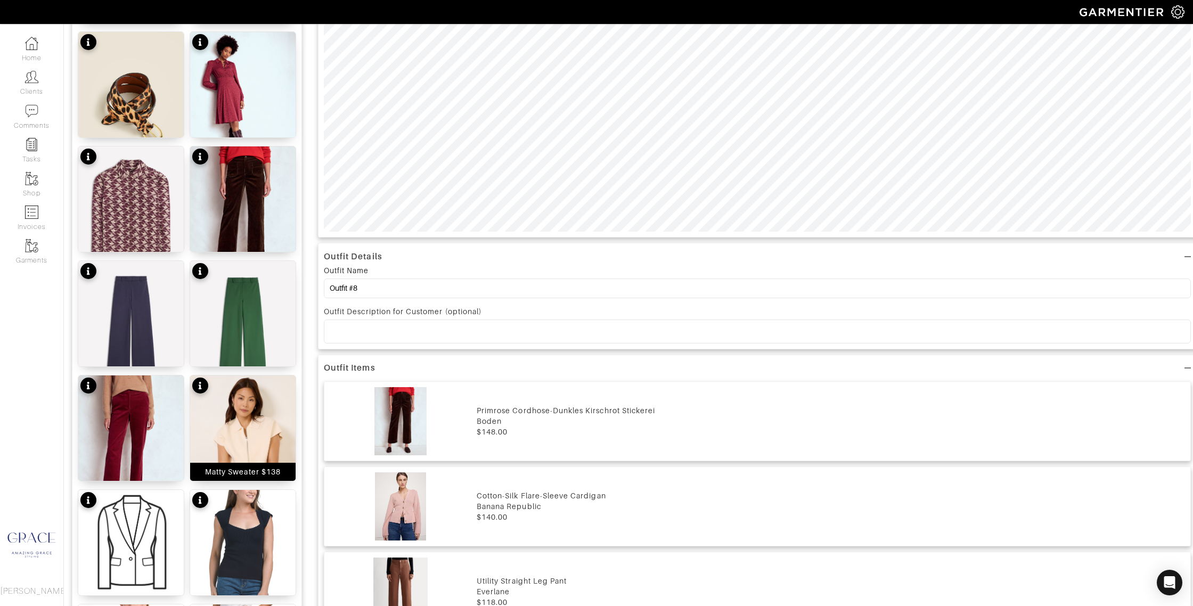
click at [267, 475] on div "Matty Sweater $138" at bounding box center [243, 472] width 76 height 11
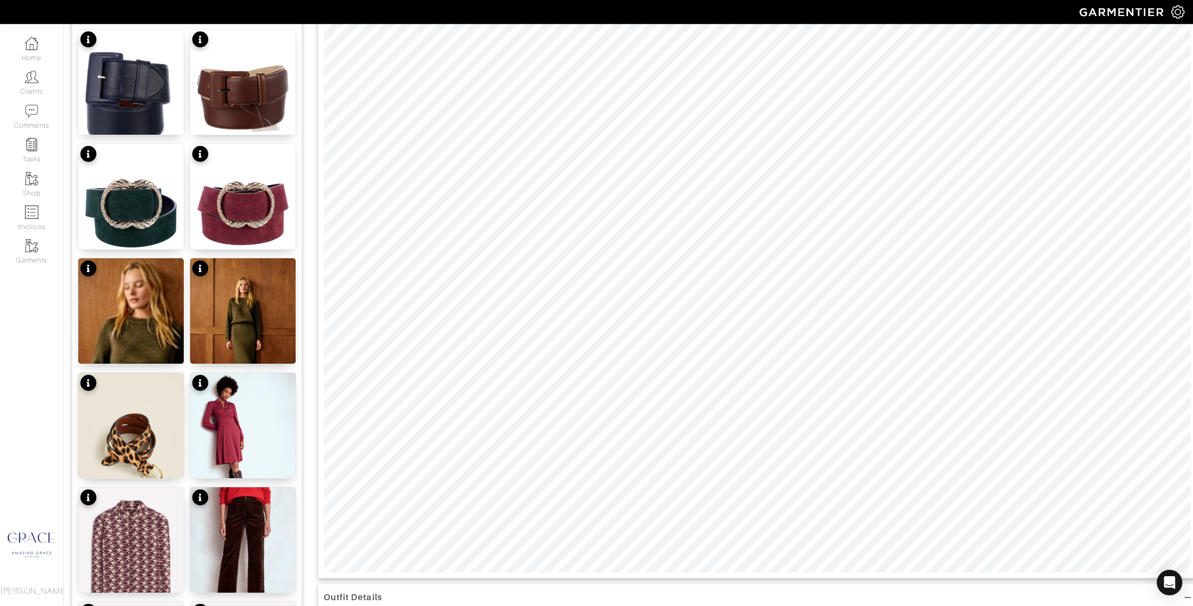
scroll to position [0, 0]
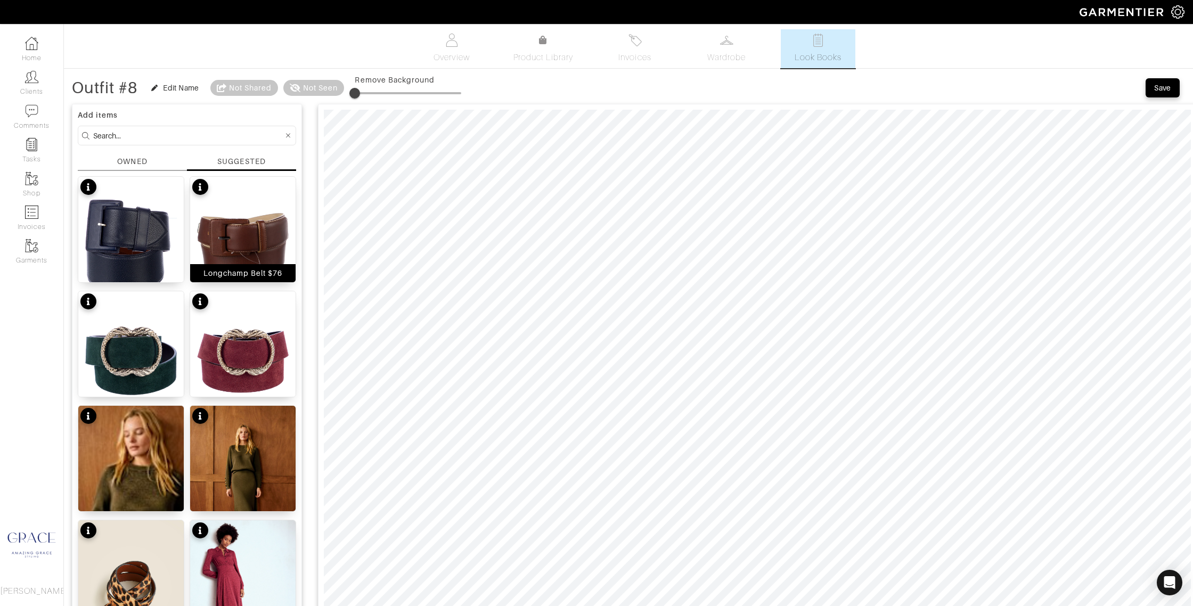
click at [235, 275] on div "Longchamp Belt $76" at bounding box center [242, 273] width 79 height 11
drag, startPoint x: 1154, startPoint y: 92, endPoint x: 1140, endPoint y: 93, distance: 14.4
click at [1154, 92] on div "Save" at bounding box center [1162, 88] width 17 height 11
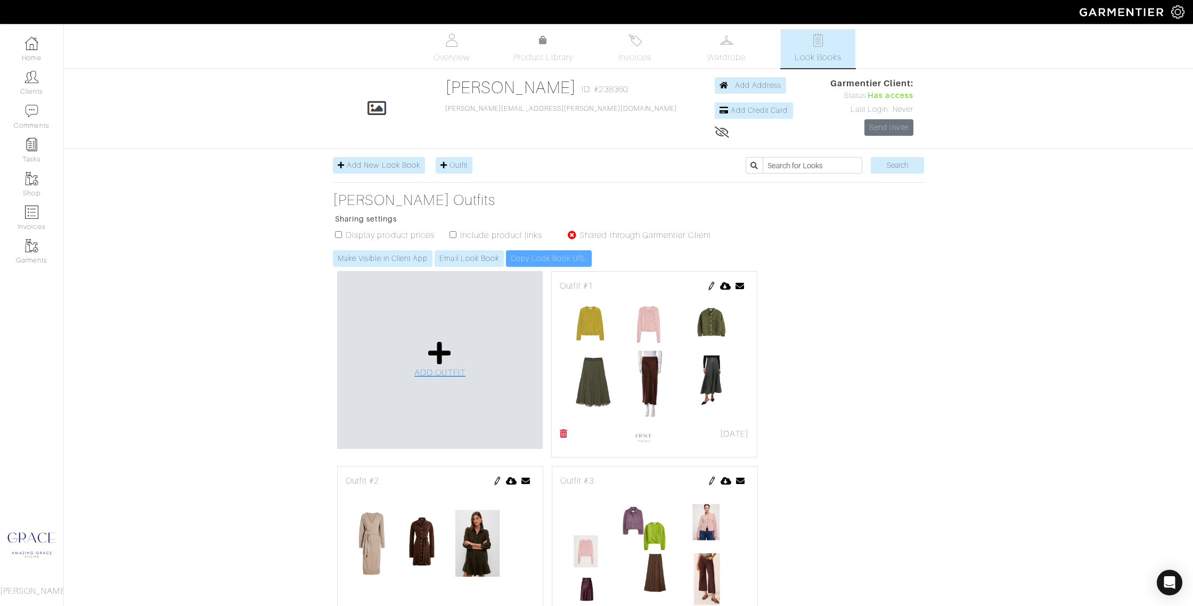
click at [443, 358] on icon at bounding box center [439, 353] width 23 height 26
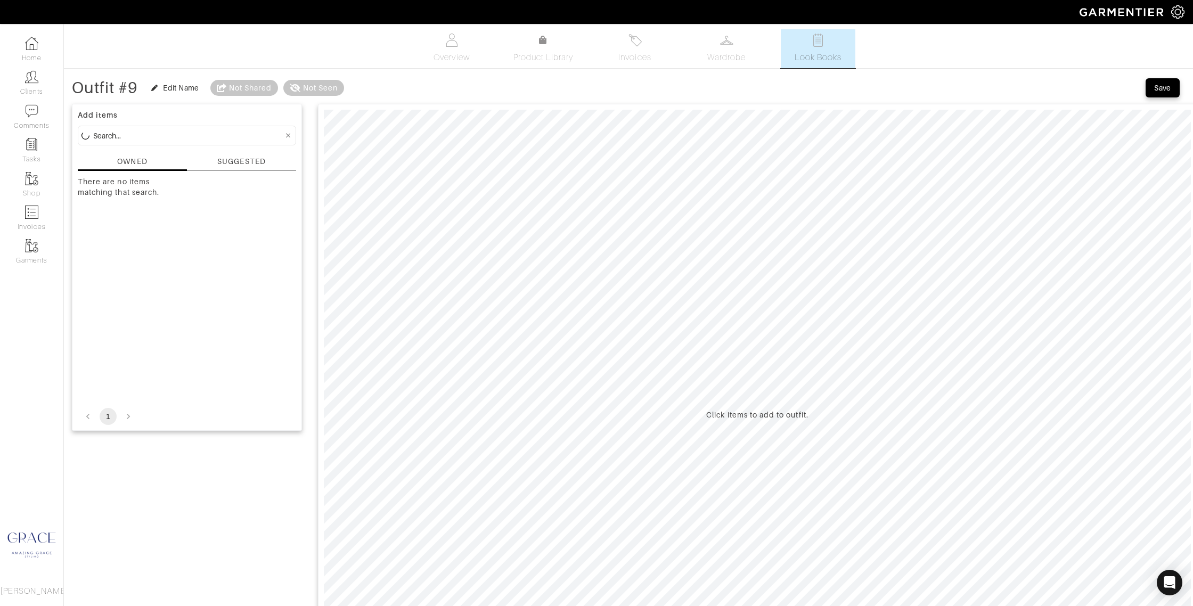
click at [243, 156] on div "SUGGESTED" at bounding box center [241, 161] width 48 height 11
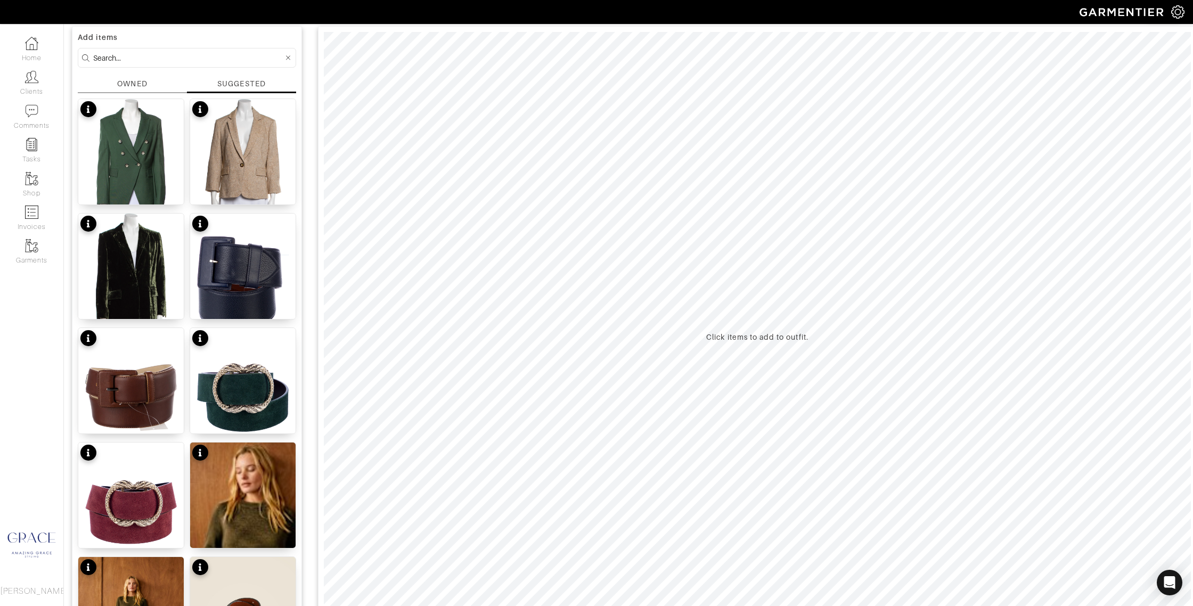
scroll to position [103, 0]
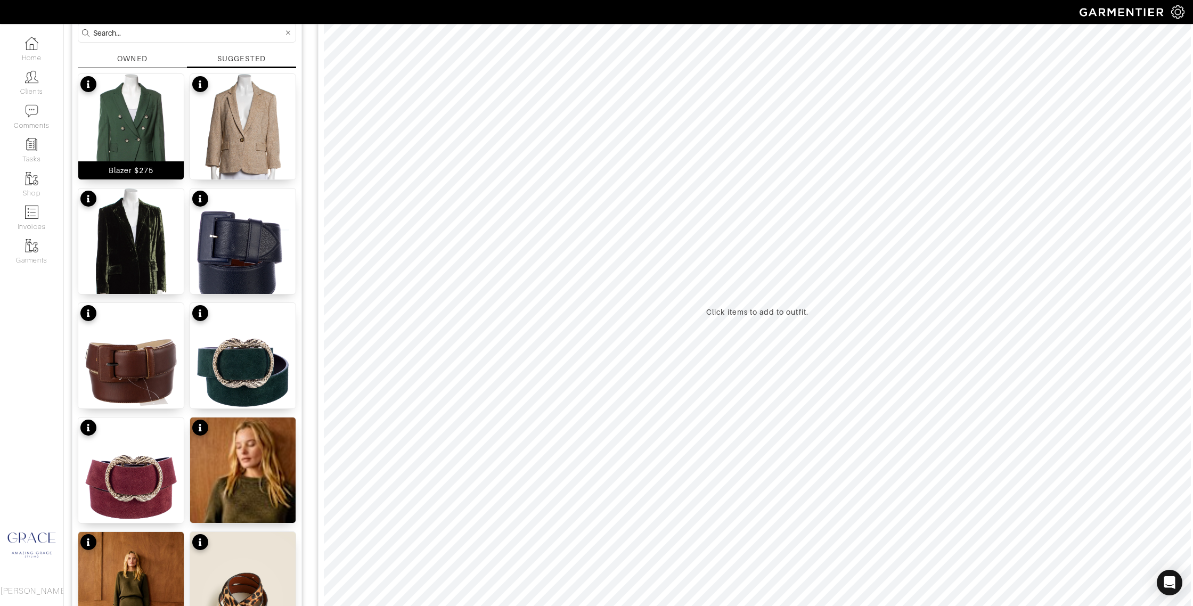
click at [158, 165] on div "Blazer $275" at bounding box center [130, 170] width 105 height 18
drag, startPoint x: 270, startPoint y: 144, endPoint x: 279, endPoint y: 151, distance: 11.4
click at [271, 144] on img at bounding box center [242, 143] width 105 height 139
click at [278, 169] on div "Tweed Blazer $292" at bounding box center [243, 170] width 74 height 11
click at [125, 290] on div "Velvet Blazer $135" at bounding box center [130, 285] width 71 height 11
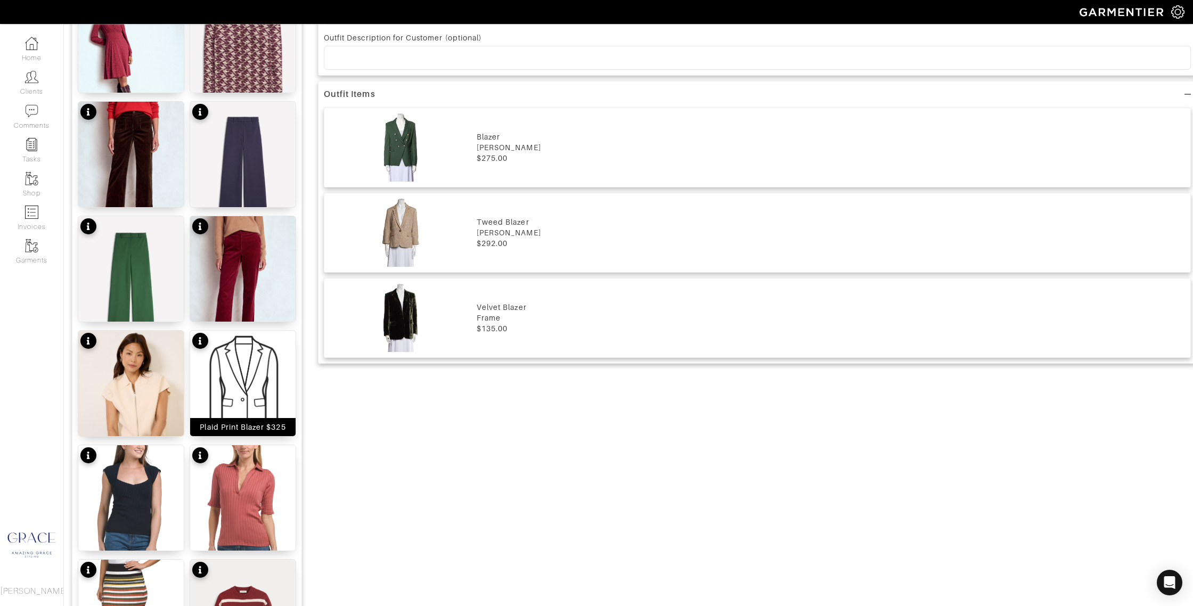
scroll to position [767, 0]
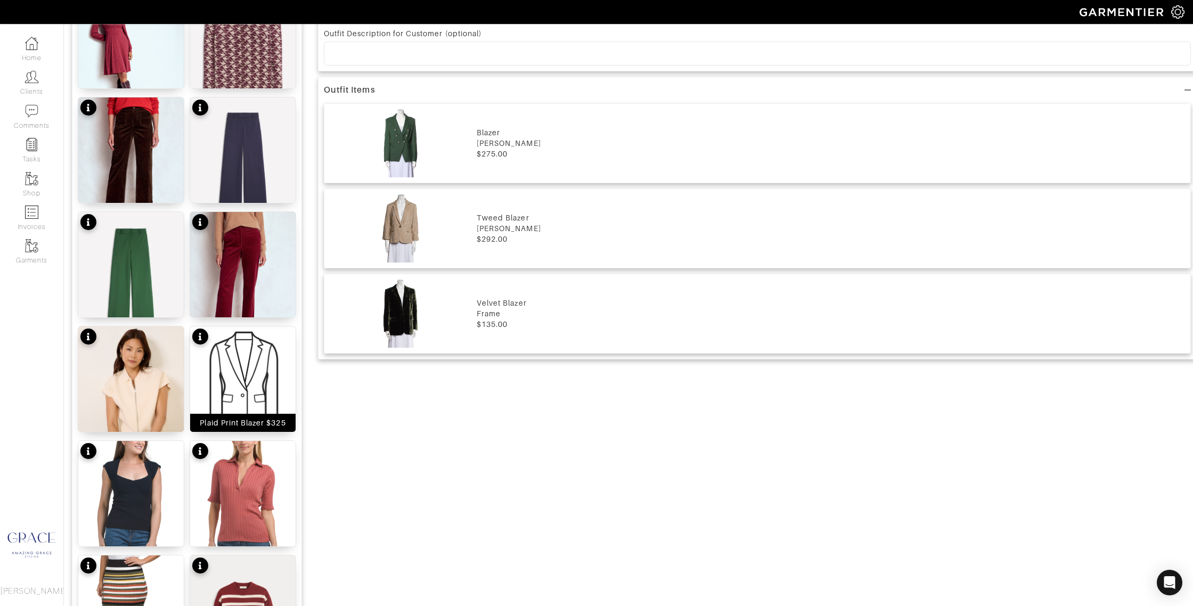
click at [256, 344] on img at bounding box center [242, 379] width 105 height 105
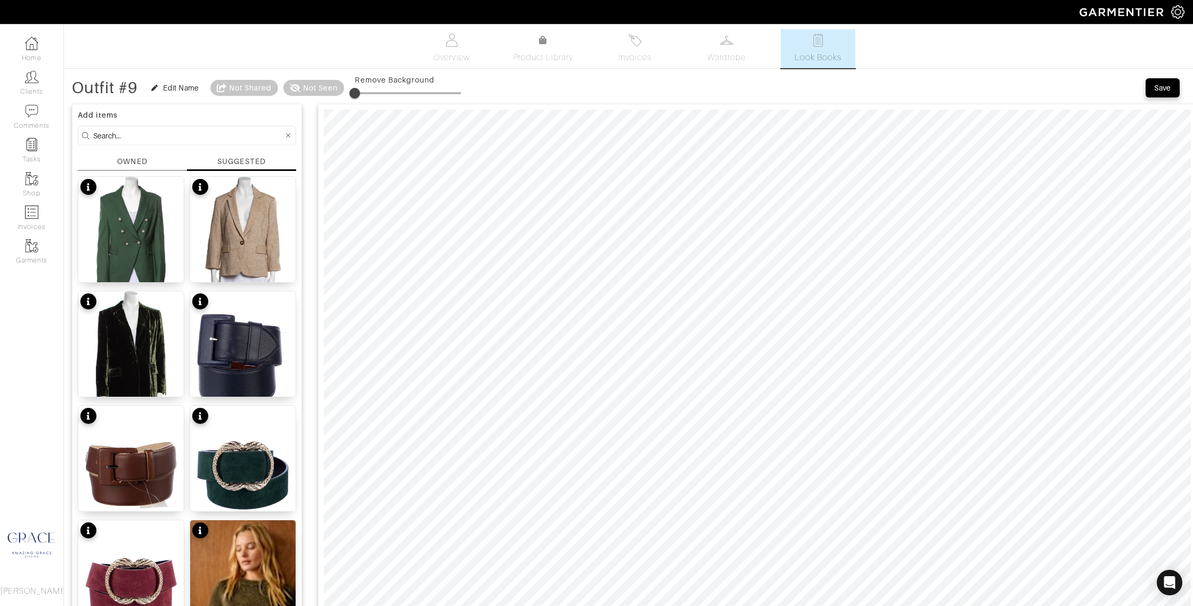
scroll to position [5, 0]
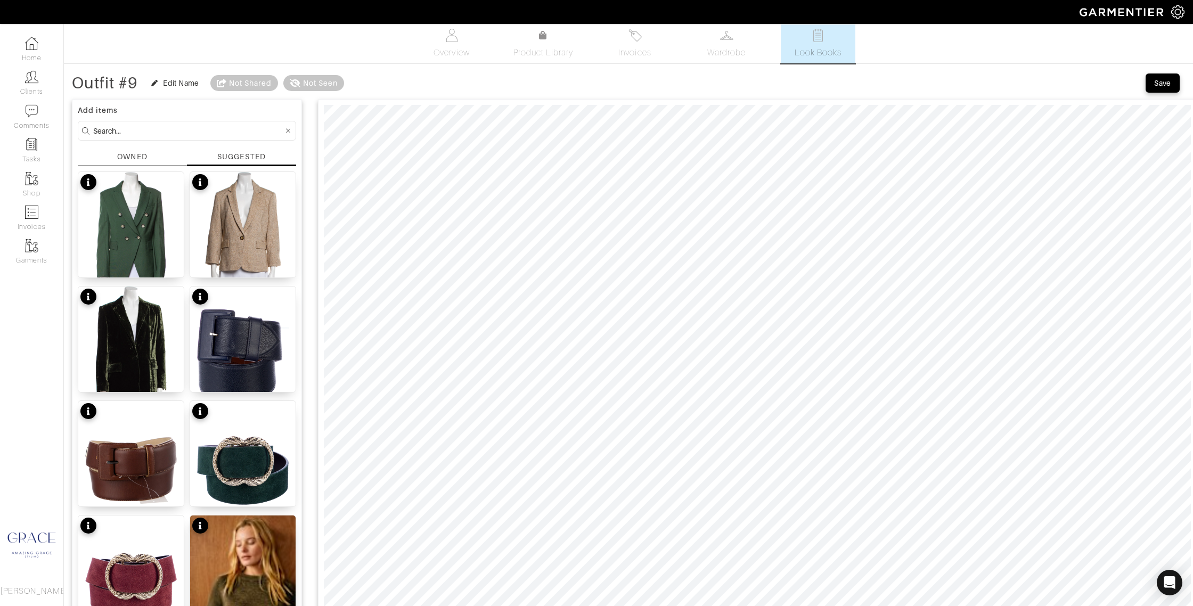
click at [134, 127] on input at bounding box center [188, 130] width 190 height 13
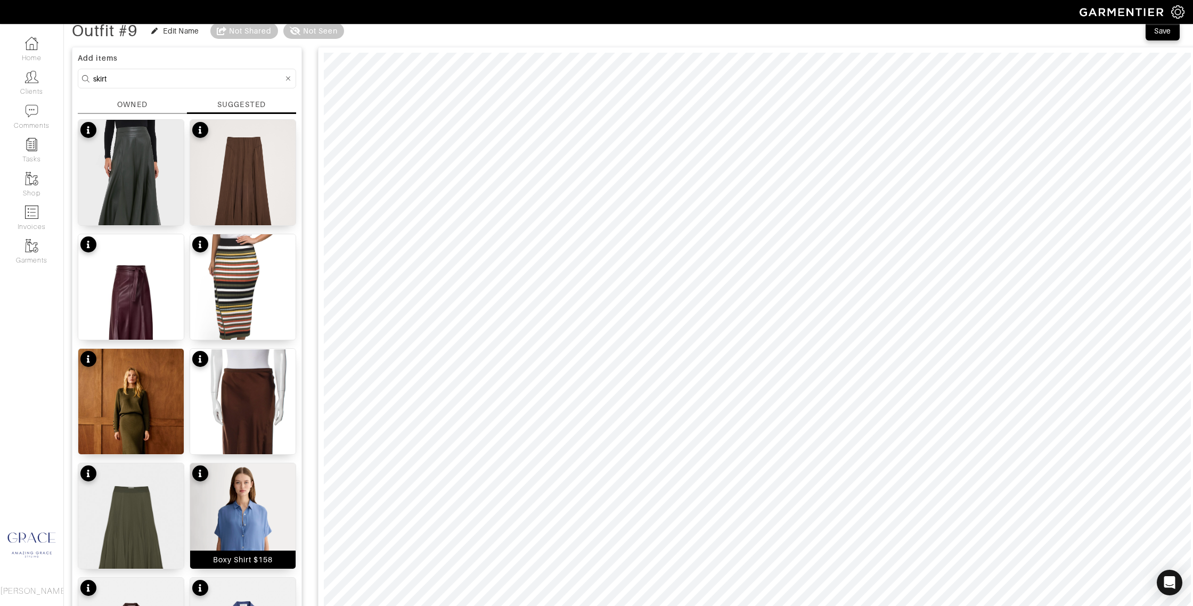
scroll to position [0, 0]
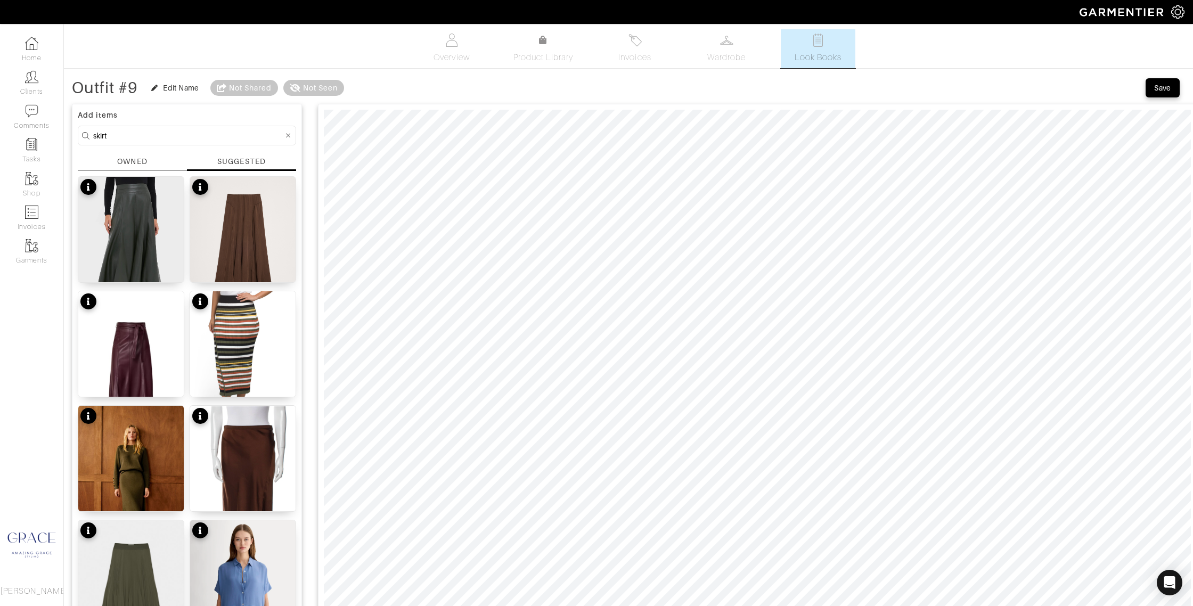
click at [145, 131] on input "skirt" at bounding box center [188, 135] width 190 height 13
drag, startPoint x: 142, startPoint y: 133, endPoint x: 76, endPoint y: 129, distance: 66.1
click at [76, 129] on div "Add items skirt OWNED SUGGESTED Dark Hunter Green Leather Brynn Skirt $248 Stre…" at bounding box center [187, 611] width 230 height 1014
type input "pants"
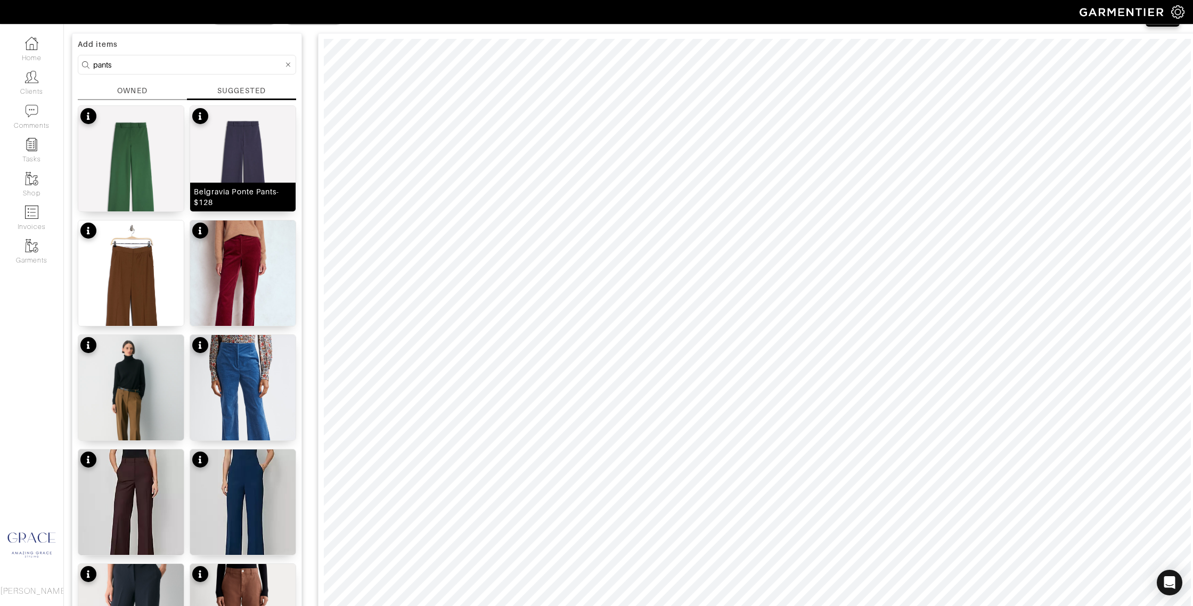
scroll to position [79, 0]
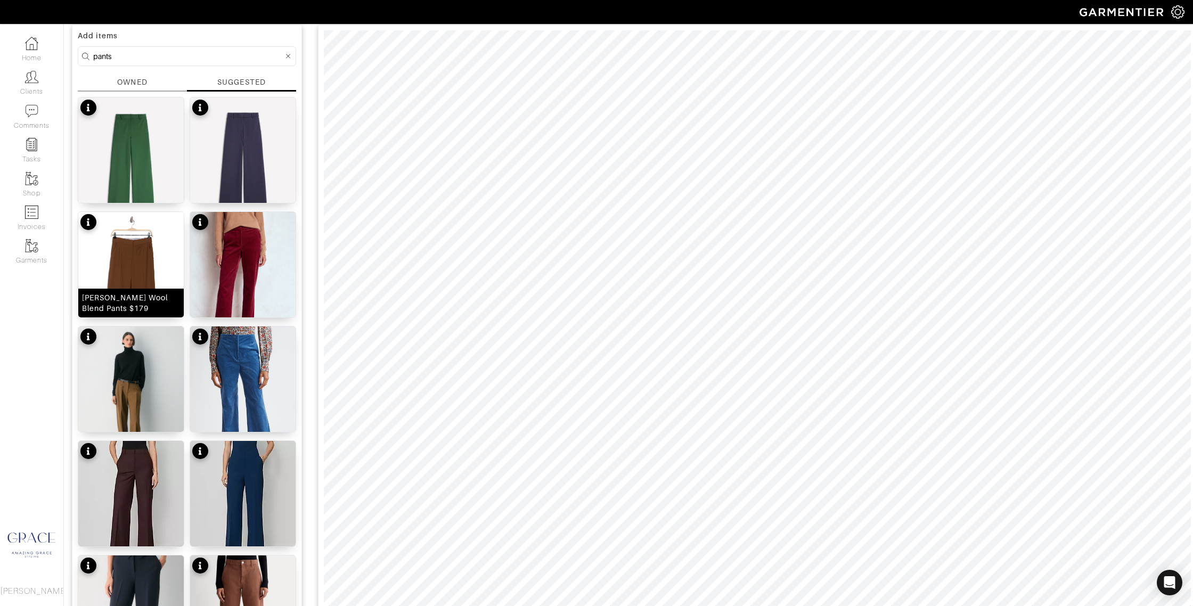
click at [118, 300] on div "Tonelli Wool Blend Pants $179" at bounding box center [131, 302] width 98 height 21
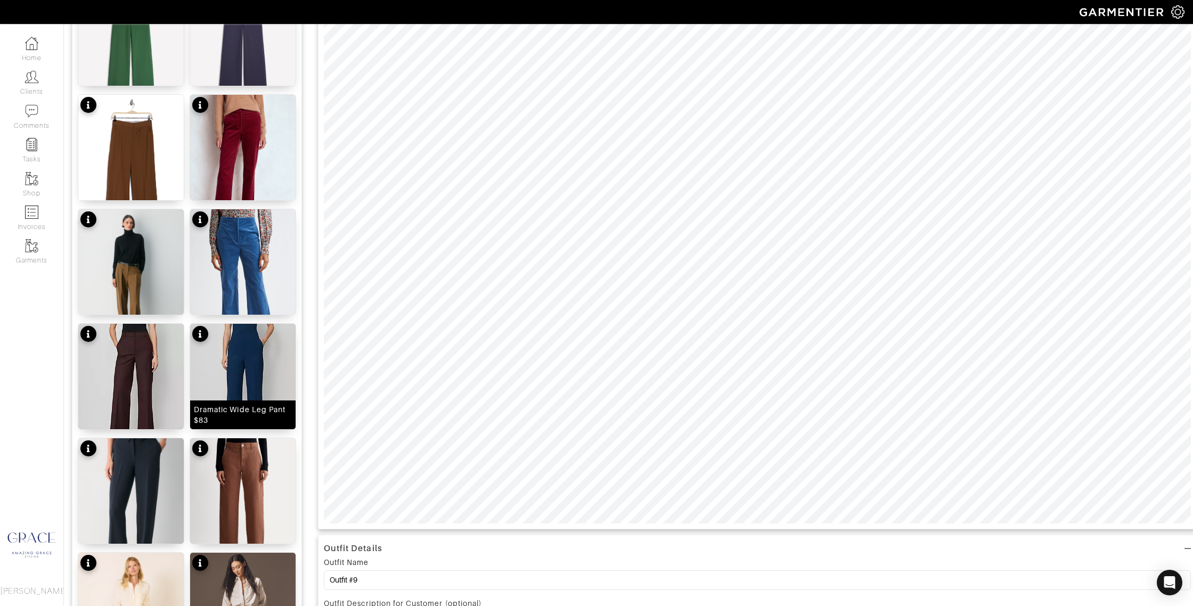
scroll to position [199, 0]
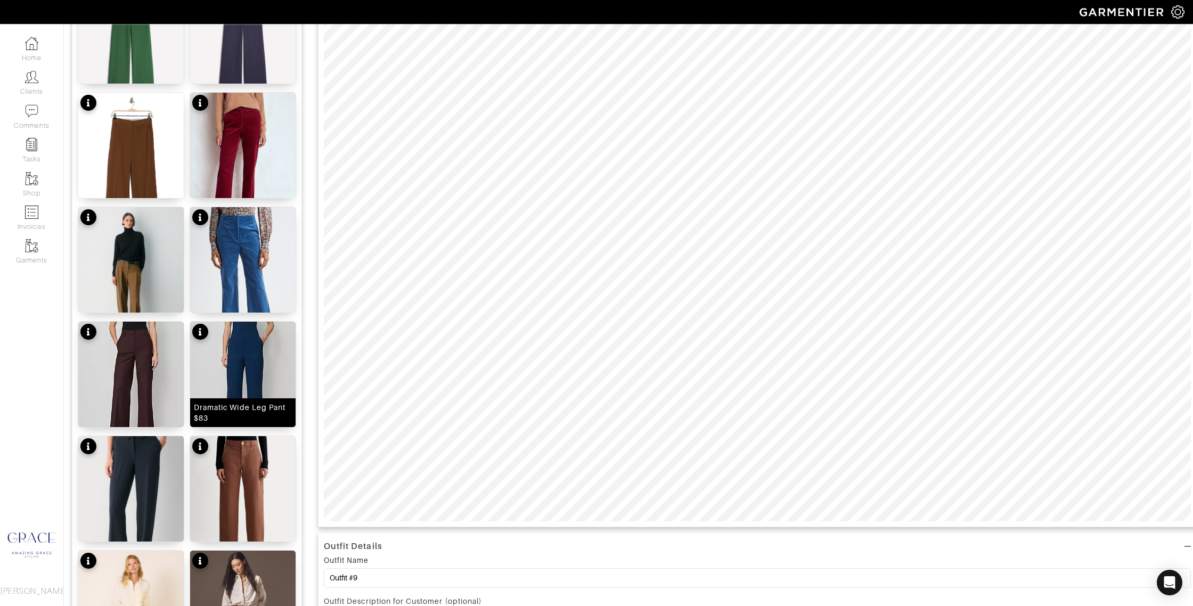
click at [267, 413] on div "Dramatic Wide Leg Pant $83" at bounding box center [243, 412] width 98 height 21
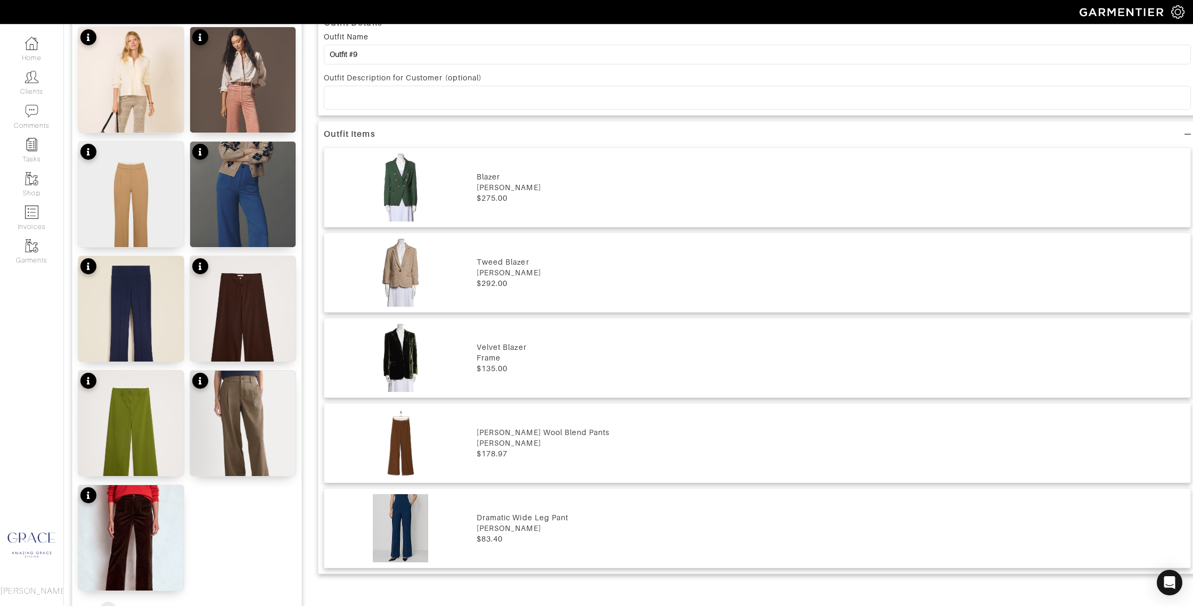
scroll to position [615, 0]
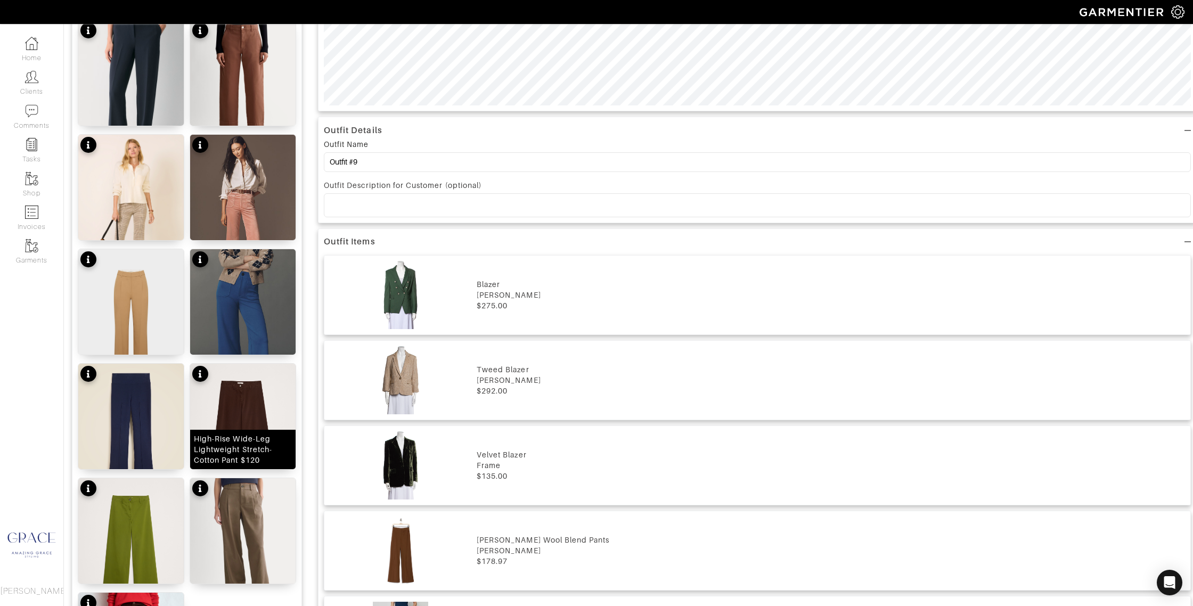
click at [273, 443] on div "High-Rise Wide-Leg Lightweight Stretch-Cotton Pant $120" at bounding box center [243, 450] width 98 height 32
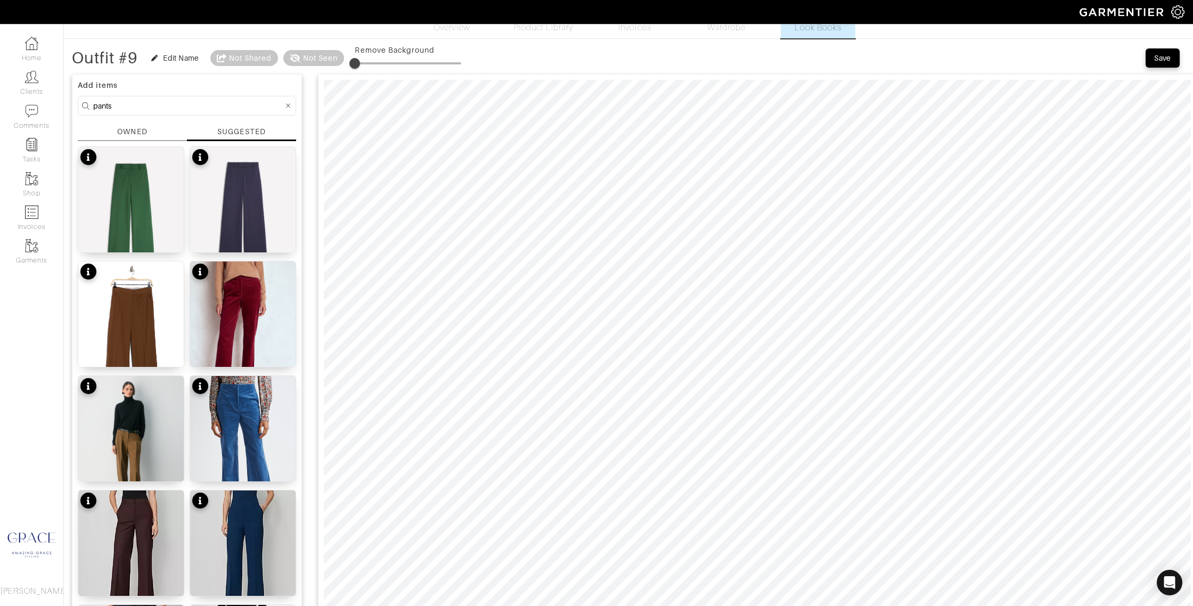
scroll to position [22, 0]
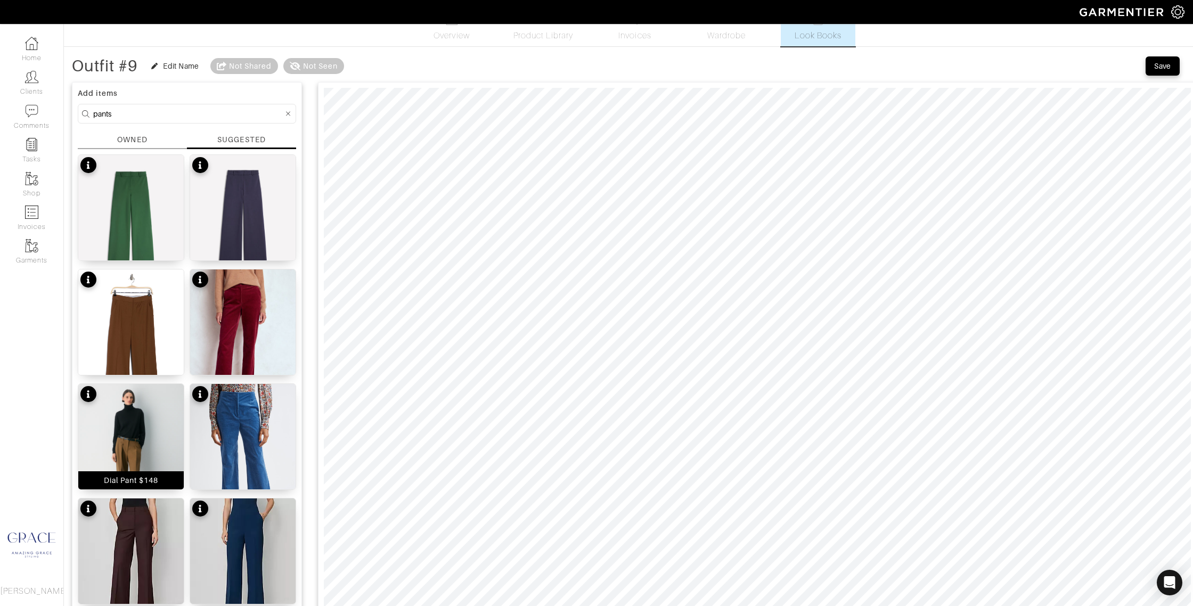
click at [149, 480] on div "Dial Pant $148" at bounding box center [131, 480] width 55 height 11
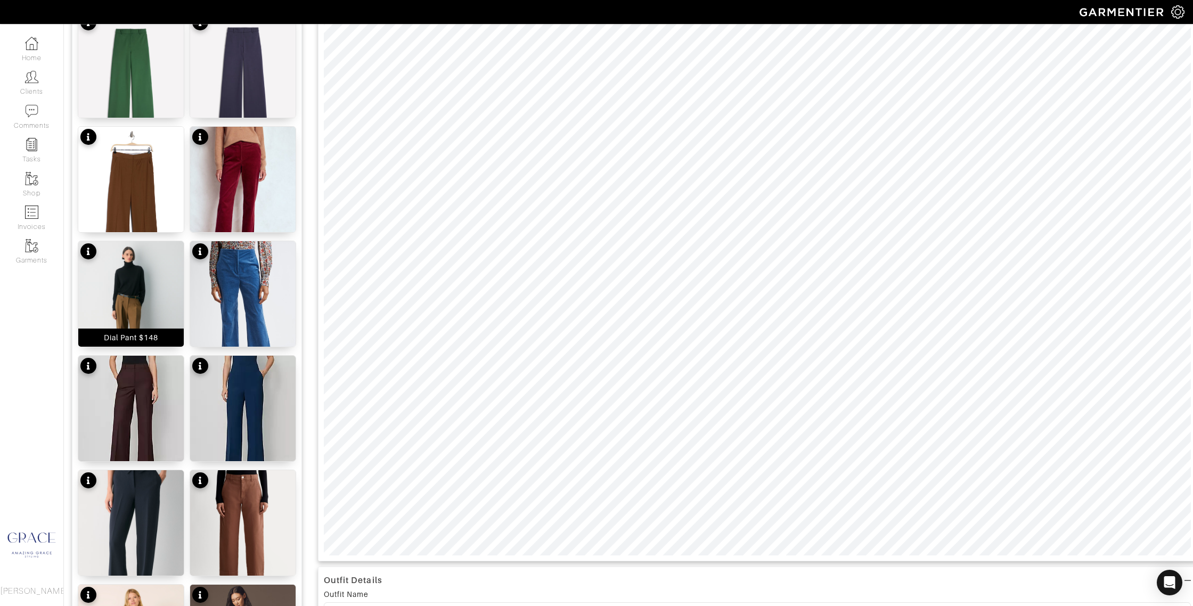
scroll to position [149, 0]
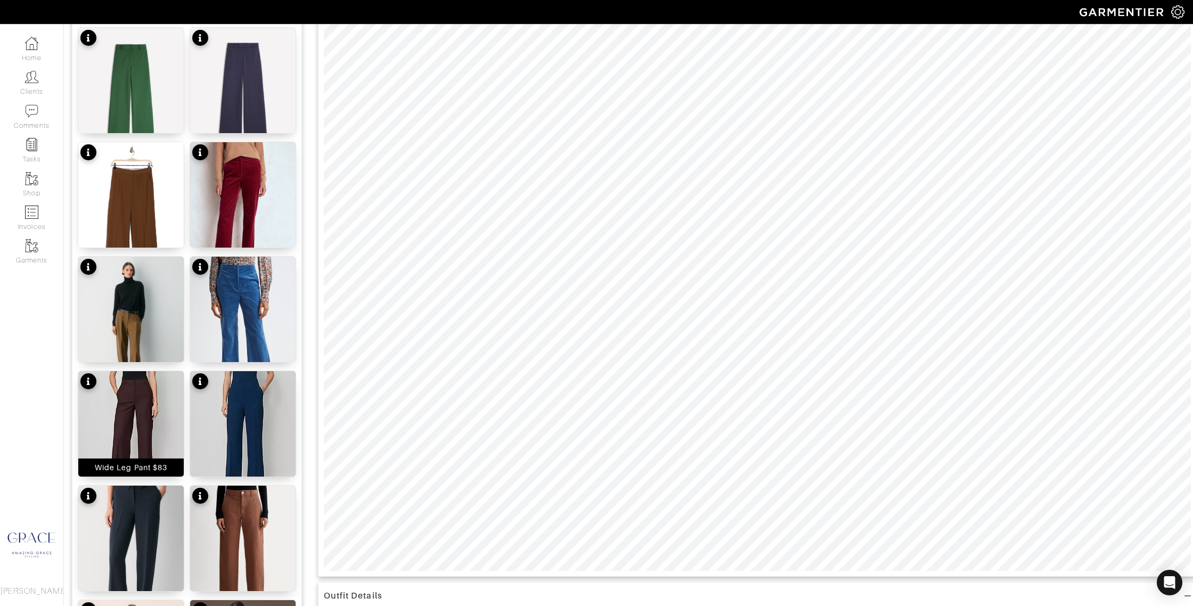
click at [155, 467] on div "Wide Leg Pant $83" at bounding box center [131, 467] width 72 height 11
click at [240, 239] on div "Canonbury Cord Pants-Ginger $158" at bounding box center [243, 233] width 98 height 21
click at [109, 235] on div "Tonelli Wool Blend Pants $179" at bounding box center [131, 233] width 98 height 21
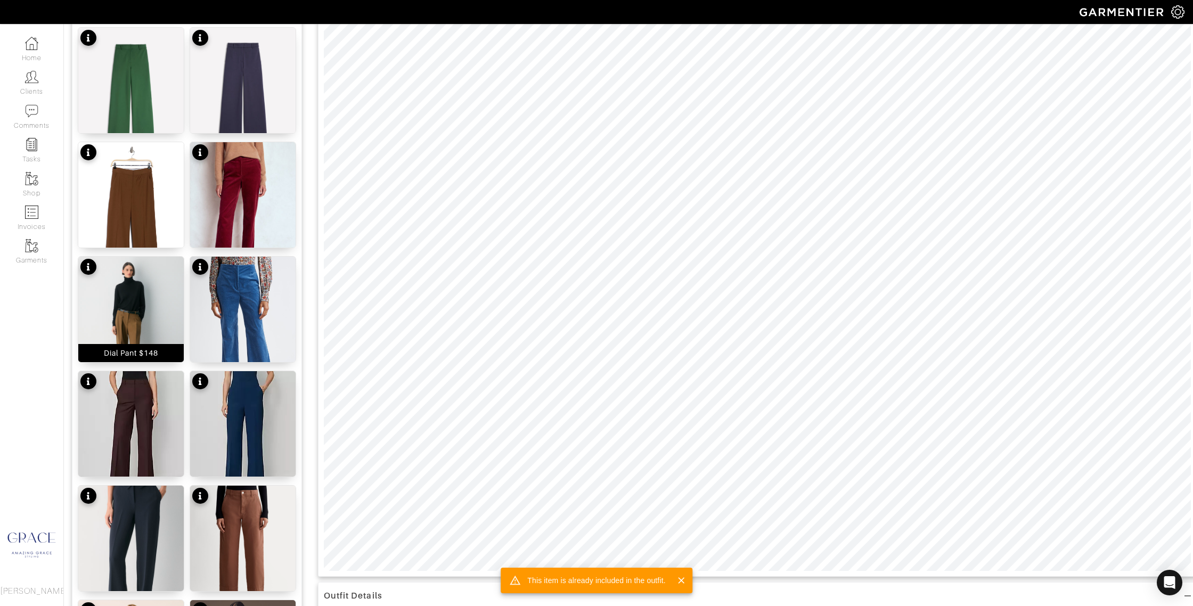
click at [138, 355] on div "Dial Pant $148" at bounding box center [131, 353] width 55 height 11
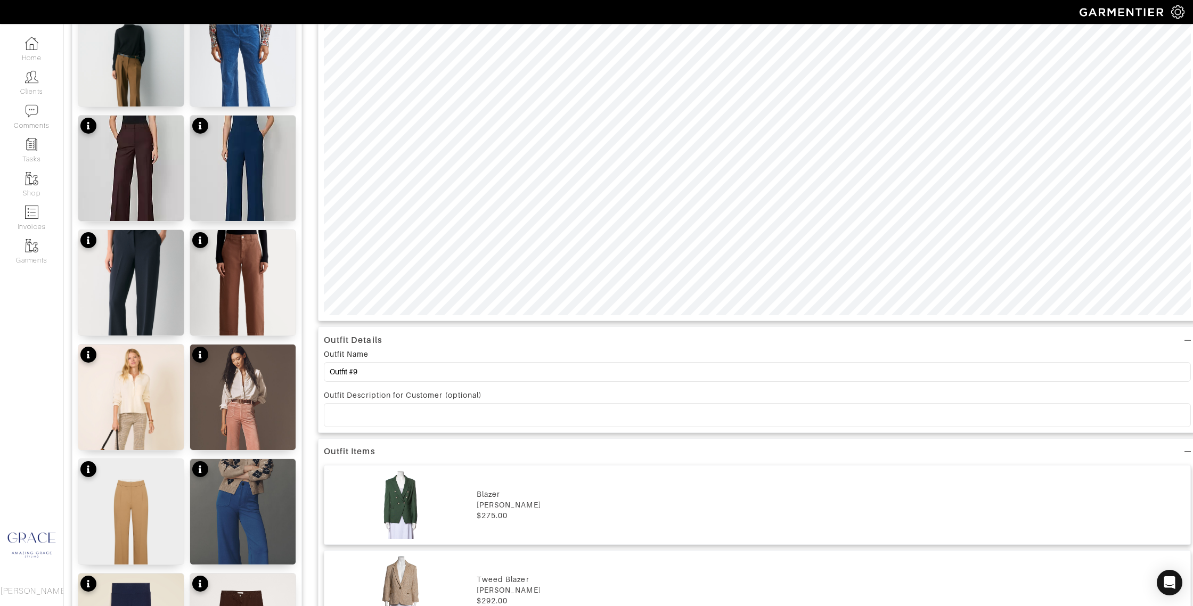
scroll to position [426, 0]
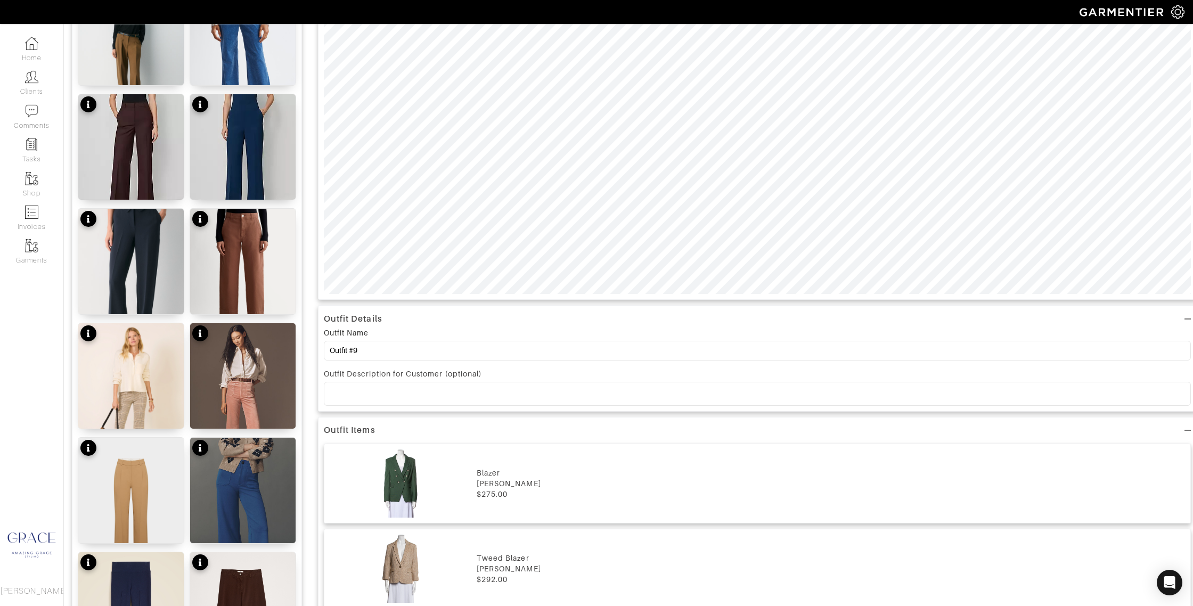
drag, startPoint x: 406, startPoint y: 394, endPoint x: 458, endPoint y: 355, distance: 64.3
click at [406, 394] on p at bounding box center [757, 394] width 850 height 10
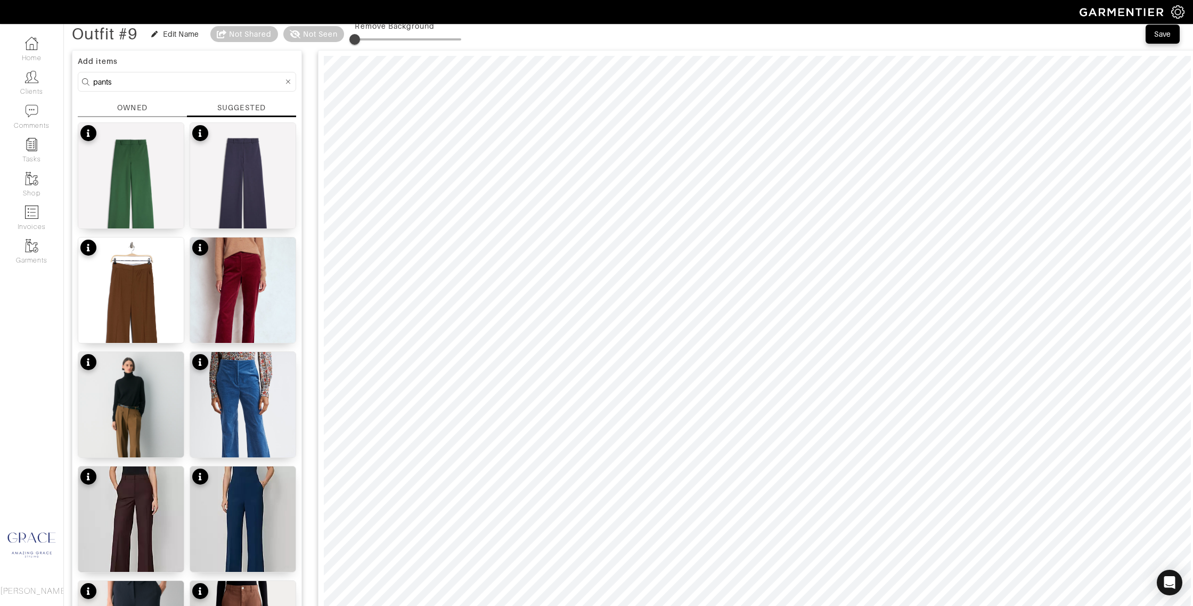
scroll to position [0, 0]
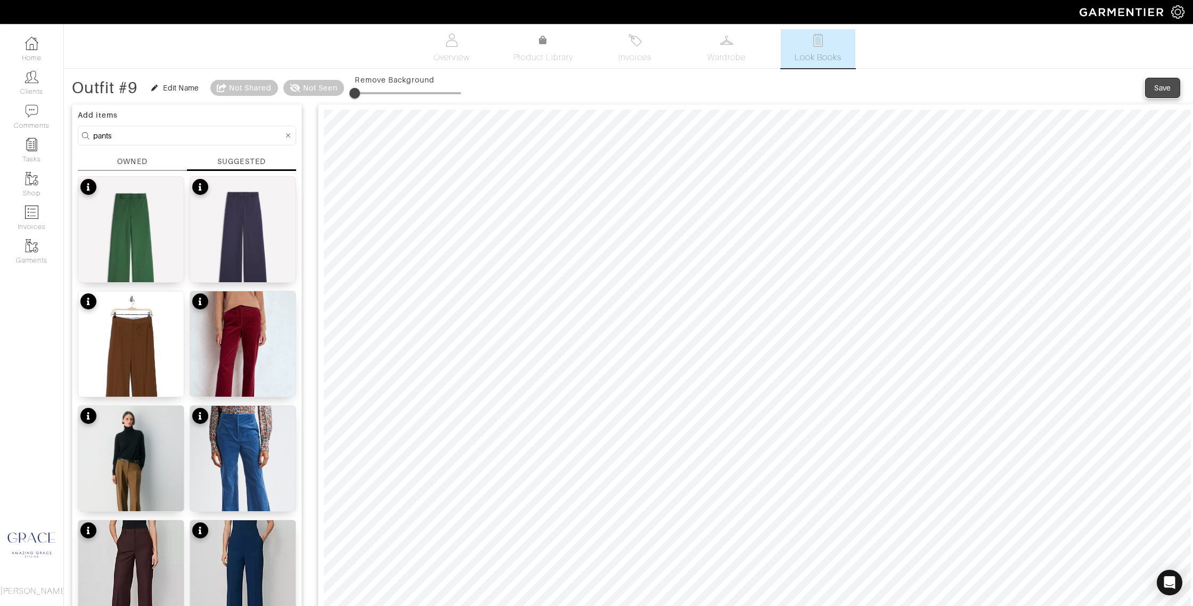
click at [1156, 80] on button "Save" at bounding box center [1163, 87] width 34 height 19
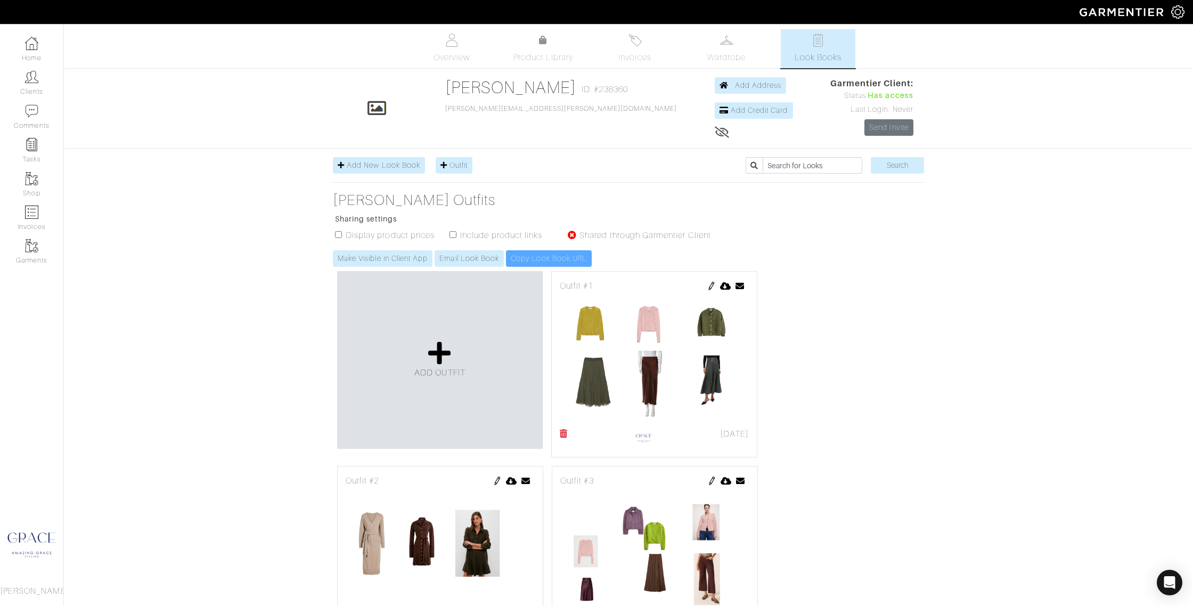
drag, startPoint x: 452, startPoint y: 235, endPoint x: 433, endPoint y: 236, distance: 19.2
click at [451, 235] on input "checkbox" at bounding box center [453, 234] width 7 height 7
checkbox input "true"
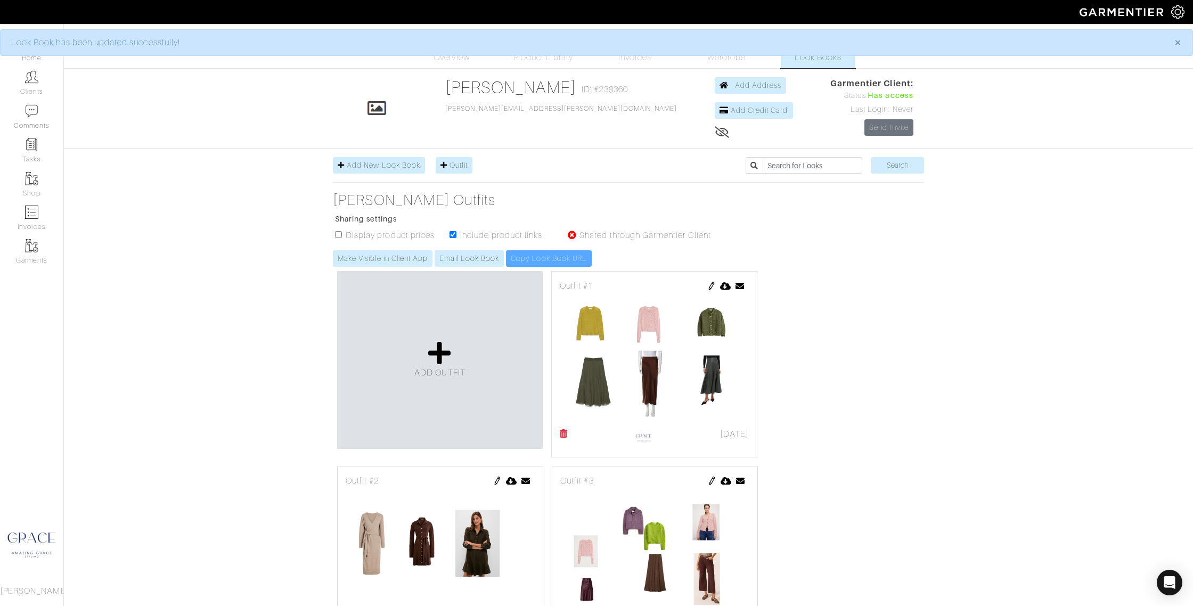
click at [340, 234] on input "checkbox" at bounding box center [338, 234] width 7 height 7
checkbox input "true"
click at [879, 129] on link "Send Invite" at bounding box center [889, 127] width 49 height 17
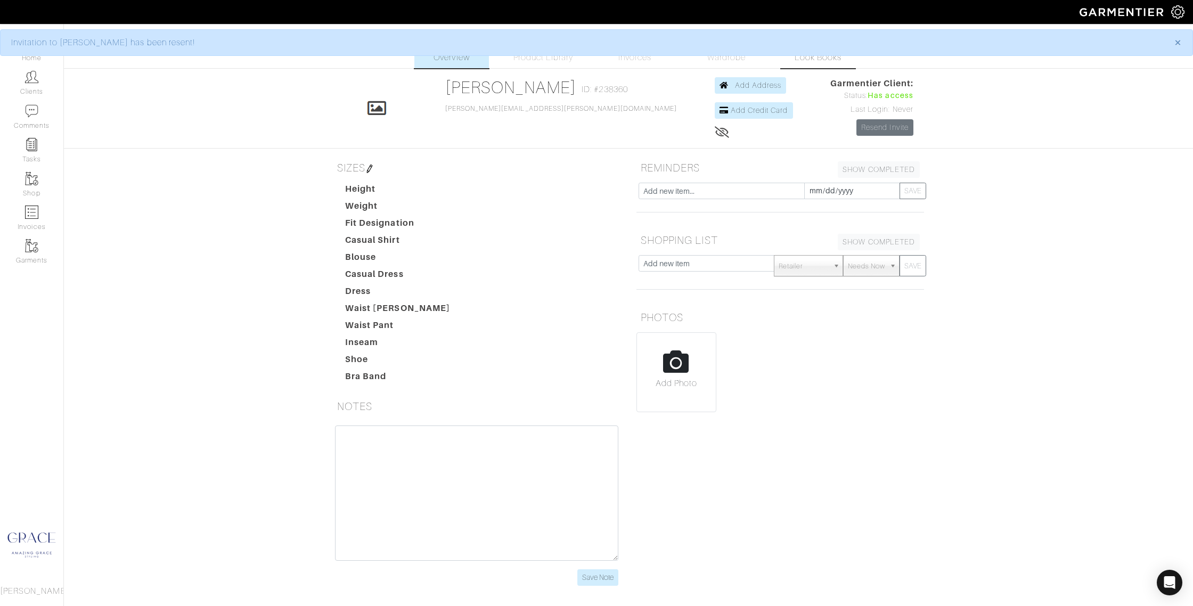
click at [813, 61] on span "Look Books" at bounding box center [818, 57] width 47 height 13
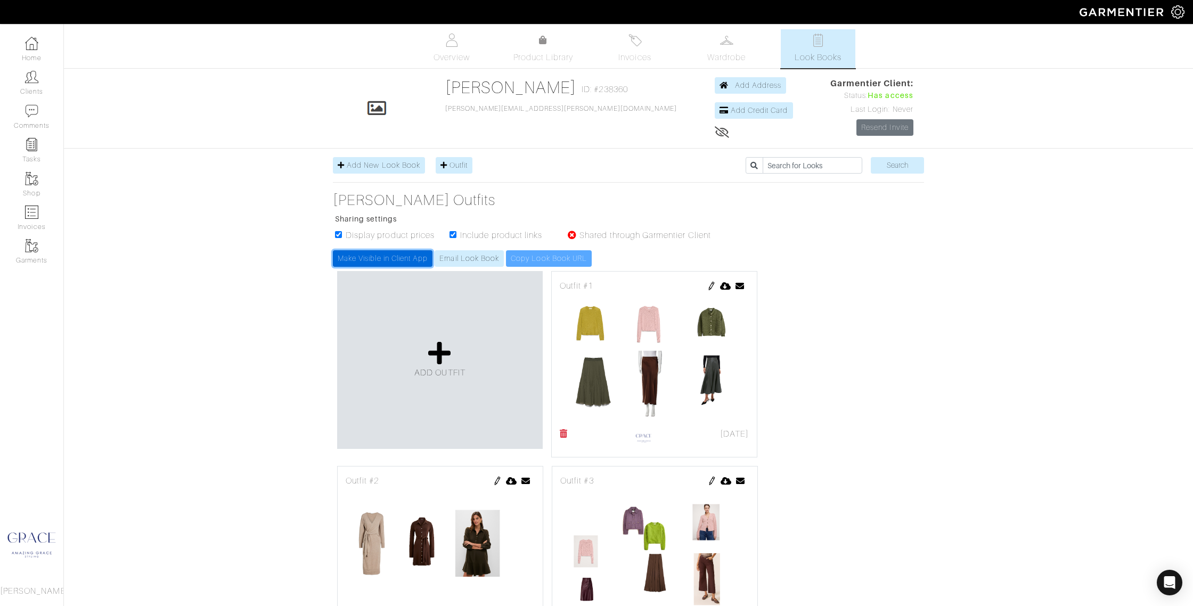
click at [412, 258] on link "Make Visible in Client App" at bounding box center [383, 258] width 100 height 17
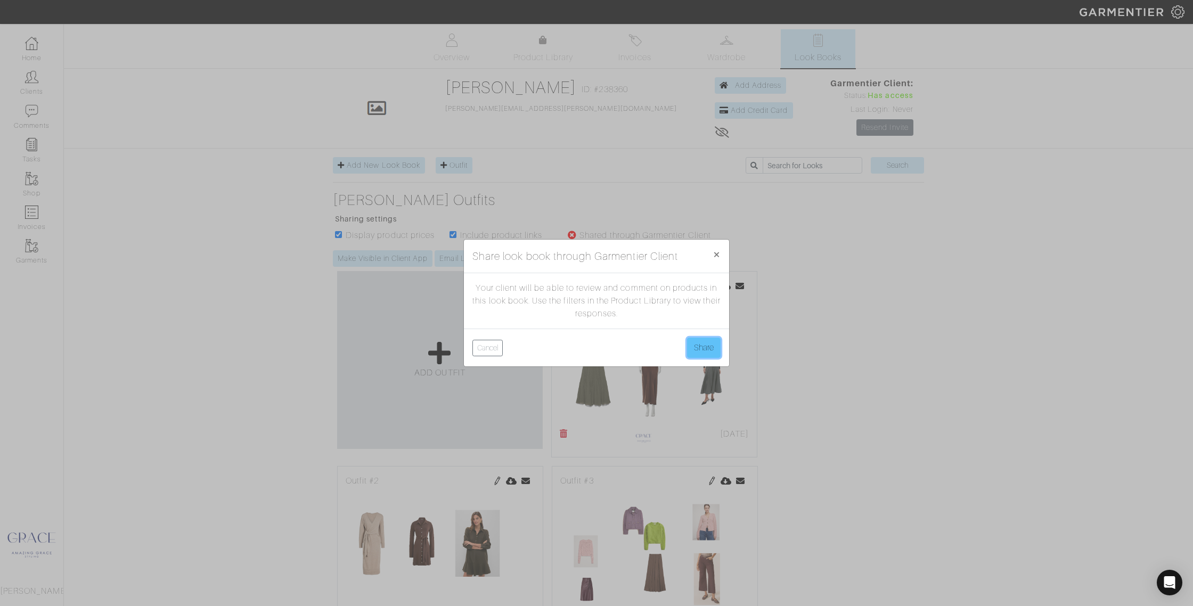
click at [709, 346] on button "Share" at bounding box center [704, 348] width 34 height 20
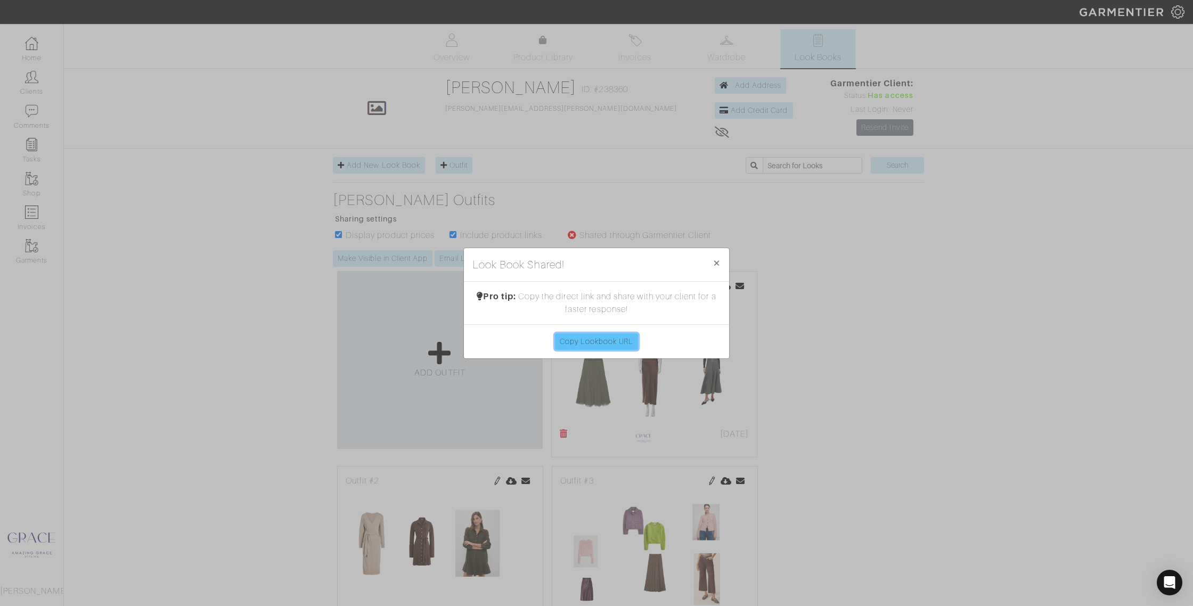
drag, startPoint x: 601, startPoint y: 345, endPoint x: 570, endPoint y: 325, distance: 36.9
click at [601, 345] on link "Copy Lookbook URL" at bounding box center [597, 341] width 84 height 17
